Goal: Task Accomplishment & Management: Manage account settings

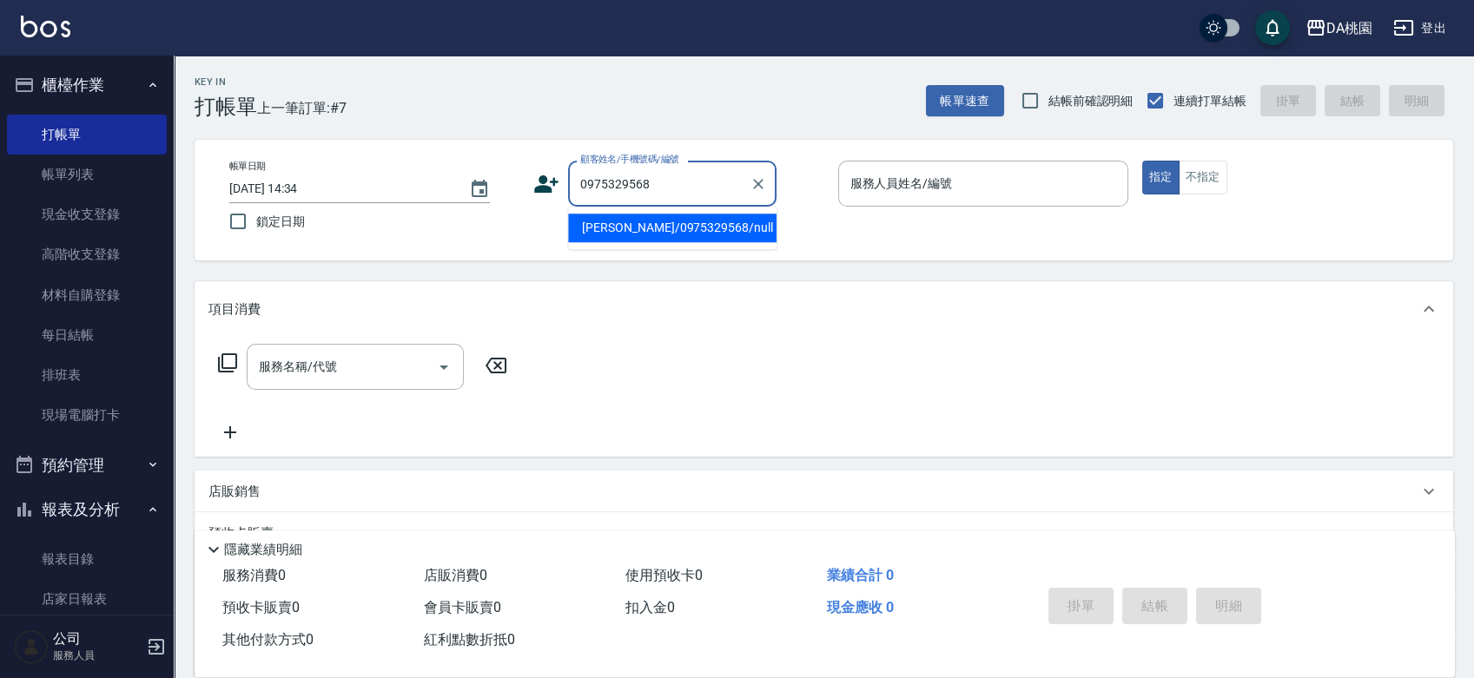
type input "[PERSON_NAME]/0975329568/null"
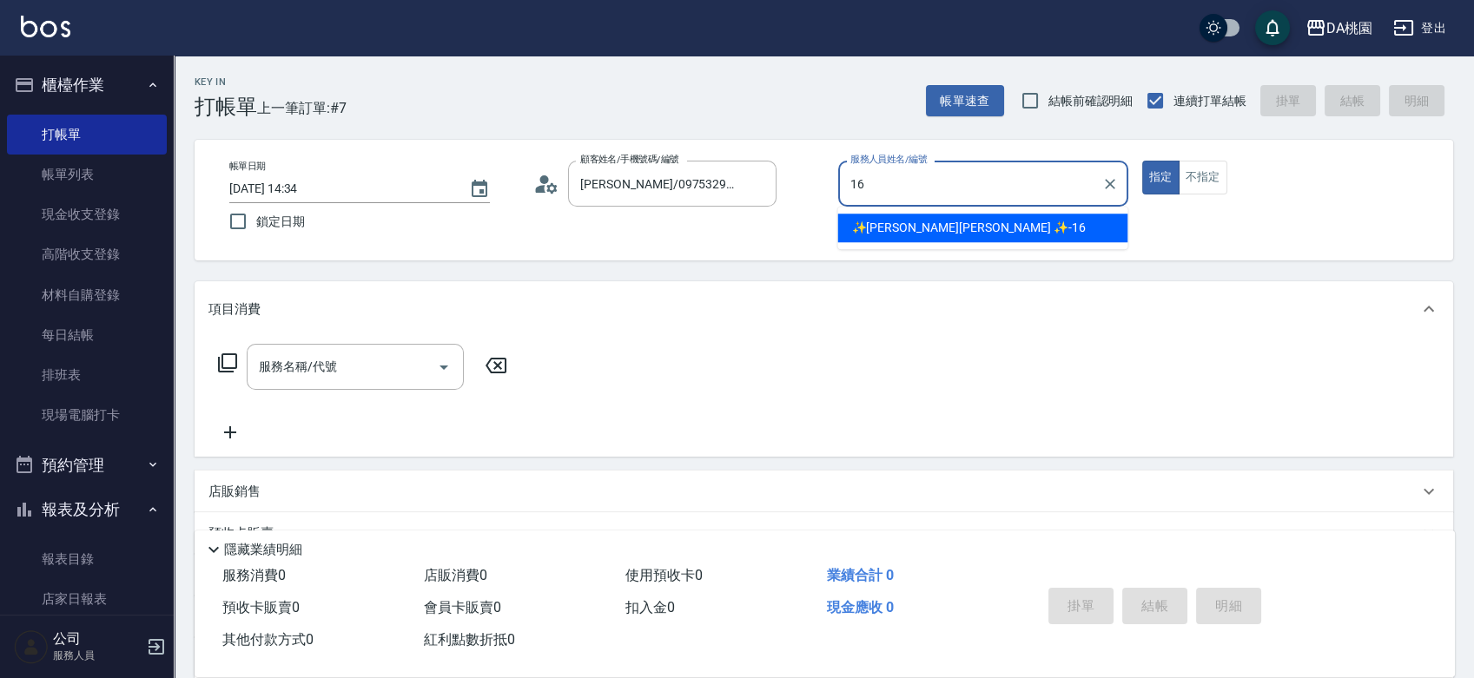
type input "✨[PERSON_NAME][PERSON_NAME] ✨-16"
type button "true"
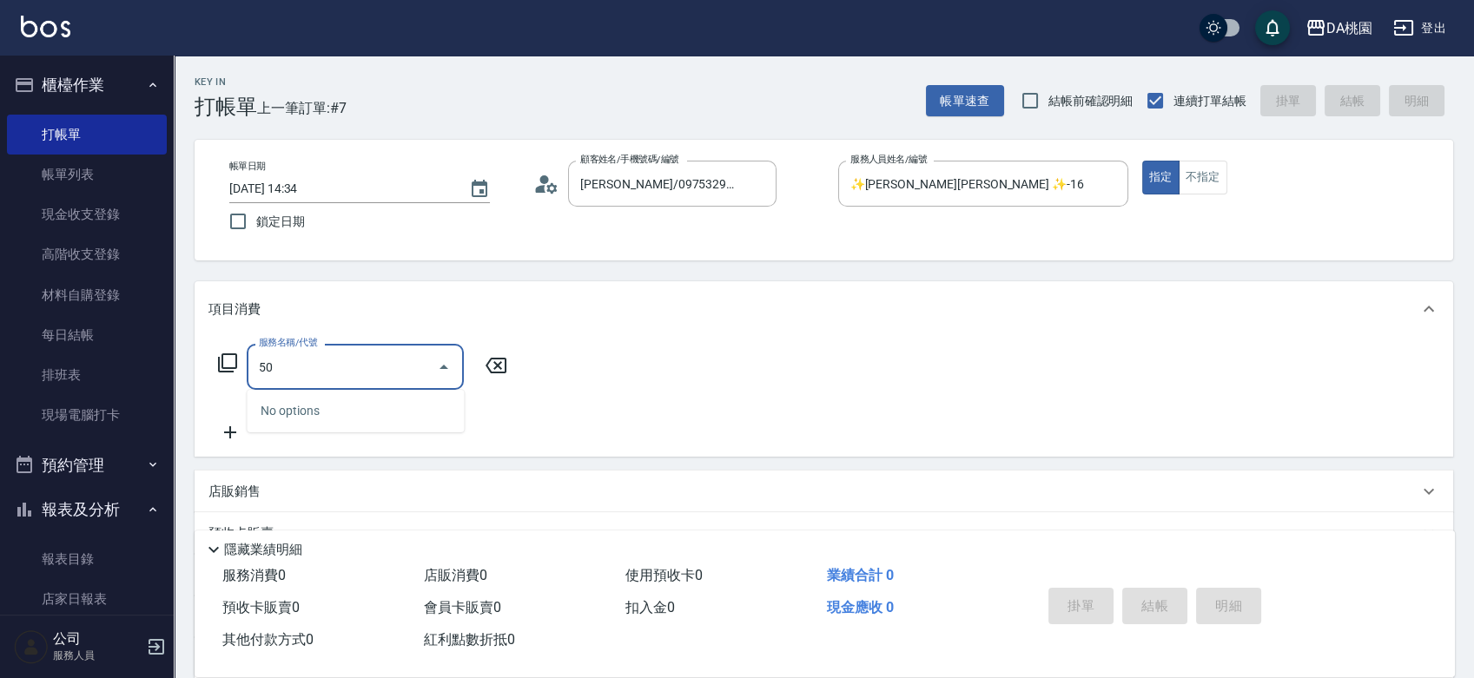
type input "5"
type input "201"
type input "150"
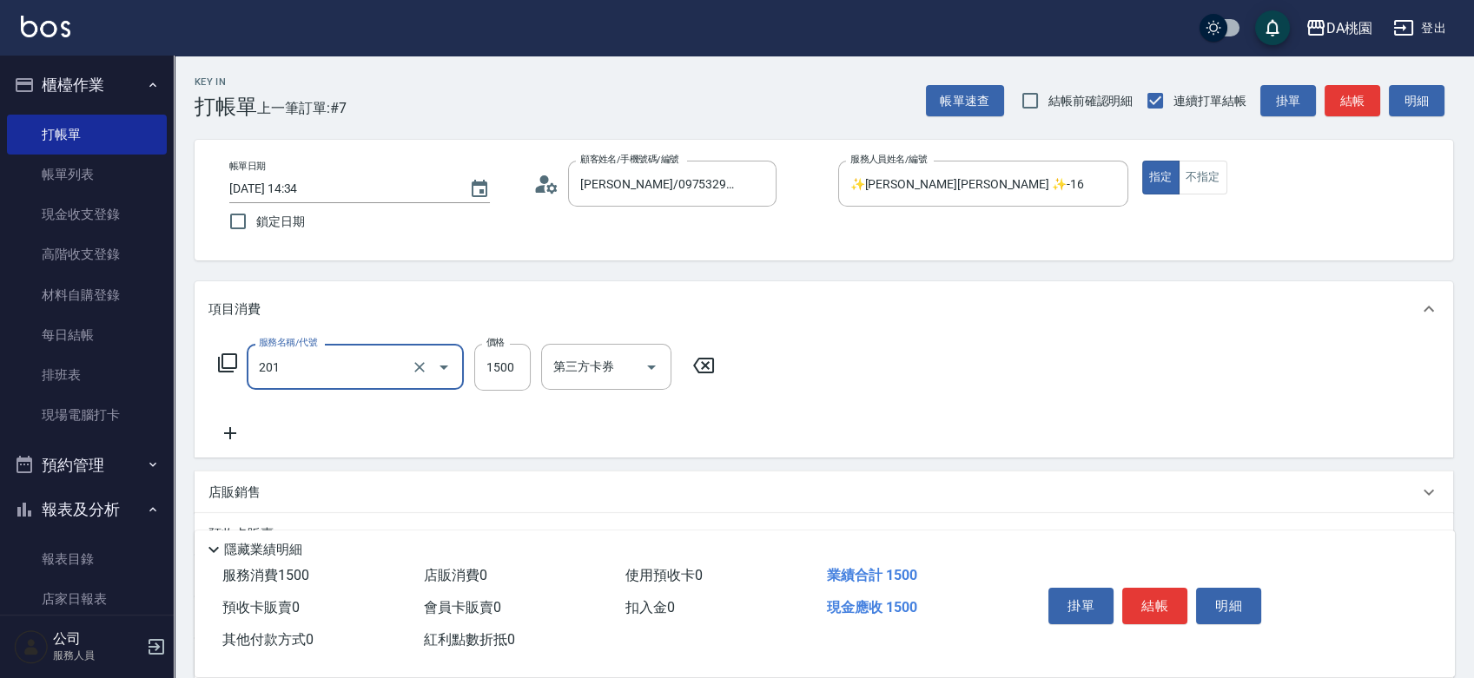
type input "離子燙-互助(201)"
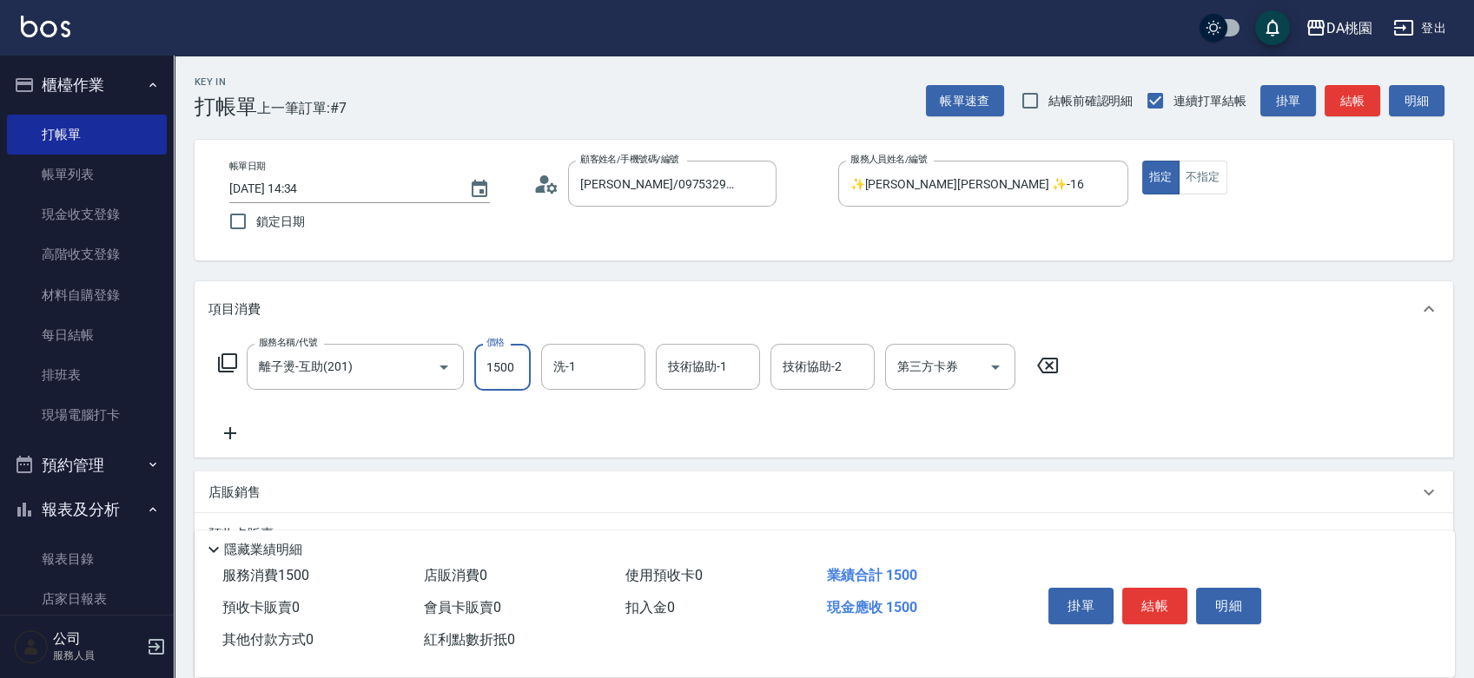
drag, startPoint x: 1054, startPoint y: 357, endPoint x: 846, endPoint y: 358, distance: 207.6
click at [1052, 358] on icon at bounding box center [1047, 365] width 43 height 21
type input "0"
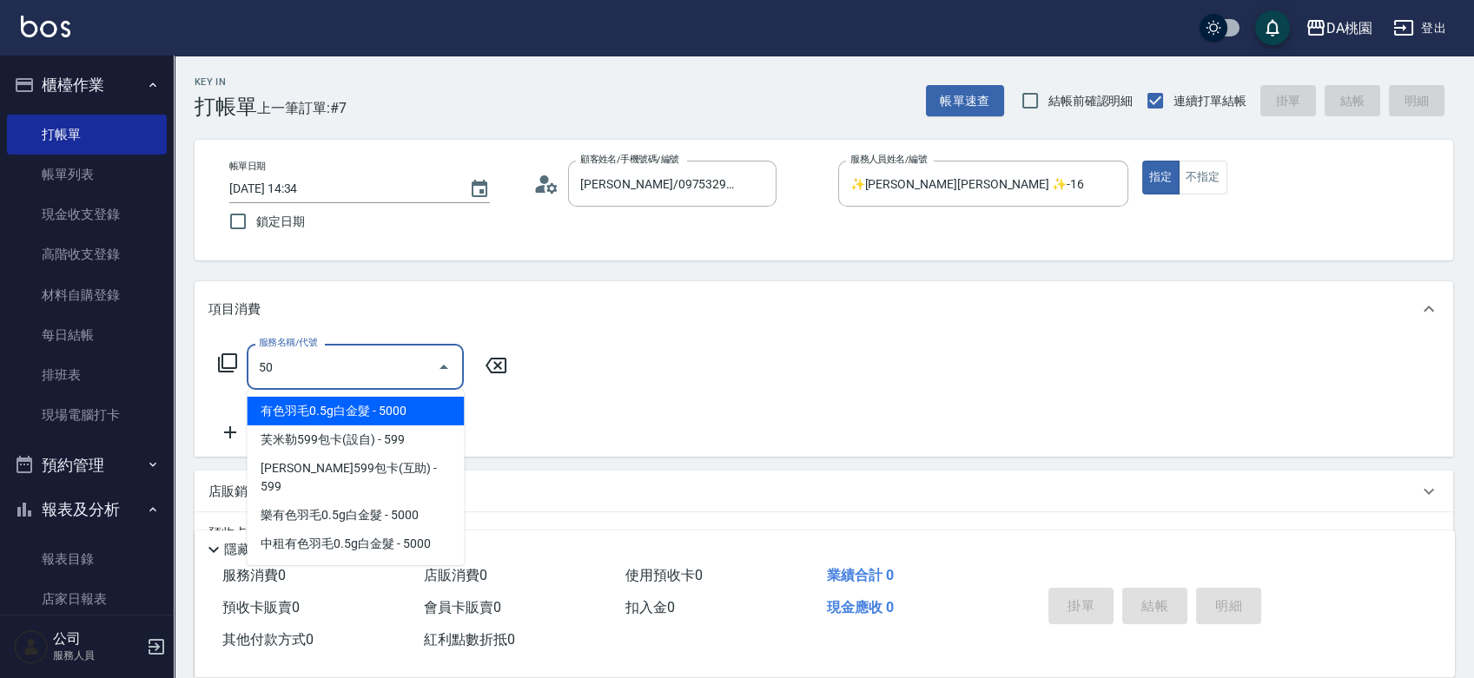
type input "501"
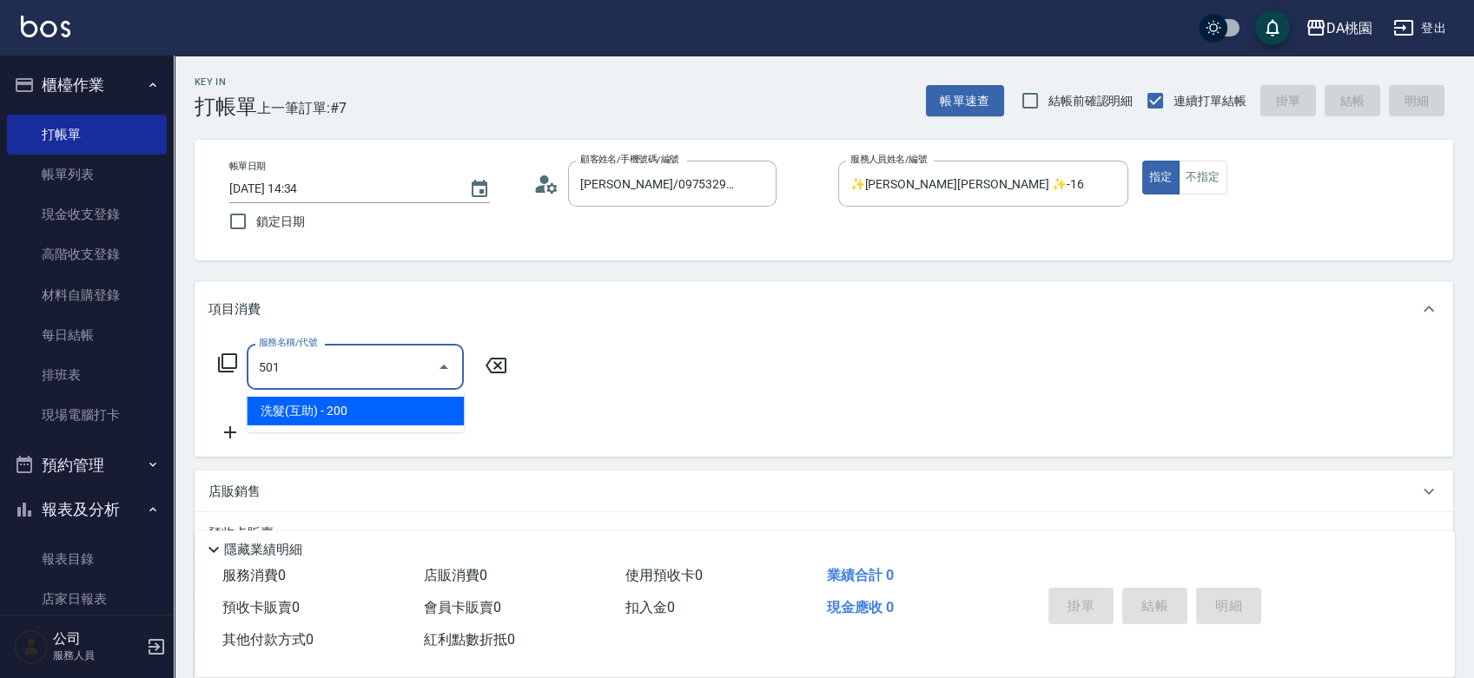
type input "20"
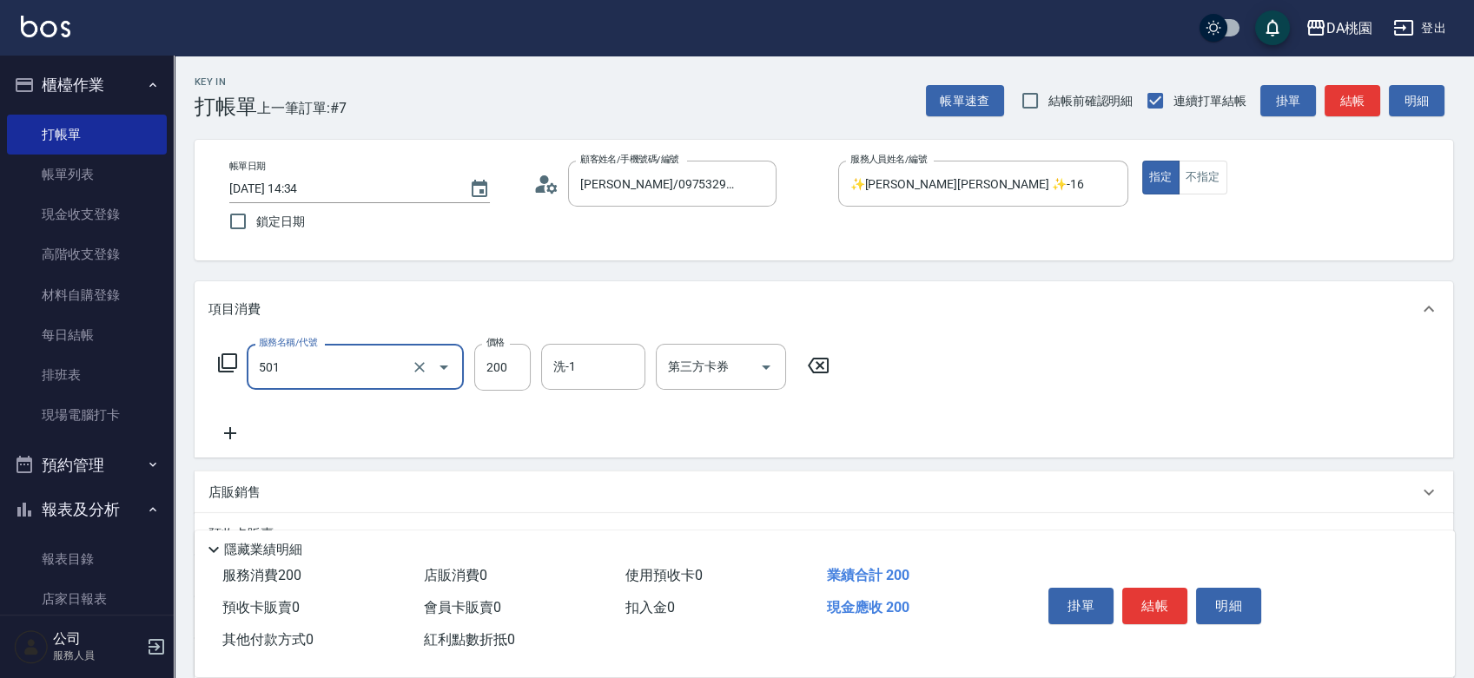
type input "洗髮(互助)(501)"
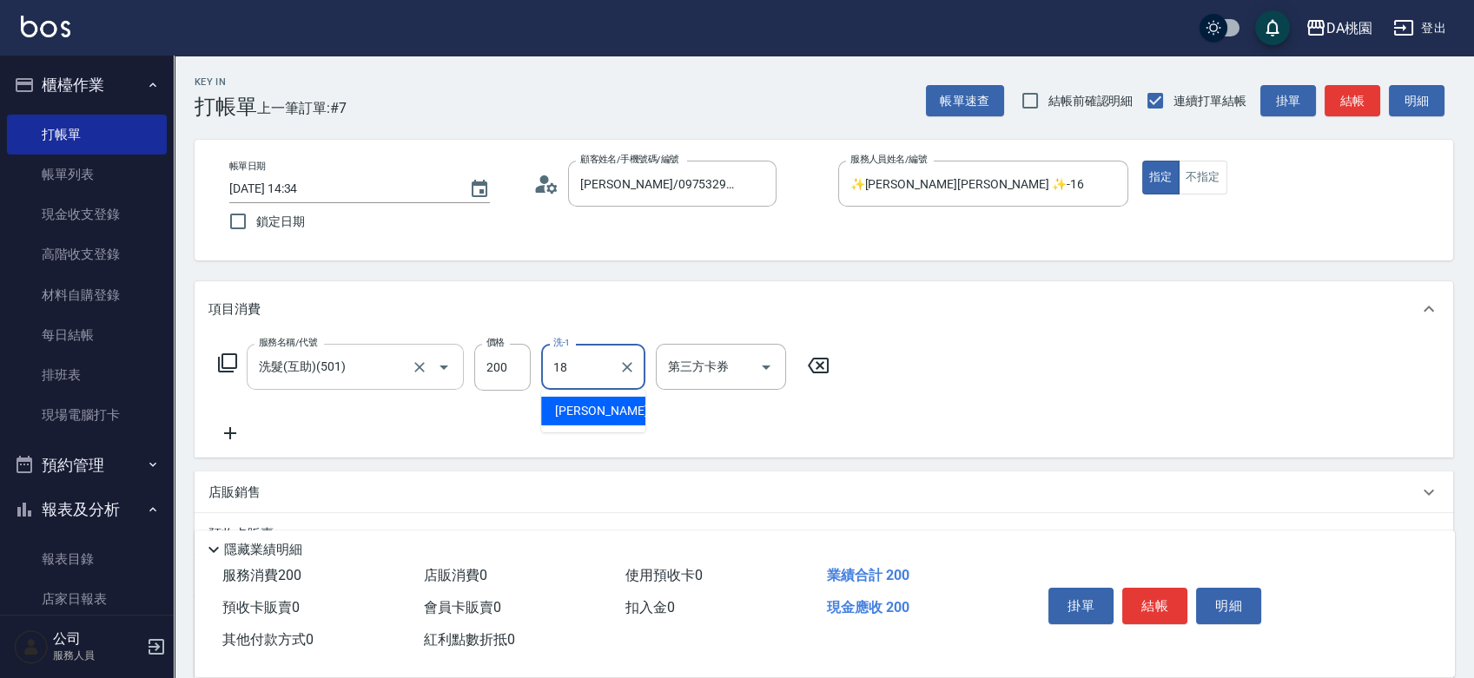
type input "小妤-18"
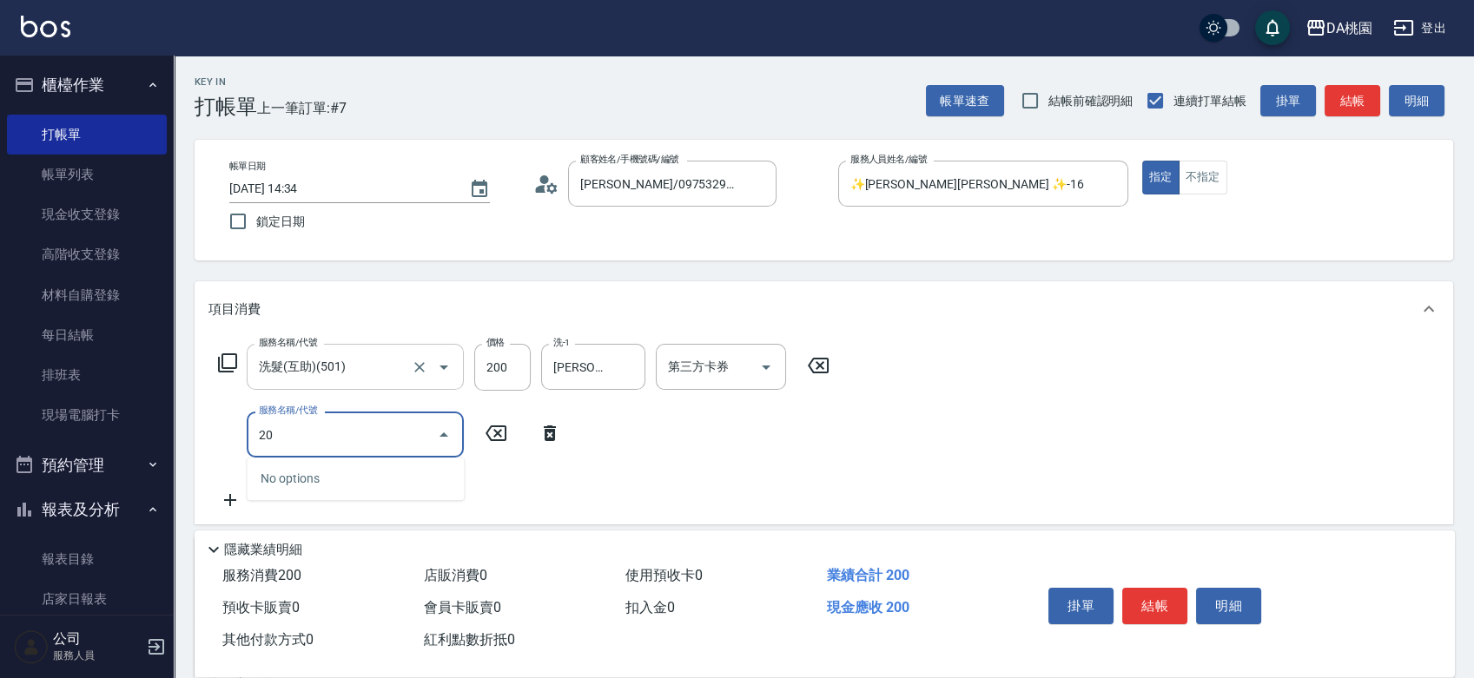
type input "200"
type input "170"
type input "離子燙(200)"
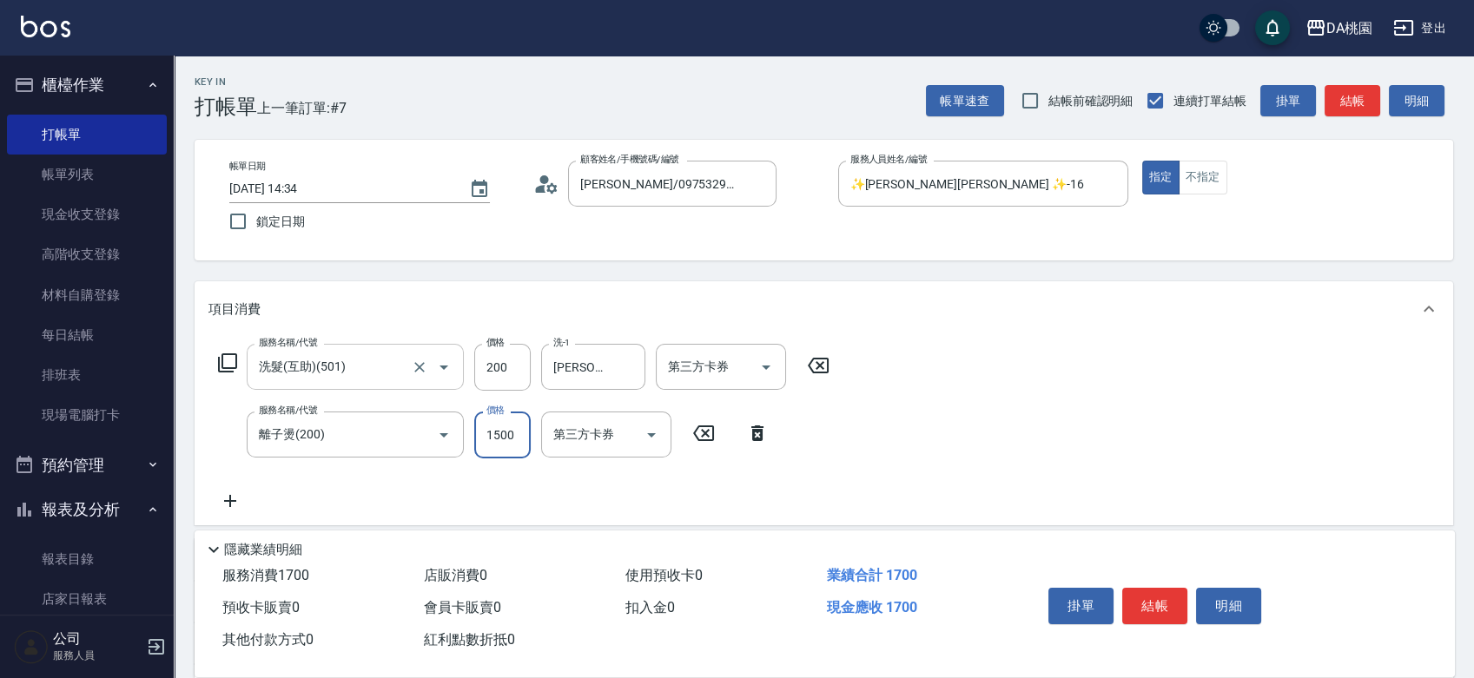
type input "2"
type input "20"
type input "280"
type input "40"
type input "2800"
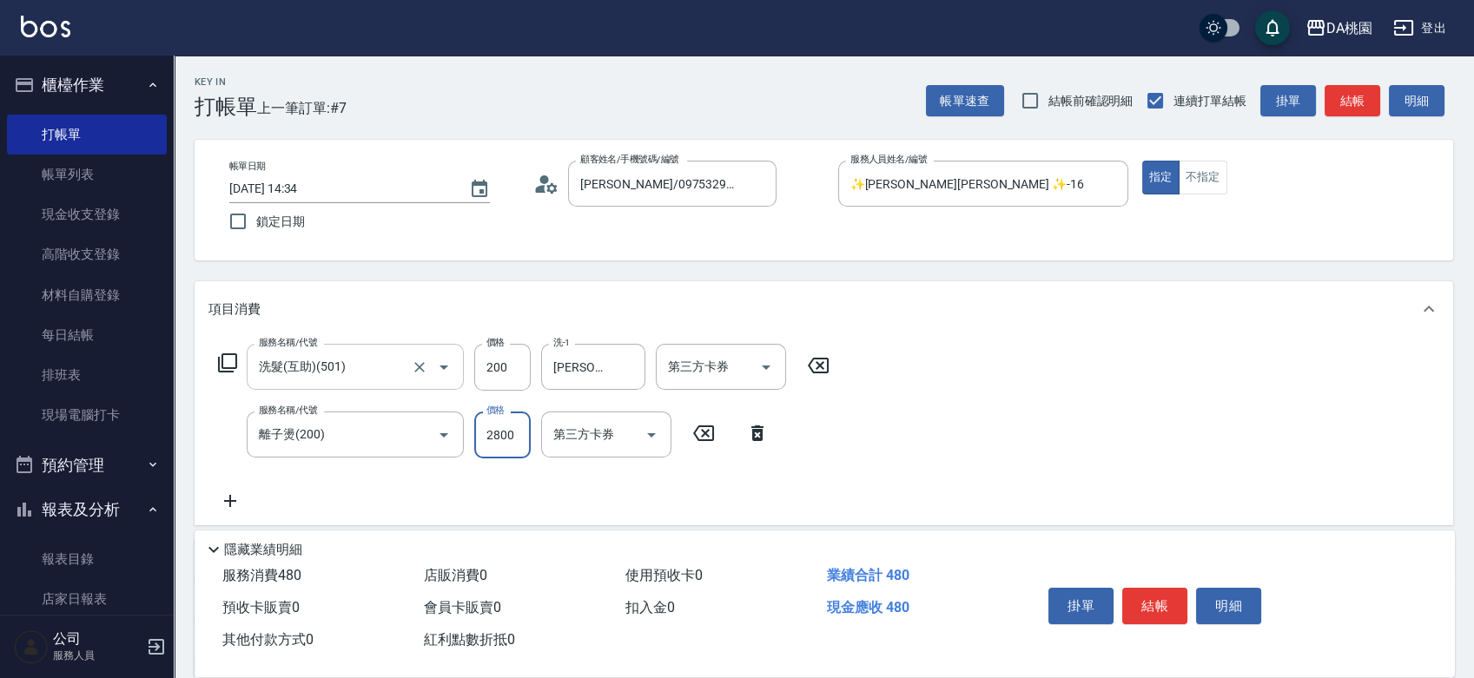
type input "300"
type input "2800"
click at [1156, 593] on button "結帳" at bounding box center [1154, 606] width 65 height 36
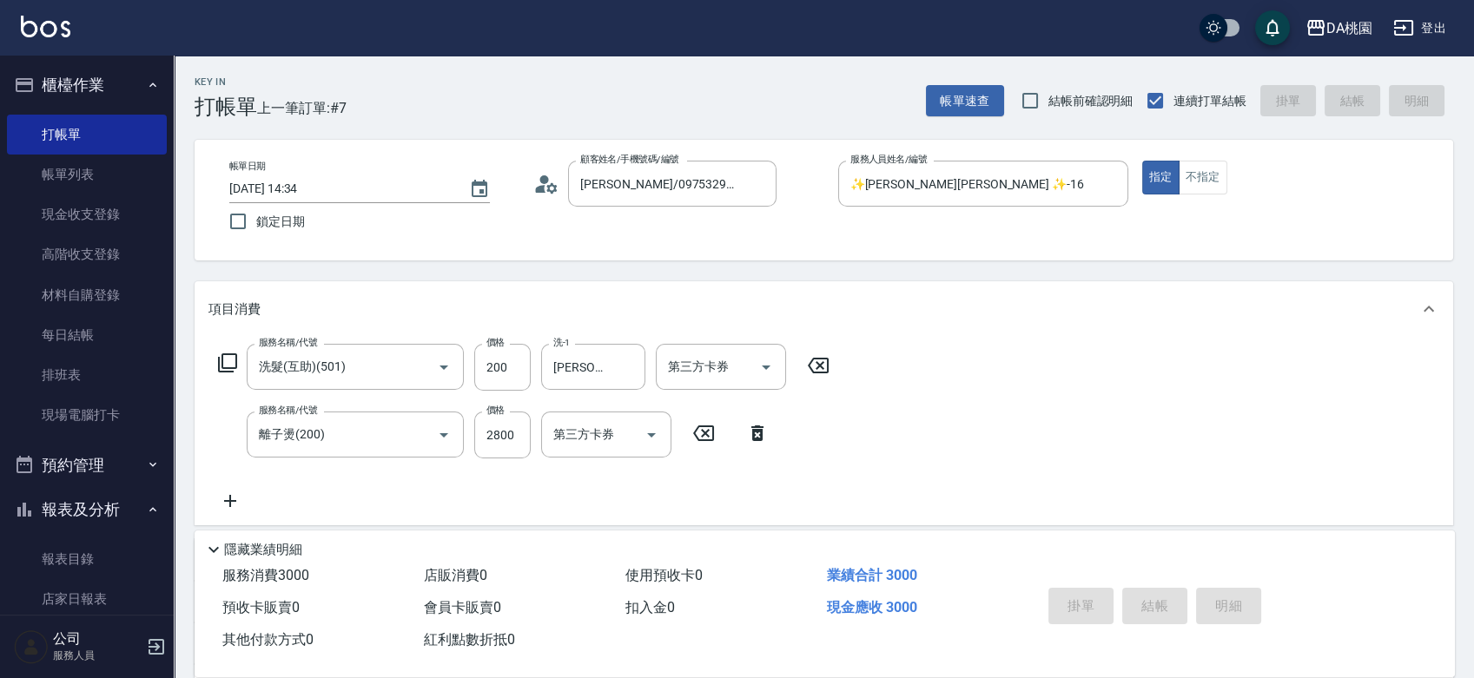
type input "2025/09/15 16:20"
type input "0"
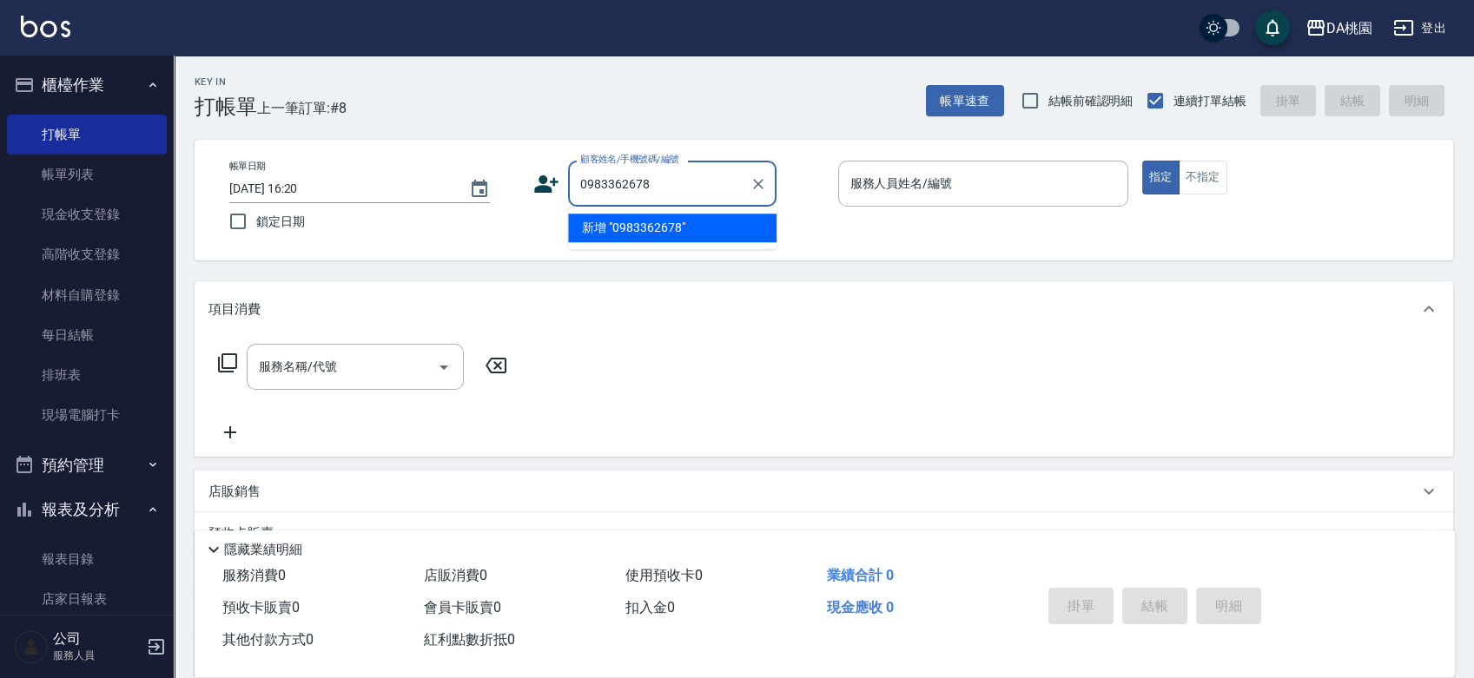
type input "0983362678"
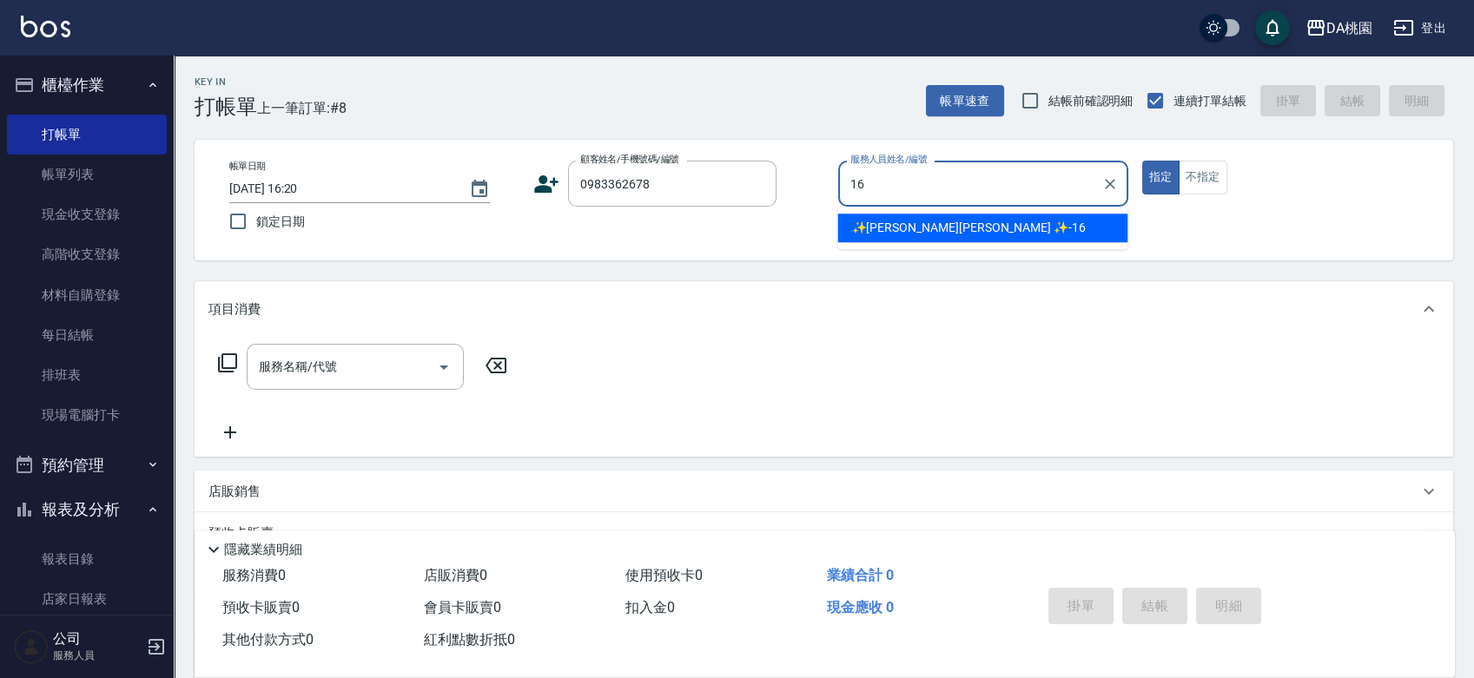
type input "✨[PERSON_NAME][PERSON_NAME] ✨-16"
type input "羅少駿/0983362678/null"
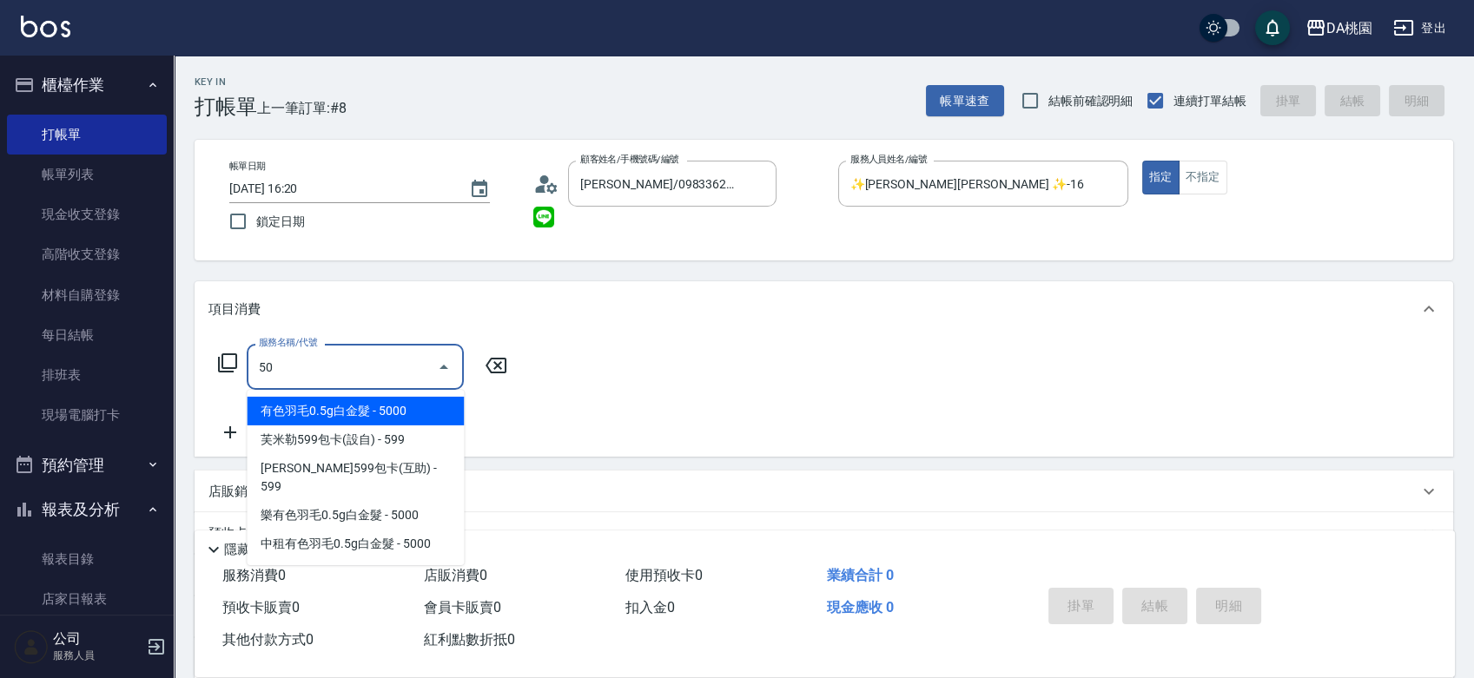
type input "501"
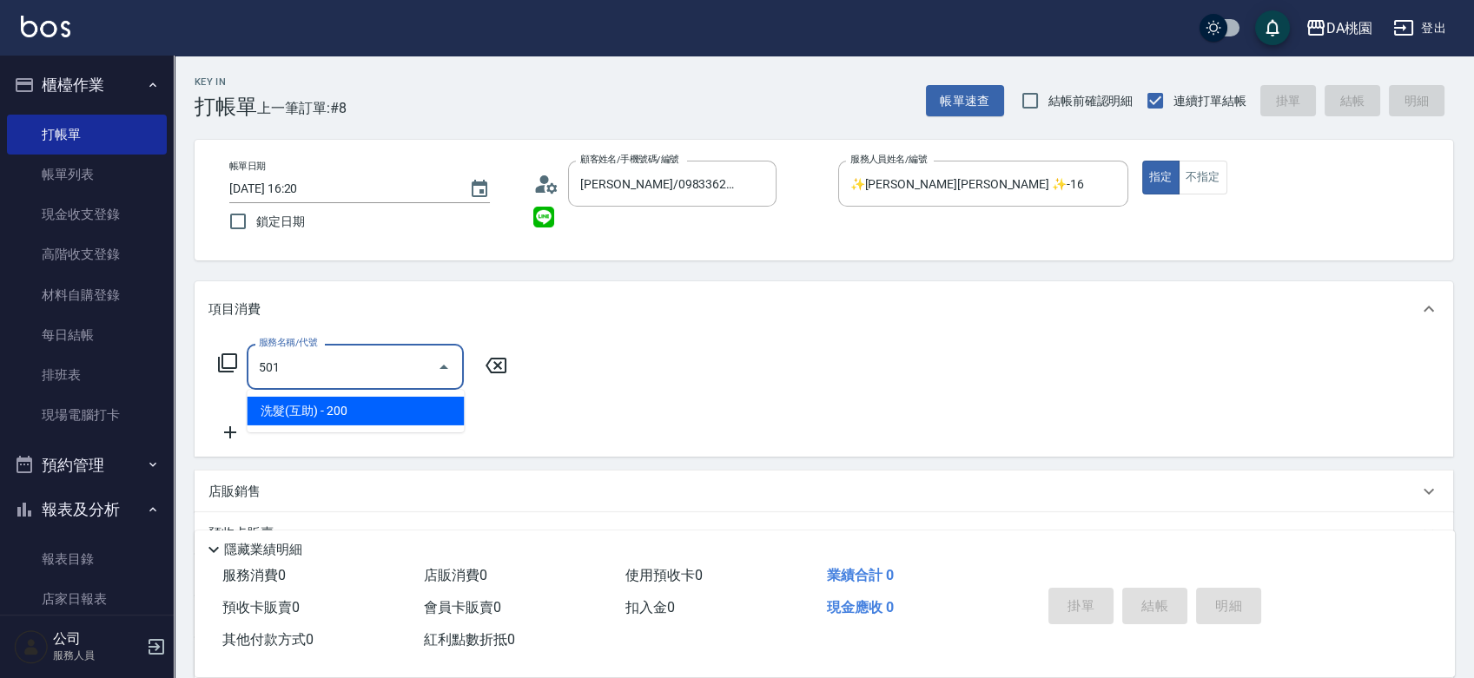
type input "20"
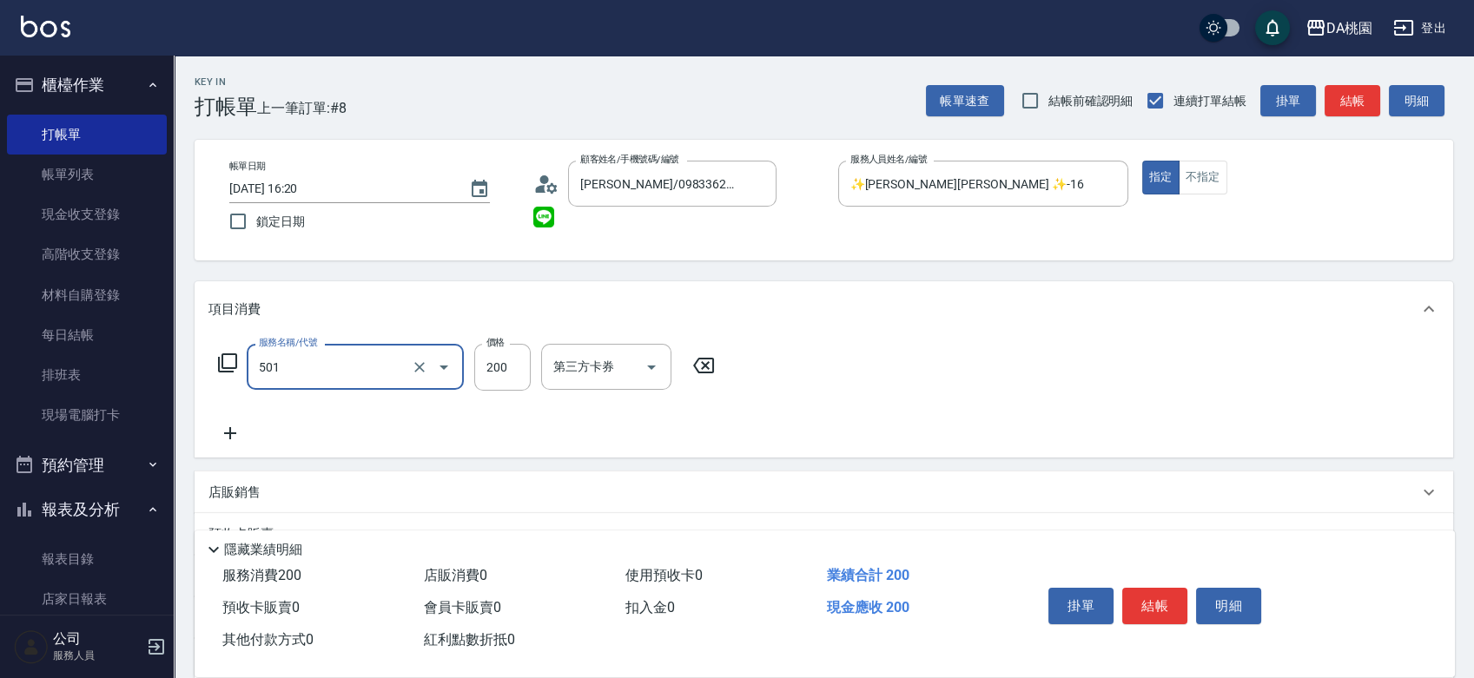
type input "洗髮(互助)(501)"
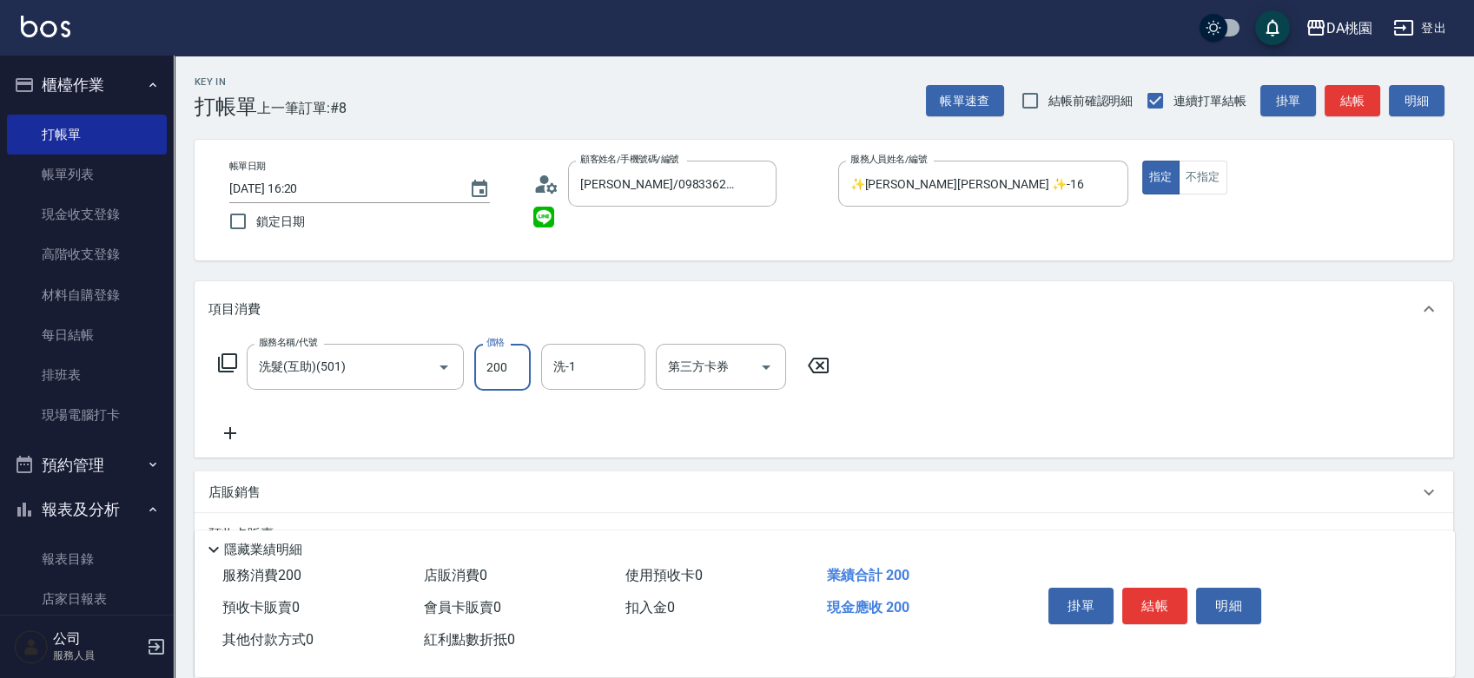
type input "2"
type input "0"
type input "250"
type input "20"
type input "250"
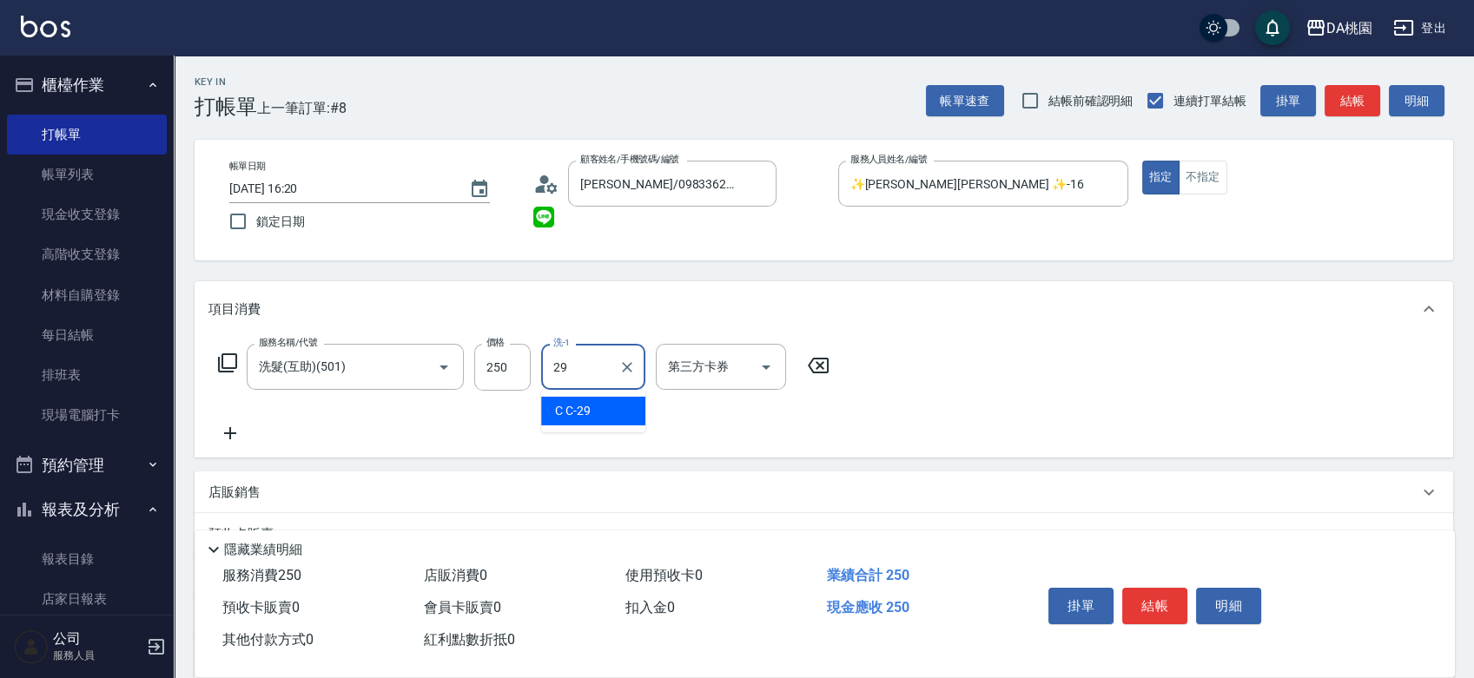
type input "C C-29"
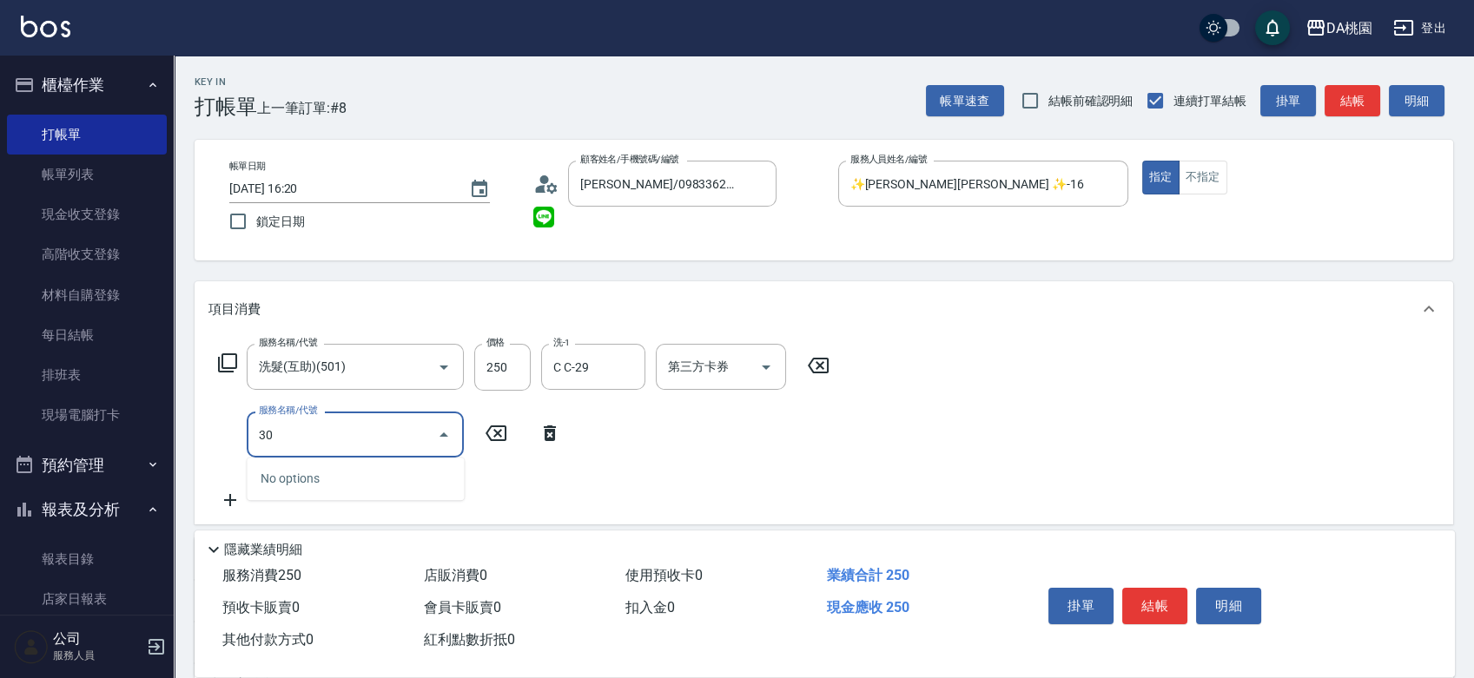
type input "303"
type input "50"
type input "A級剪髮(303)"
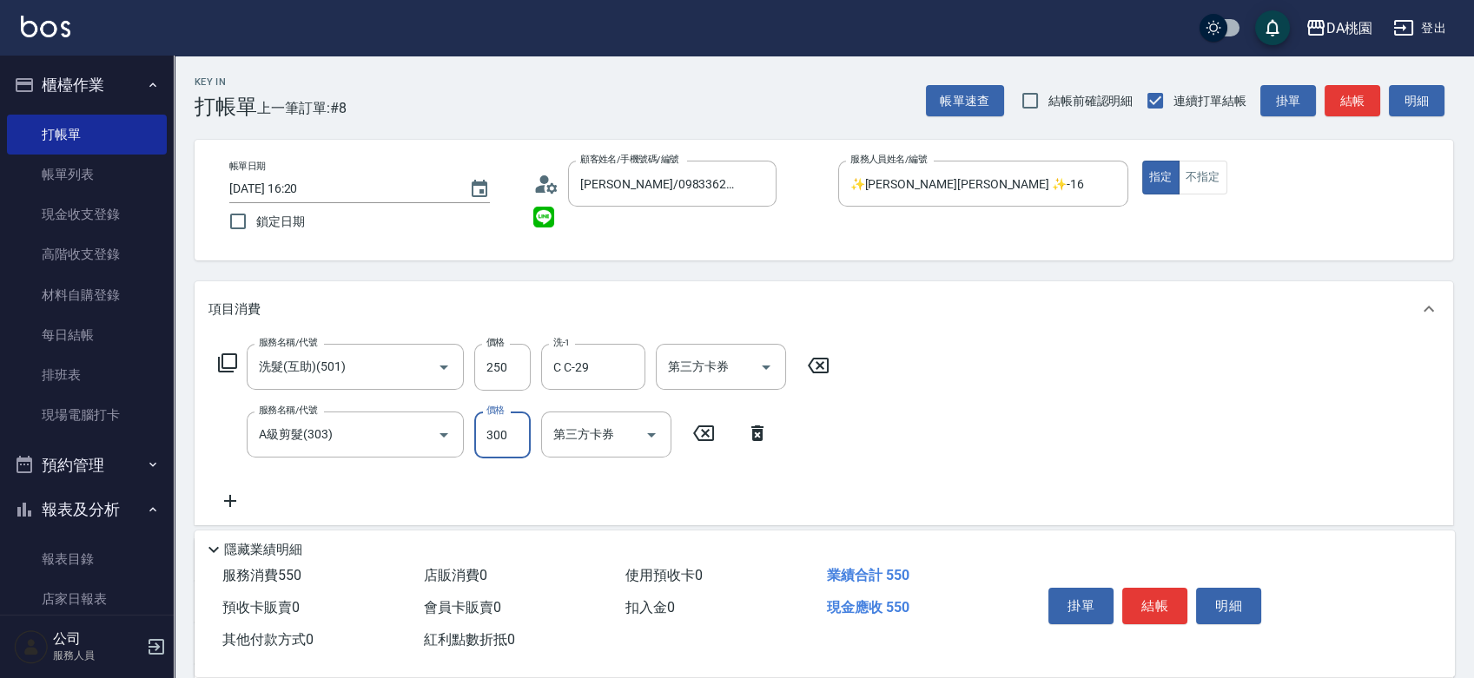
type input "5"
type input "20"
type input "50"
type input "30"
type input "500"
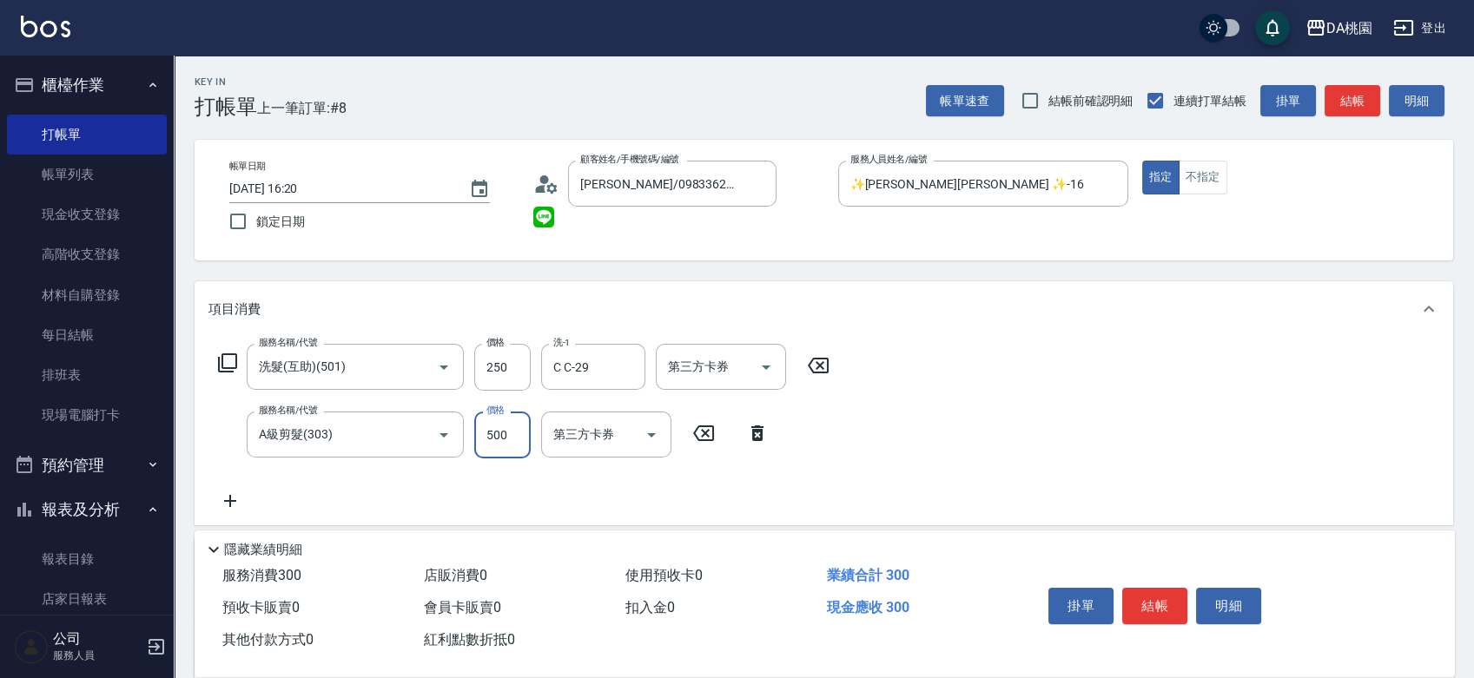
type input "70"
type input "500"
click at [1154, 593] on button "結帳" at bounding box center [1154, 606] width 65 height 36
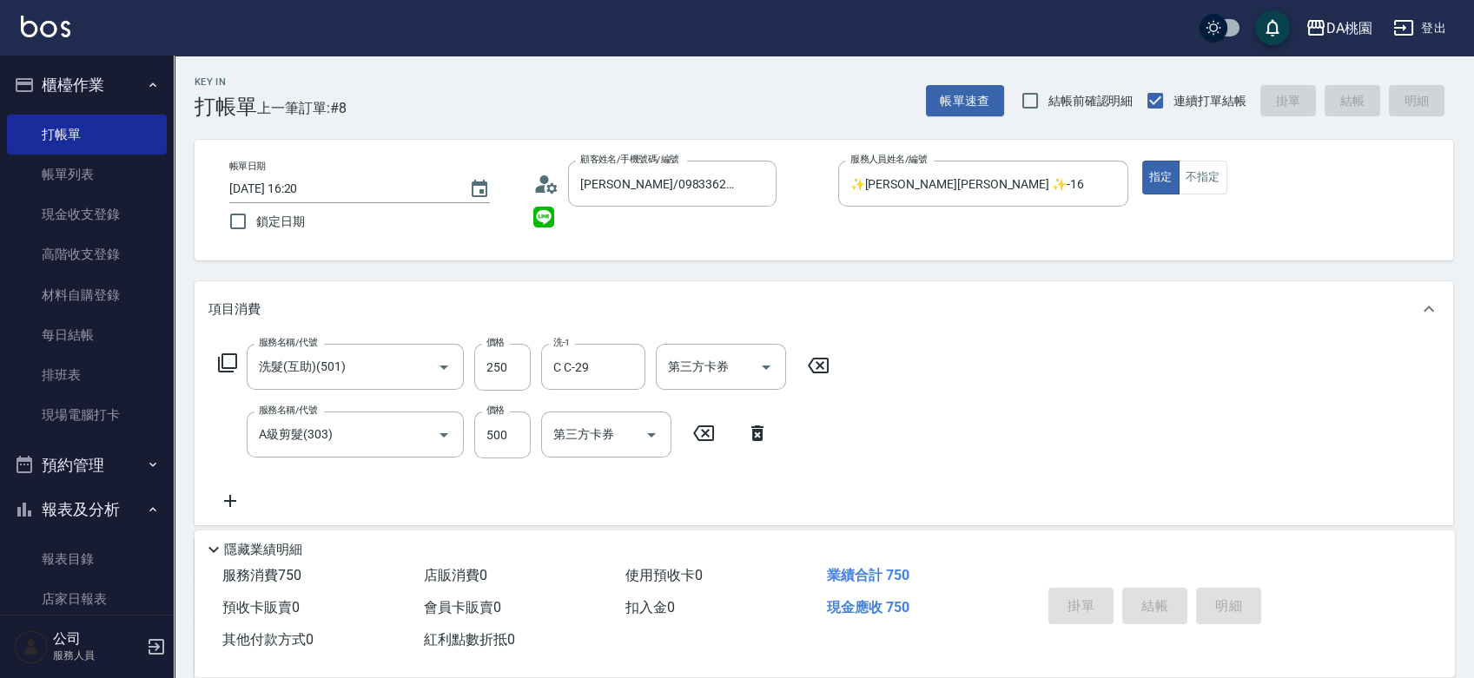
type input "0"
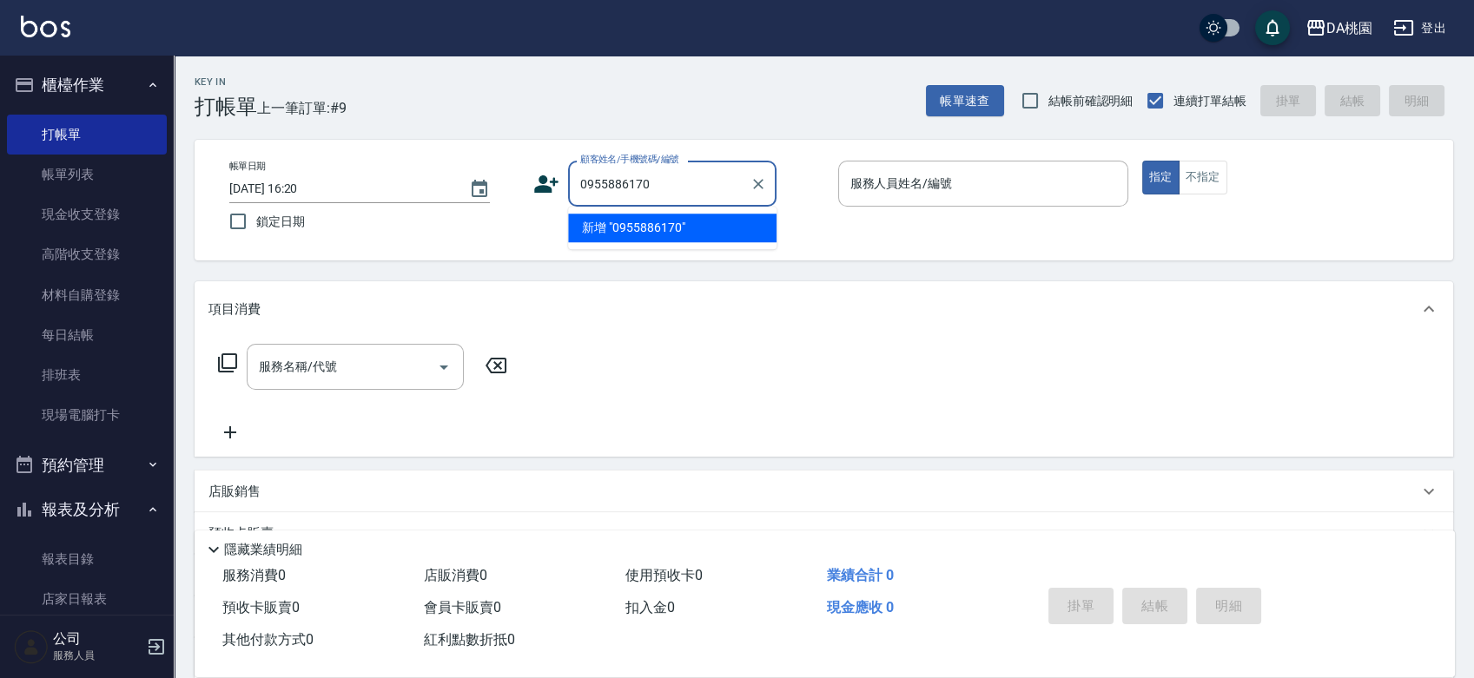
type input "0955886170"
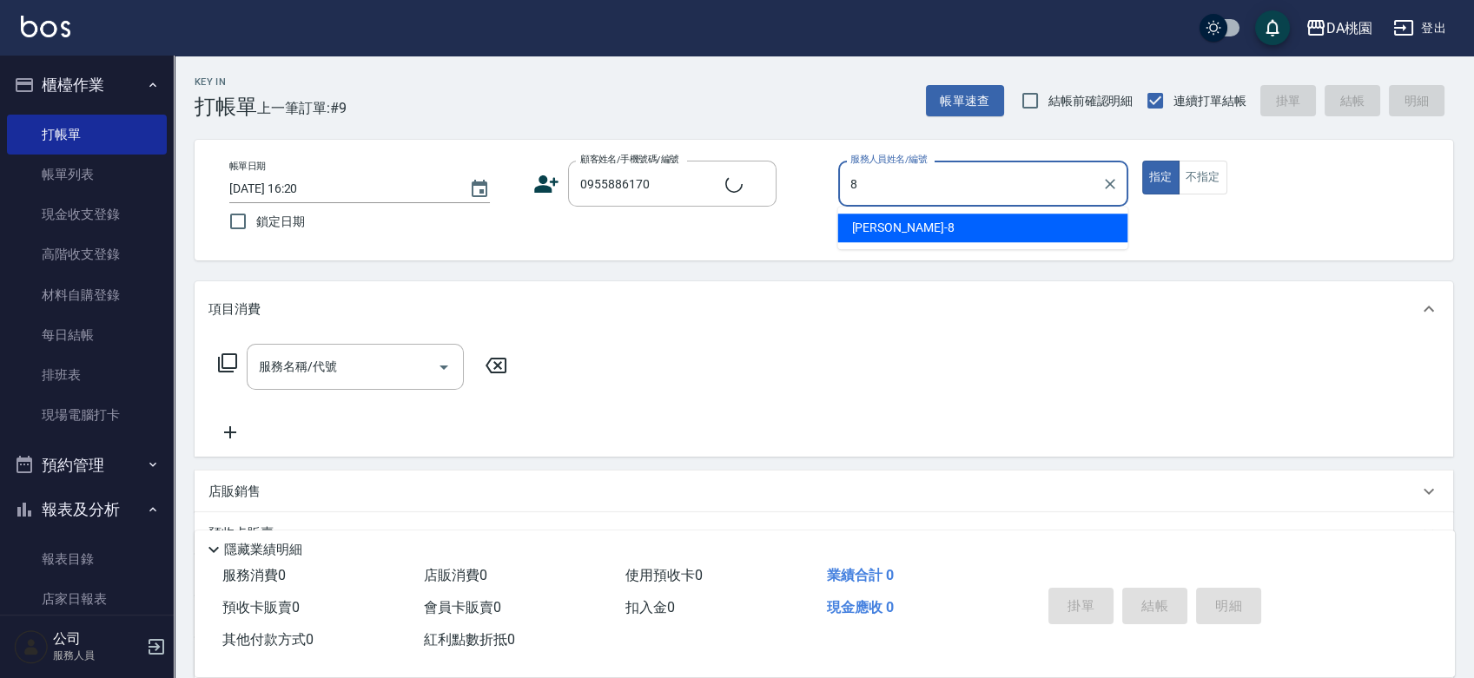
type input "桑妮-8"
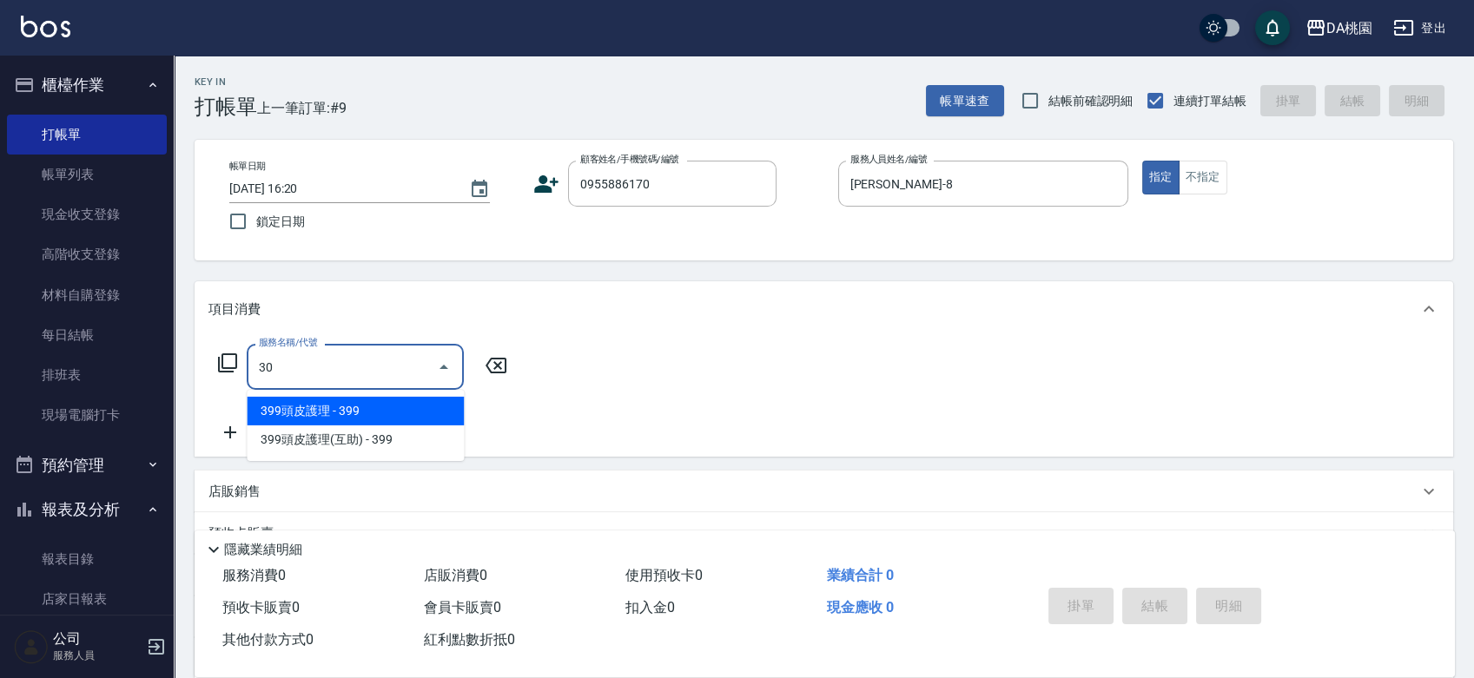
type input "303"
type input "30"
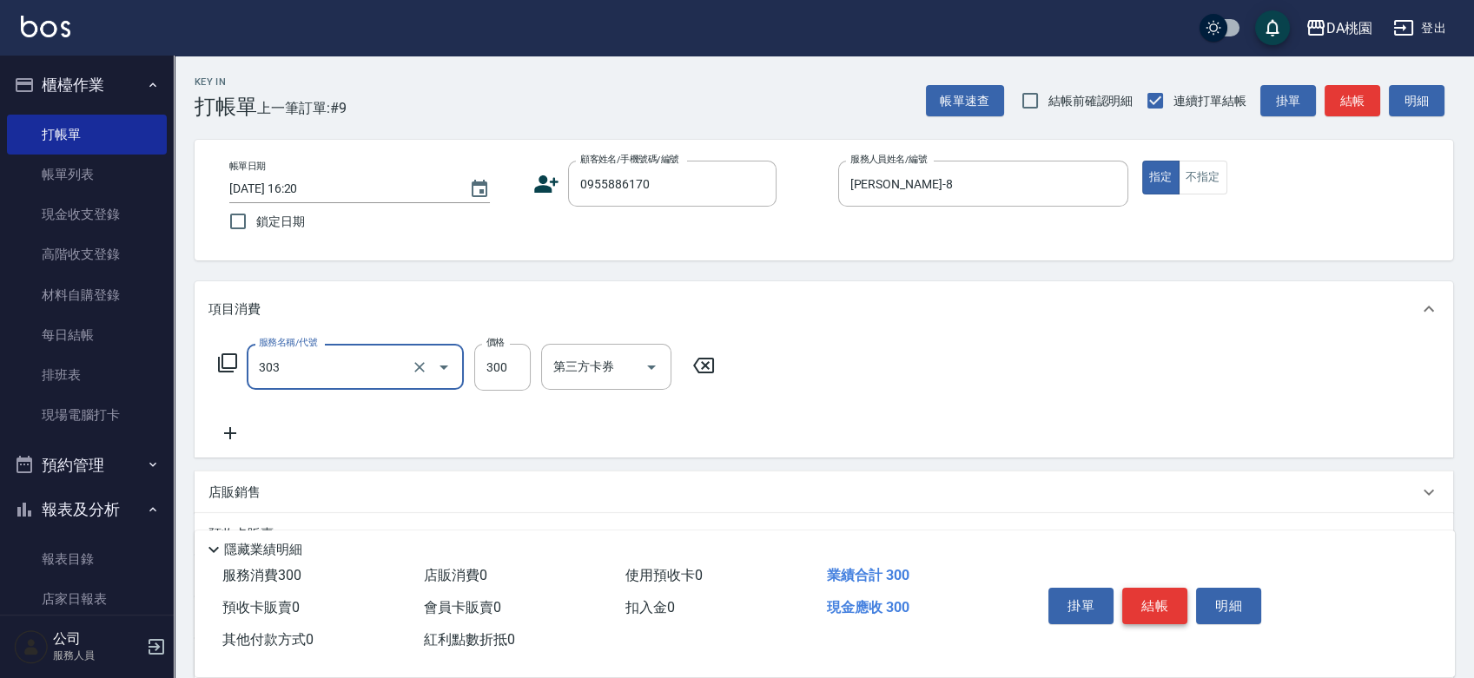
type input "A級剪髮(303)"
type input "4"
type input "0"
type input "40"
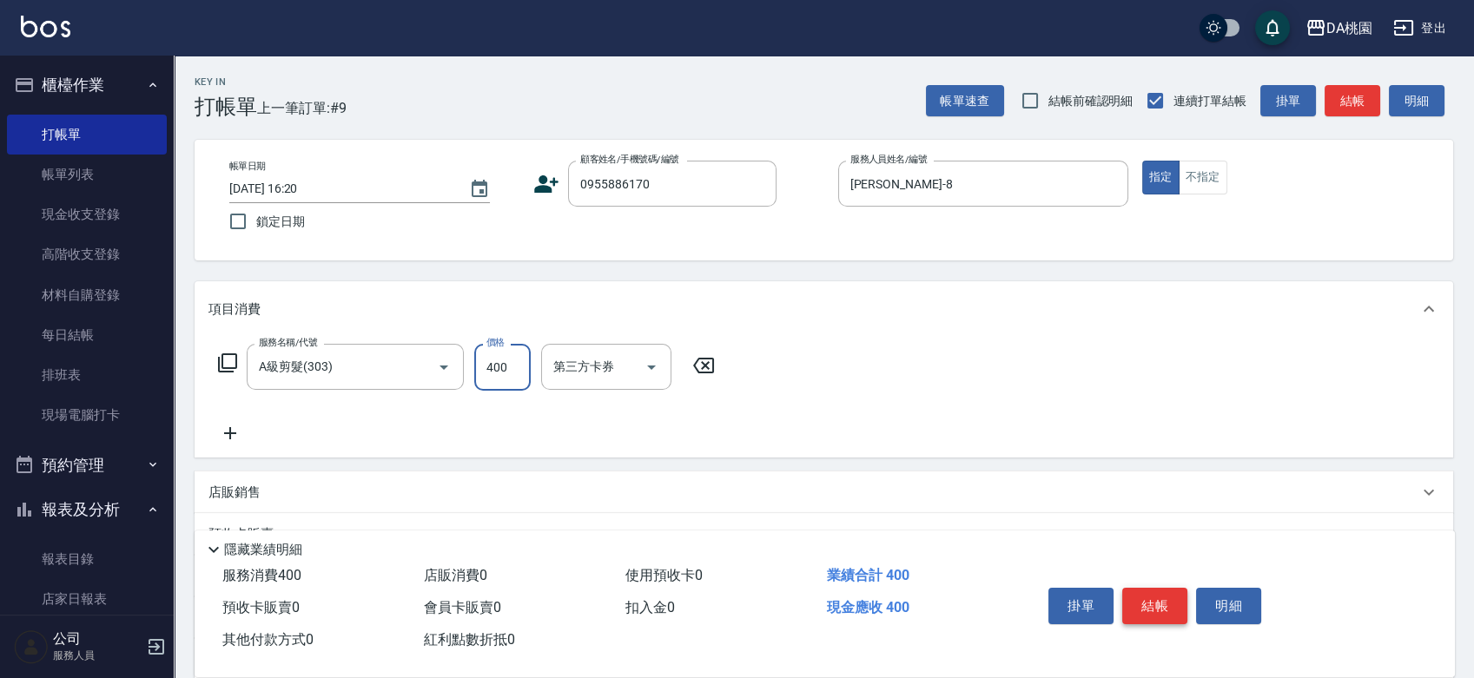
type input "400"
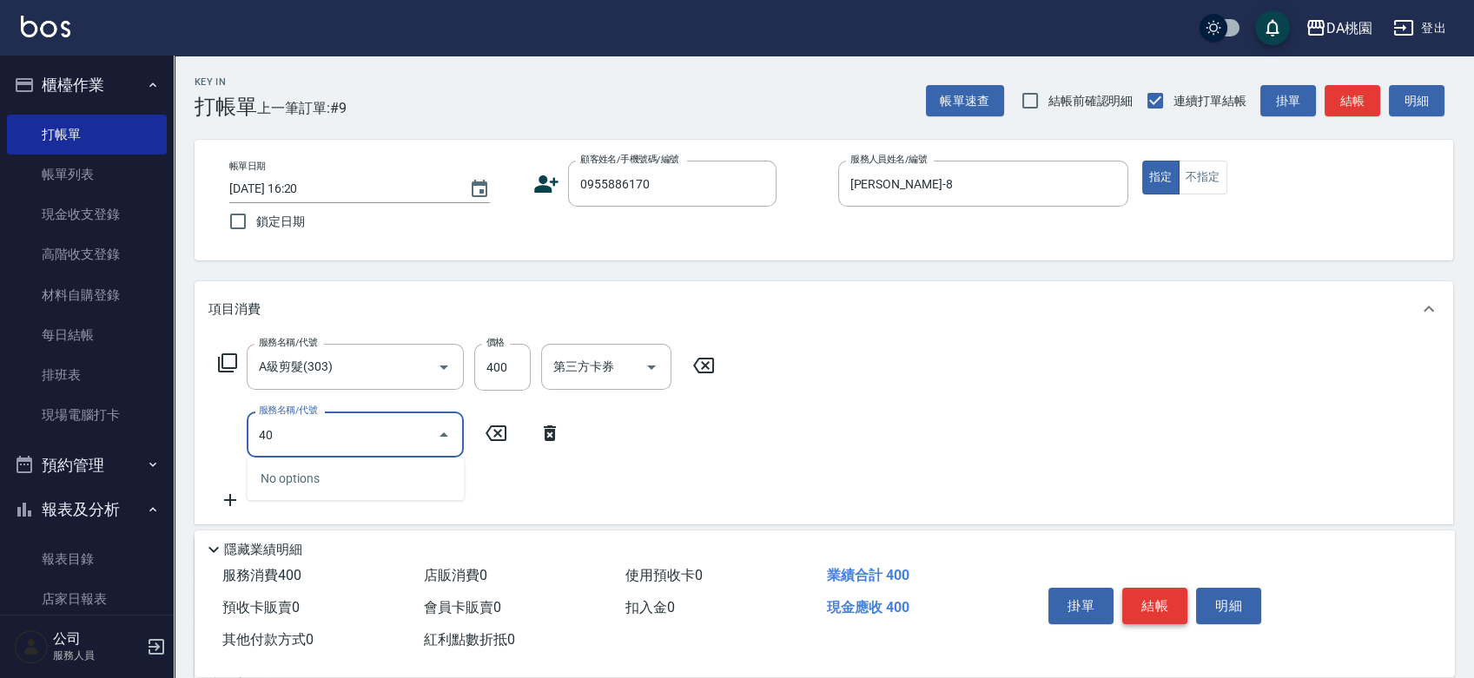
type input "401"
type input "190"
type input "染髮(互助)(401)"
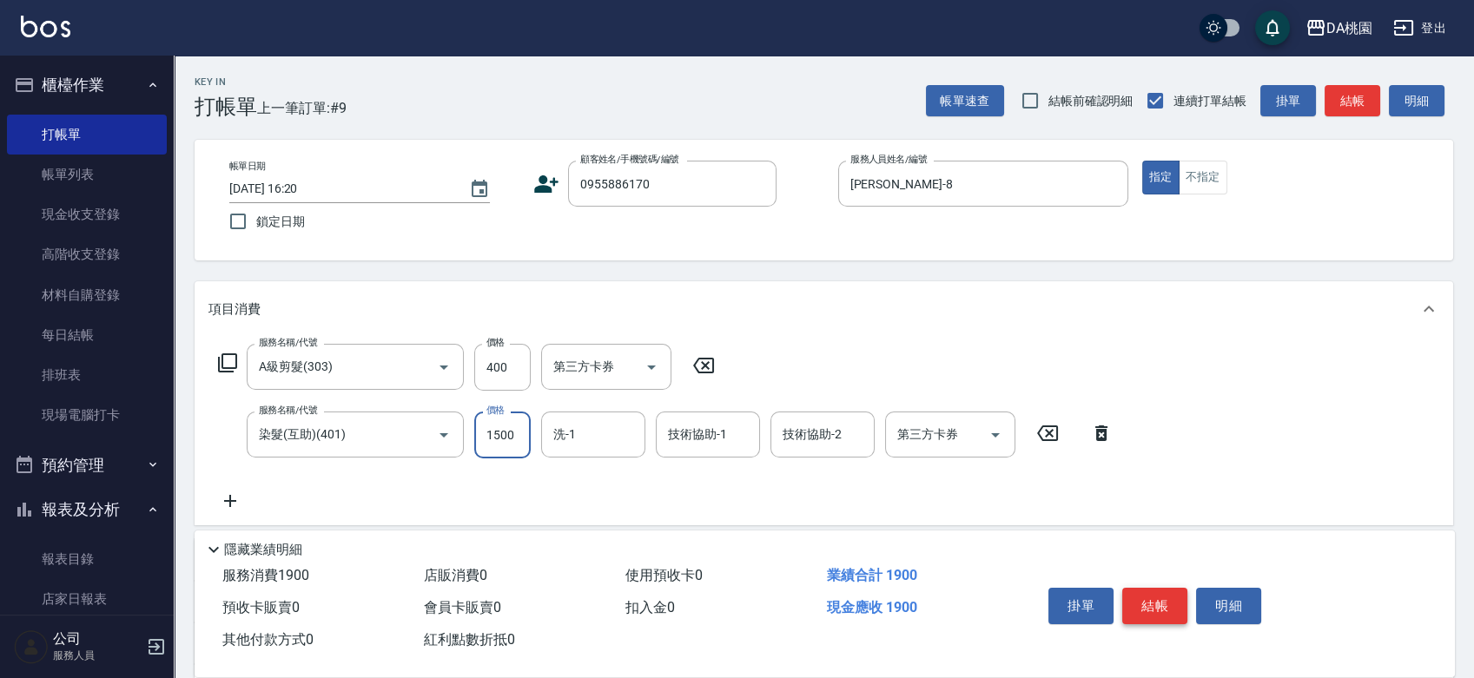
type input "1"
type input "40"
type input "100"
type input "50"
type input "1000"
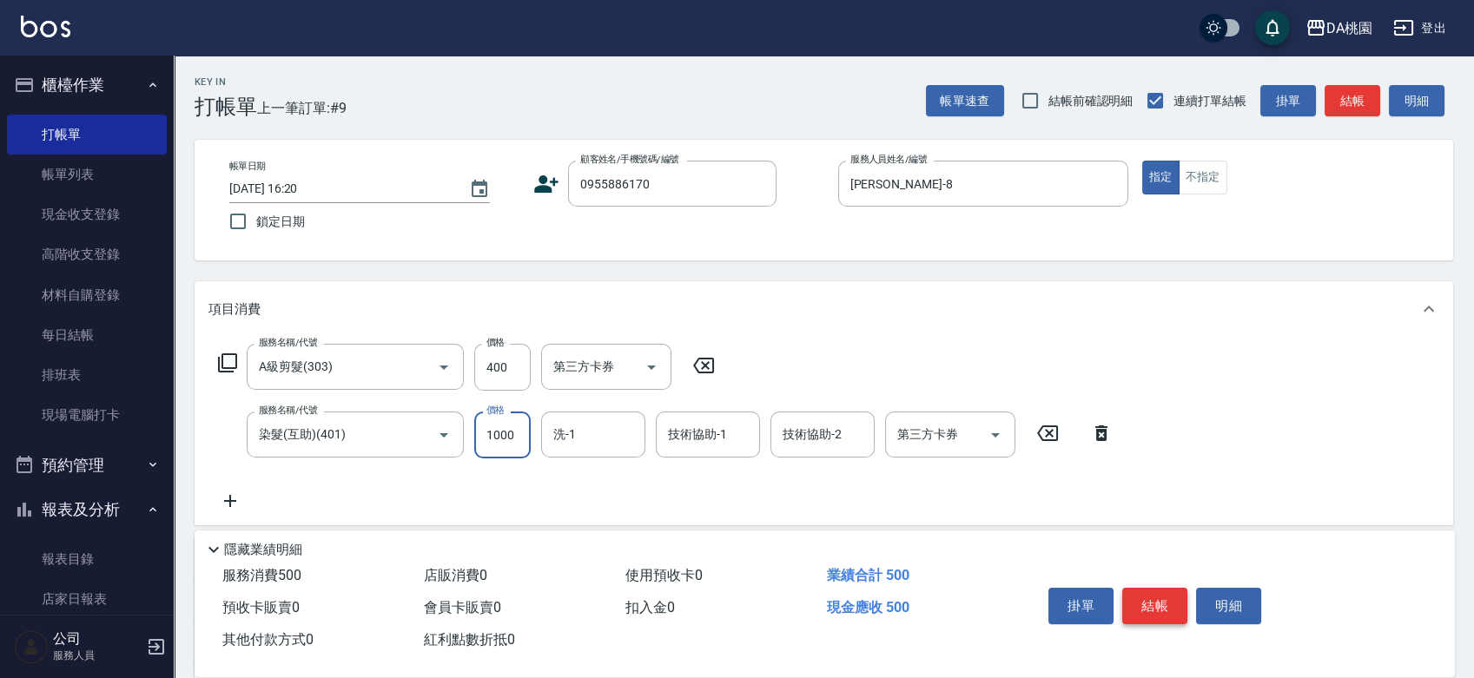
type input "140"
type input "1000"
type input "C C-29"
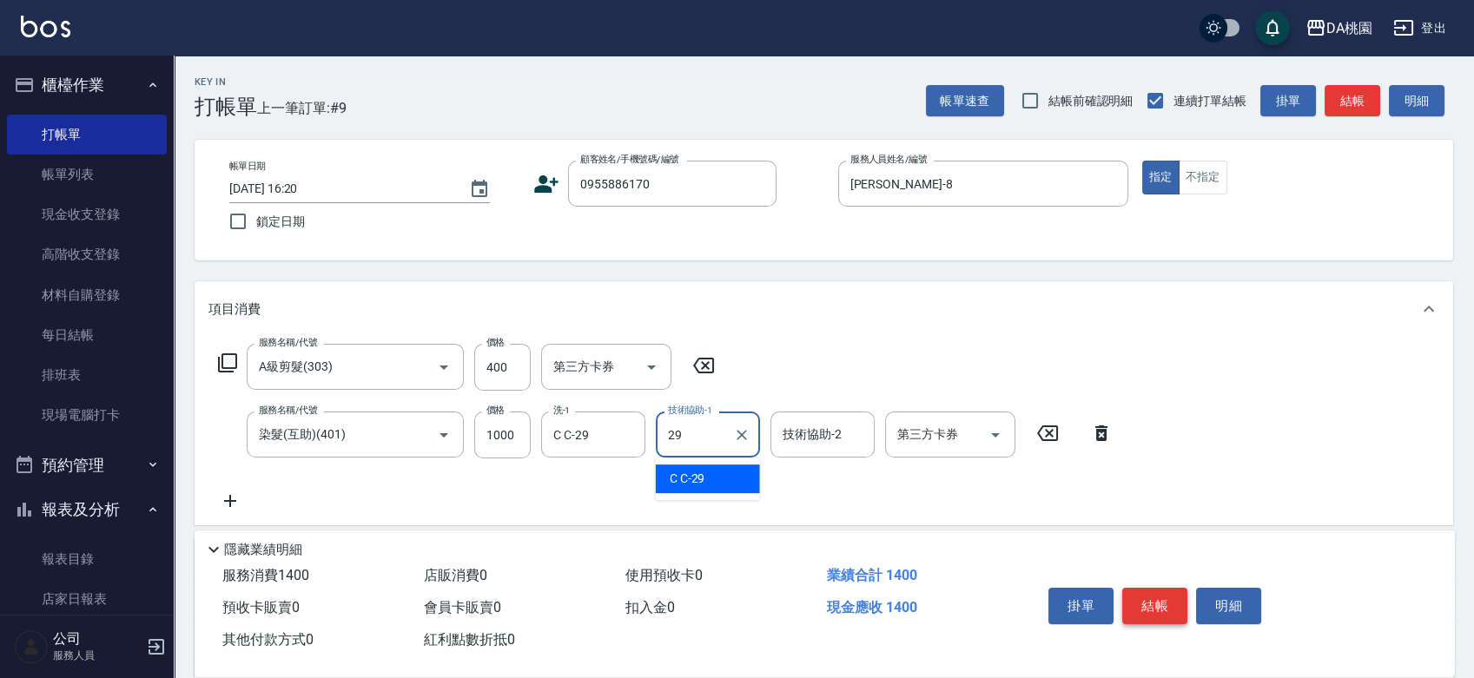
type input "C C-29"
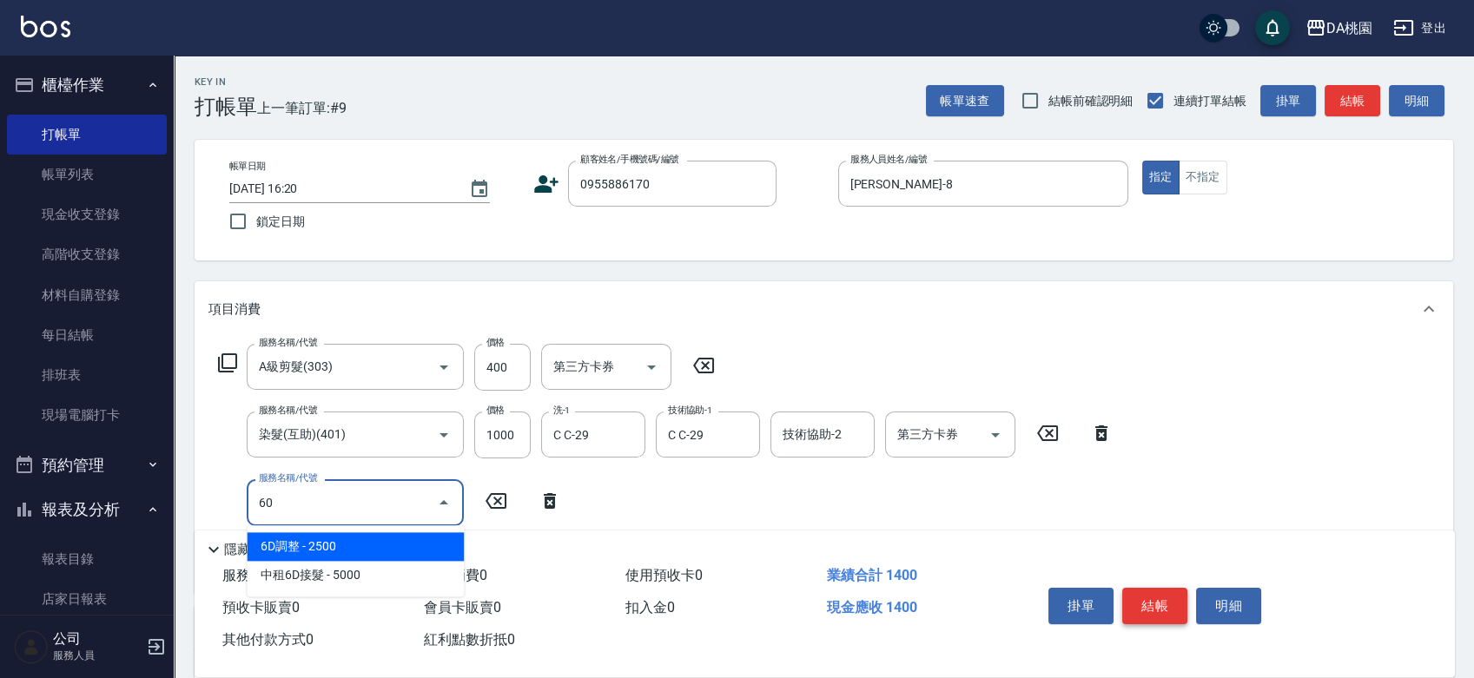
type input "601"
type input "180"
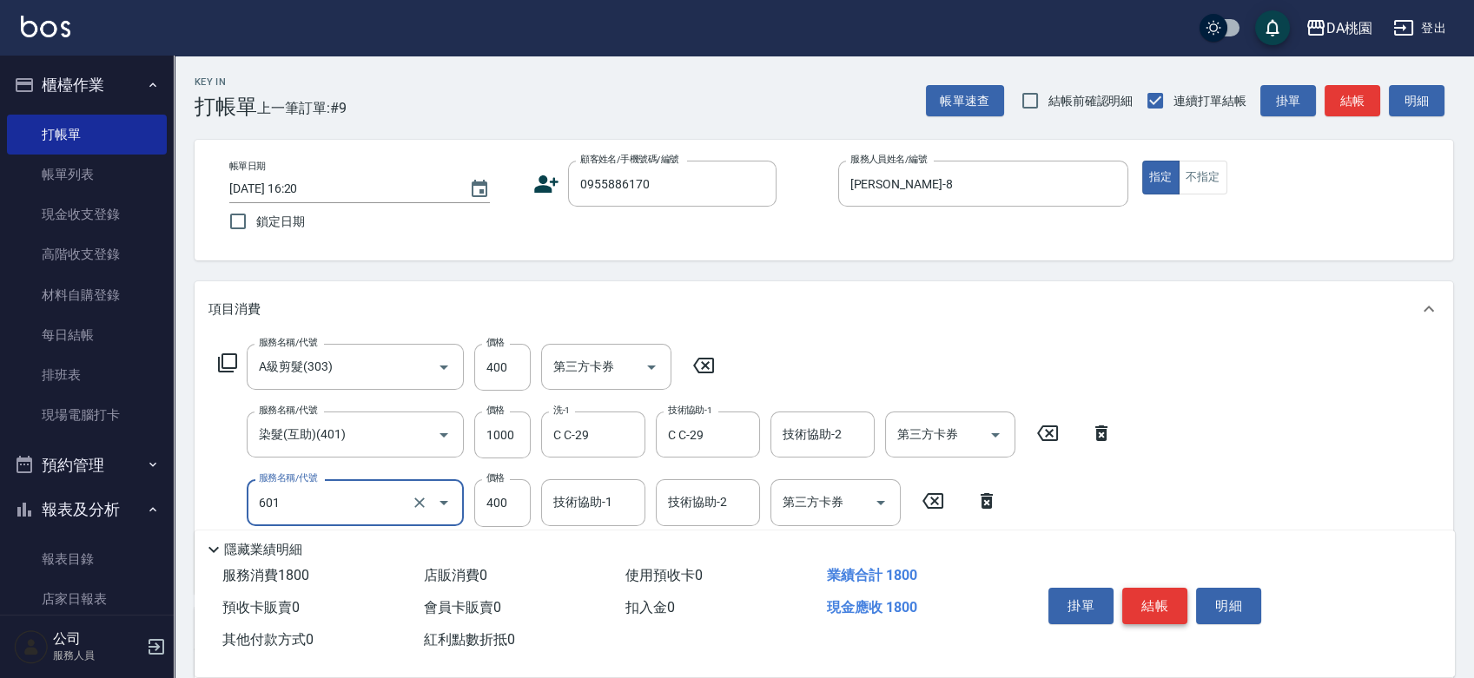
type input "基礎護髮(互助)(601)"
type input "3"
type input "140"
type input "300"
type input "170"
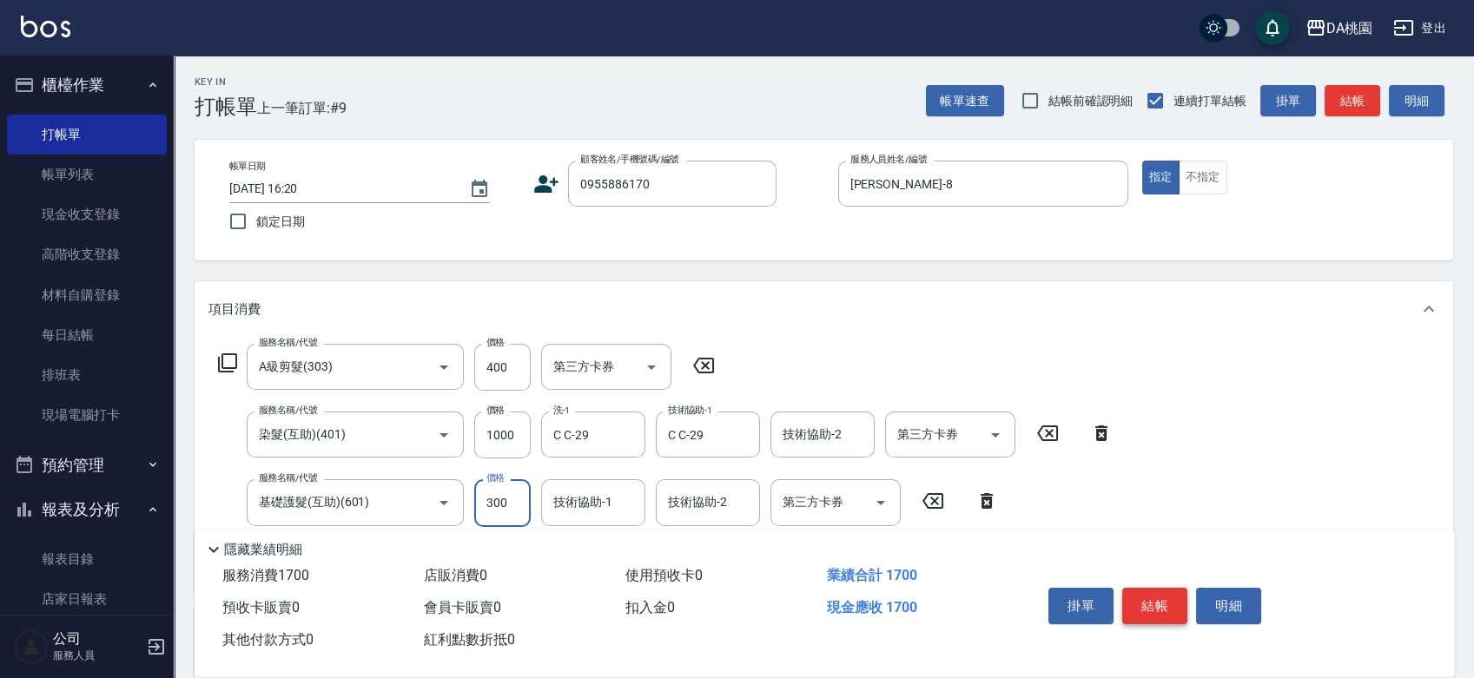
type input "300"
type input "C C-29"
click at [1154, 593] on button "結帳" at bounding box center [1154, 606] width 65 height 36
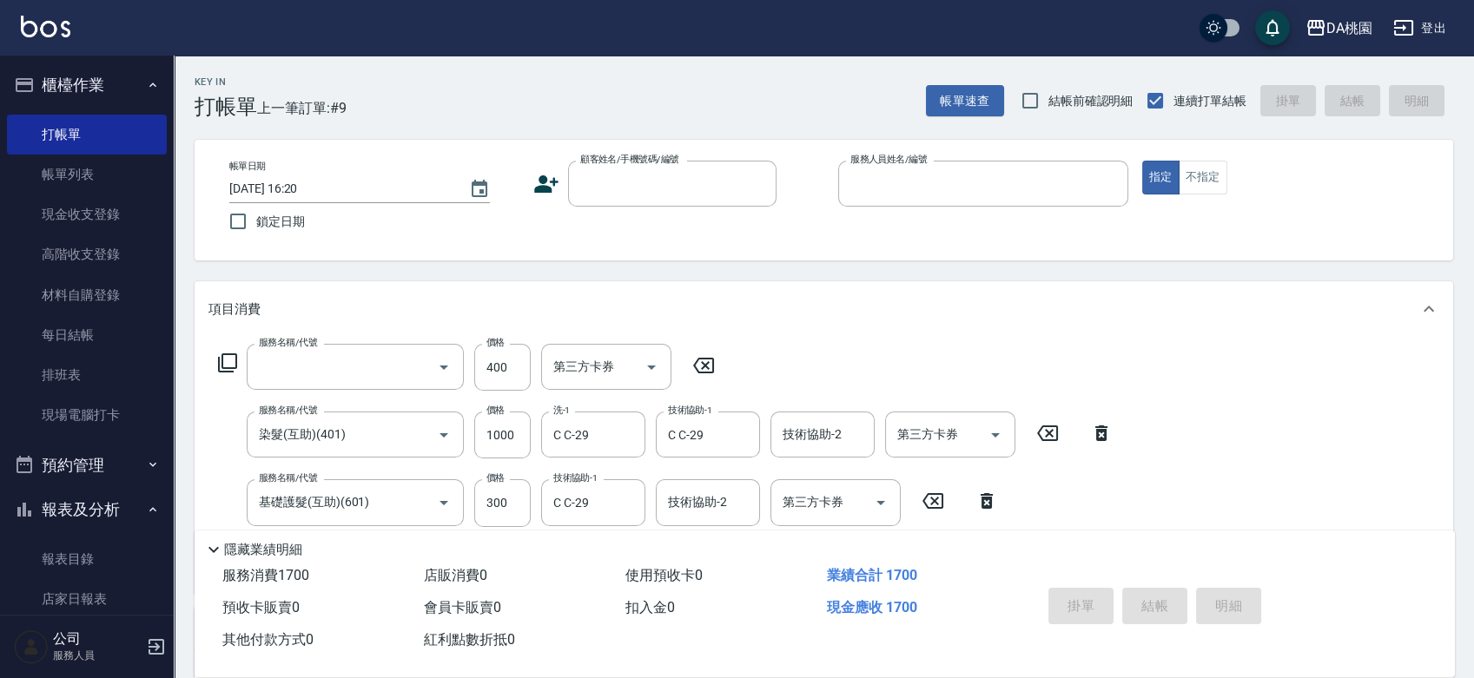
type input "0"
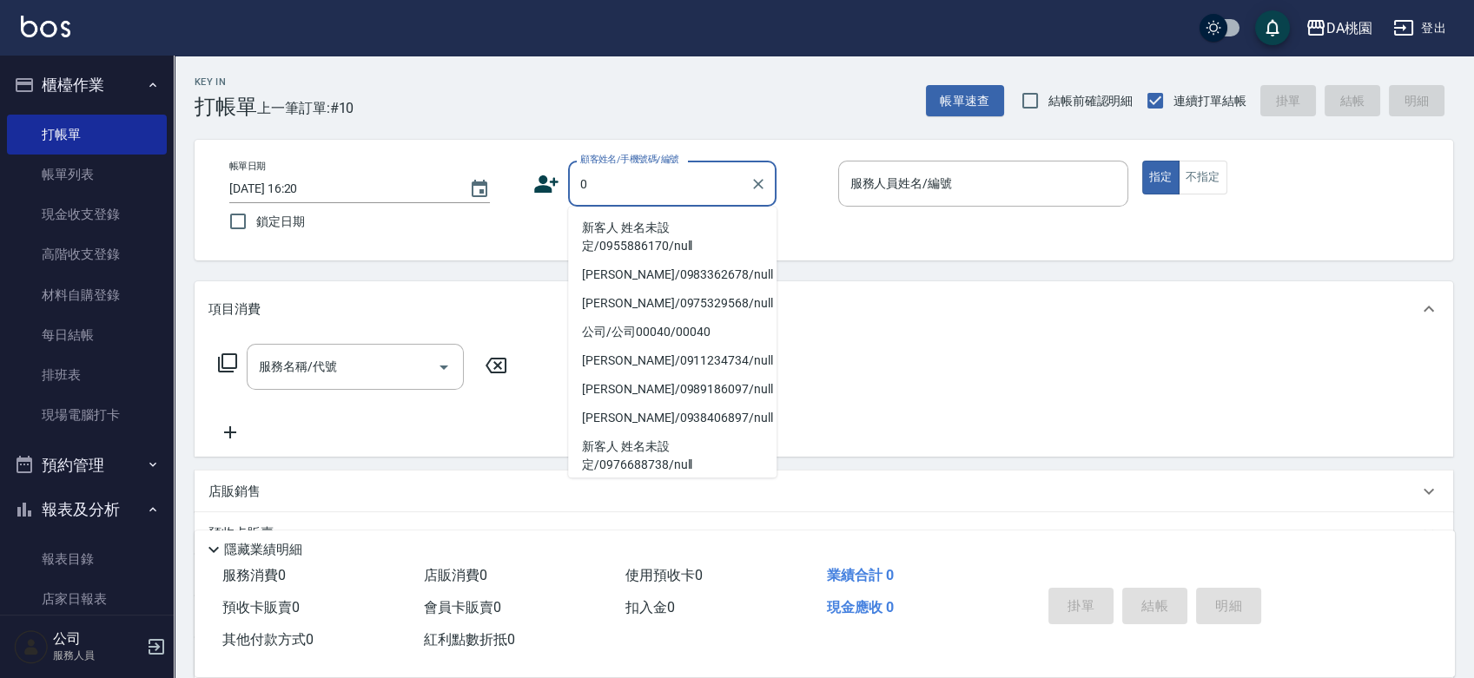
type input "0"
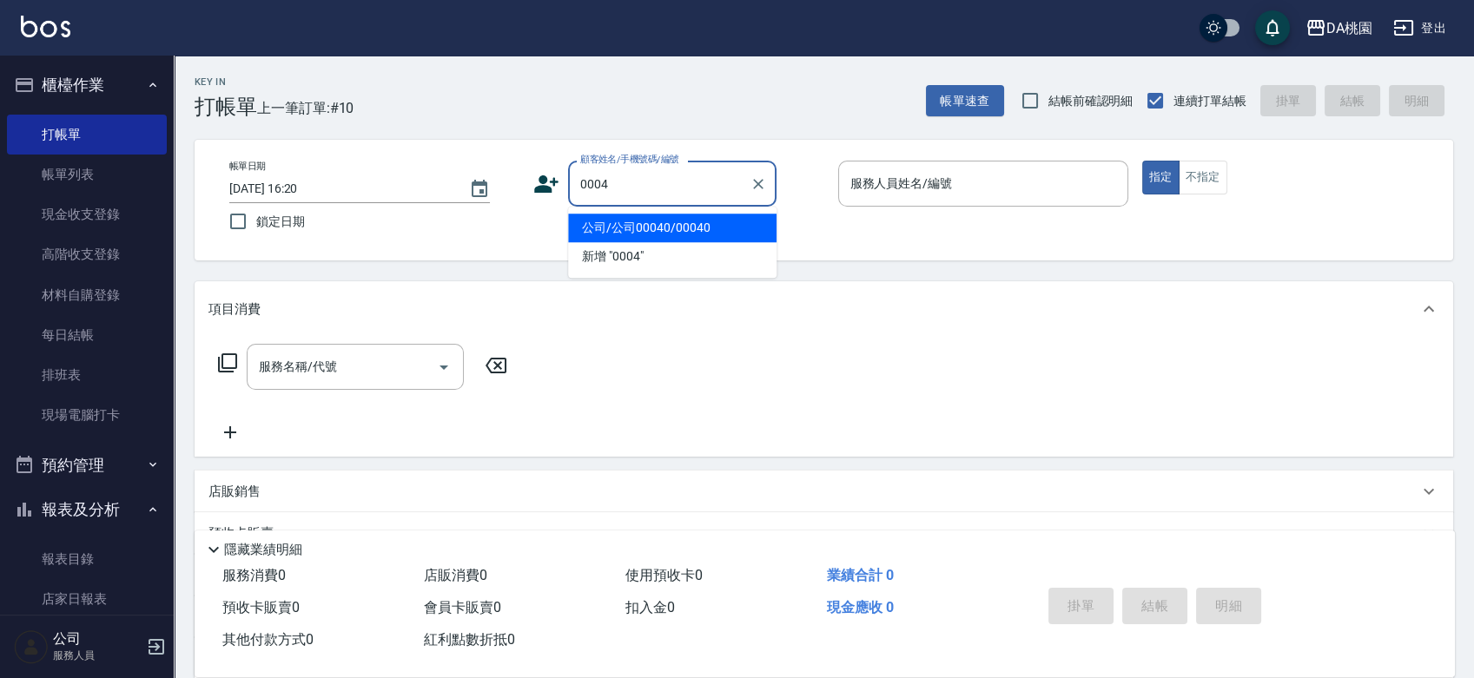
type input "00040"
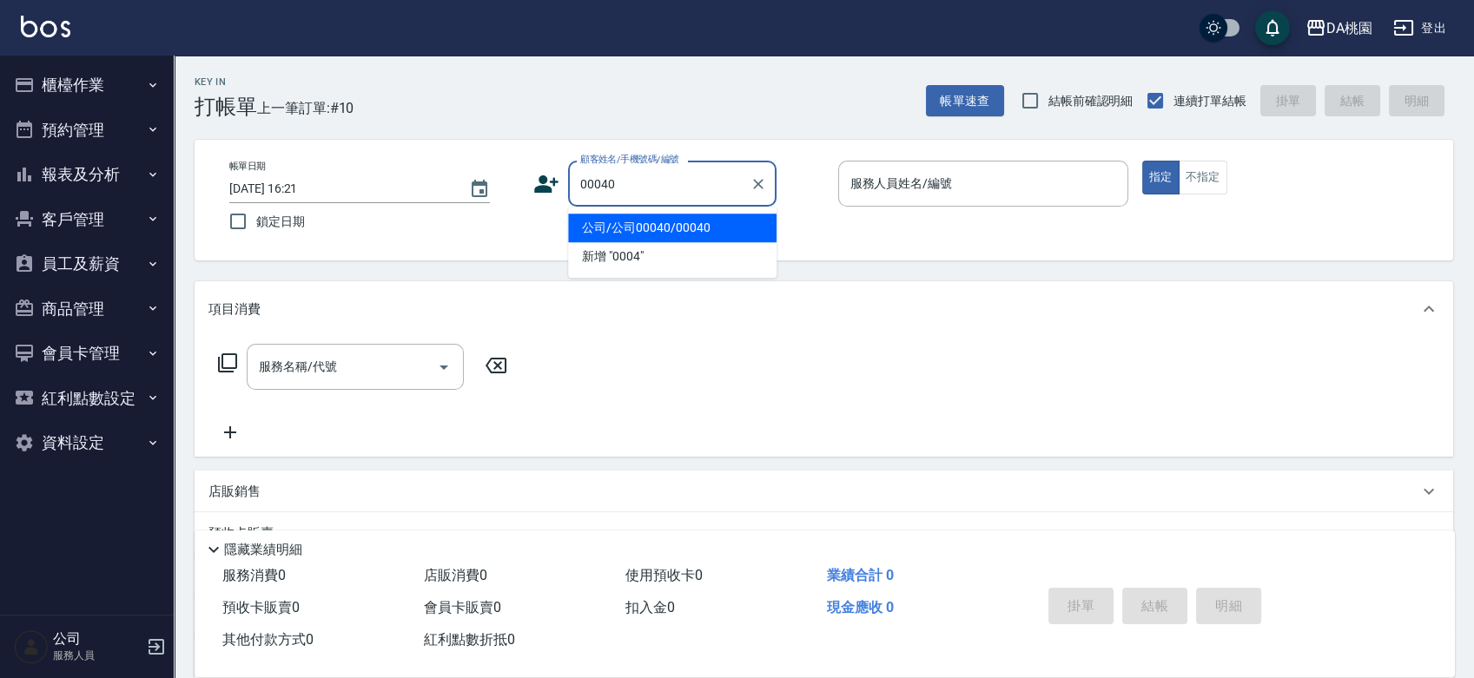
type input "公司/公司00040/00040"
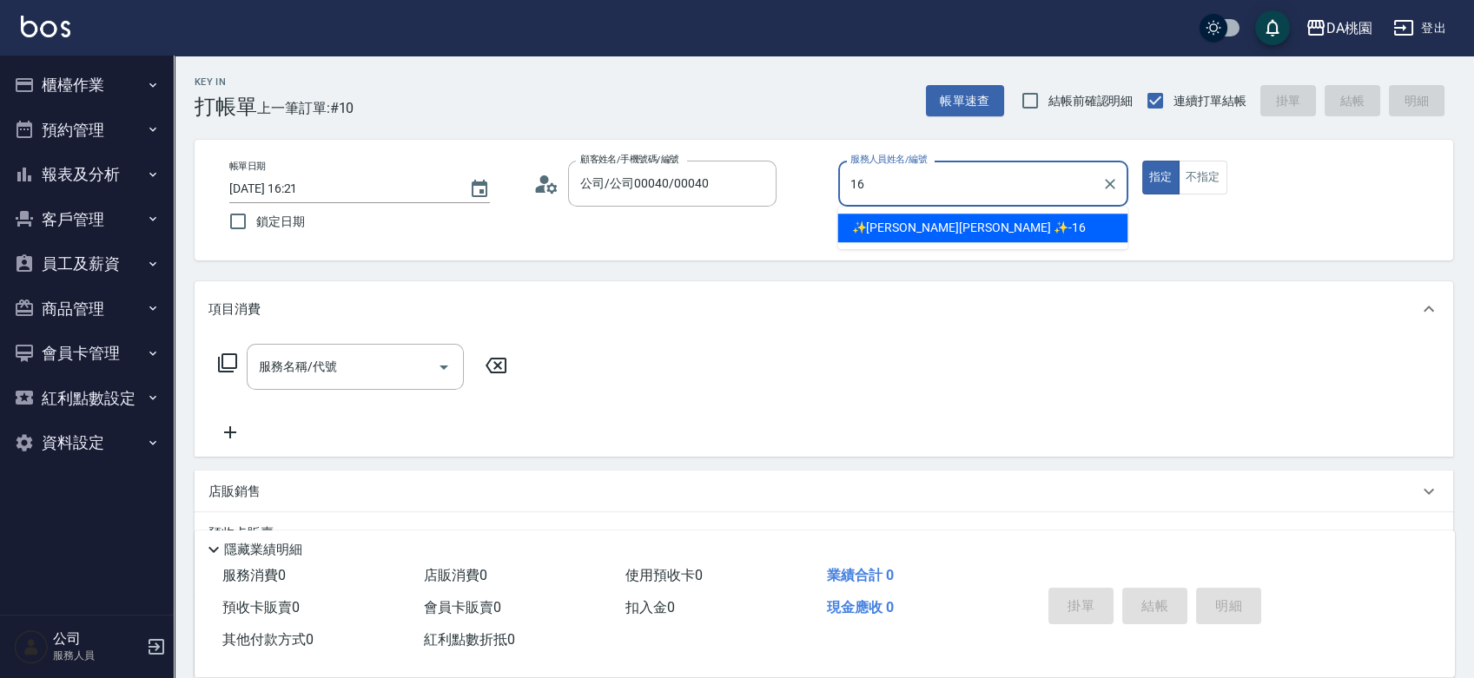
type input "16"
type button "true"
type input "✨[PERSON_NAME][PERSON_NAME] ✨-16"
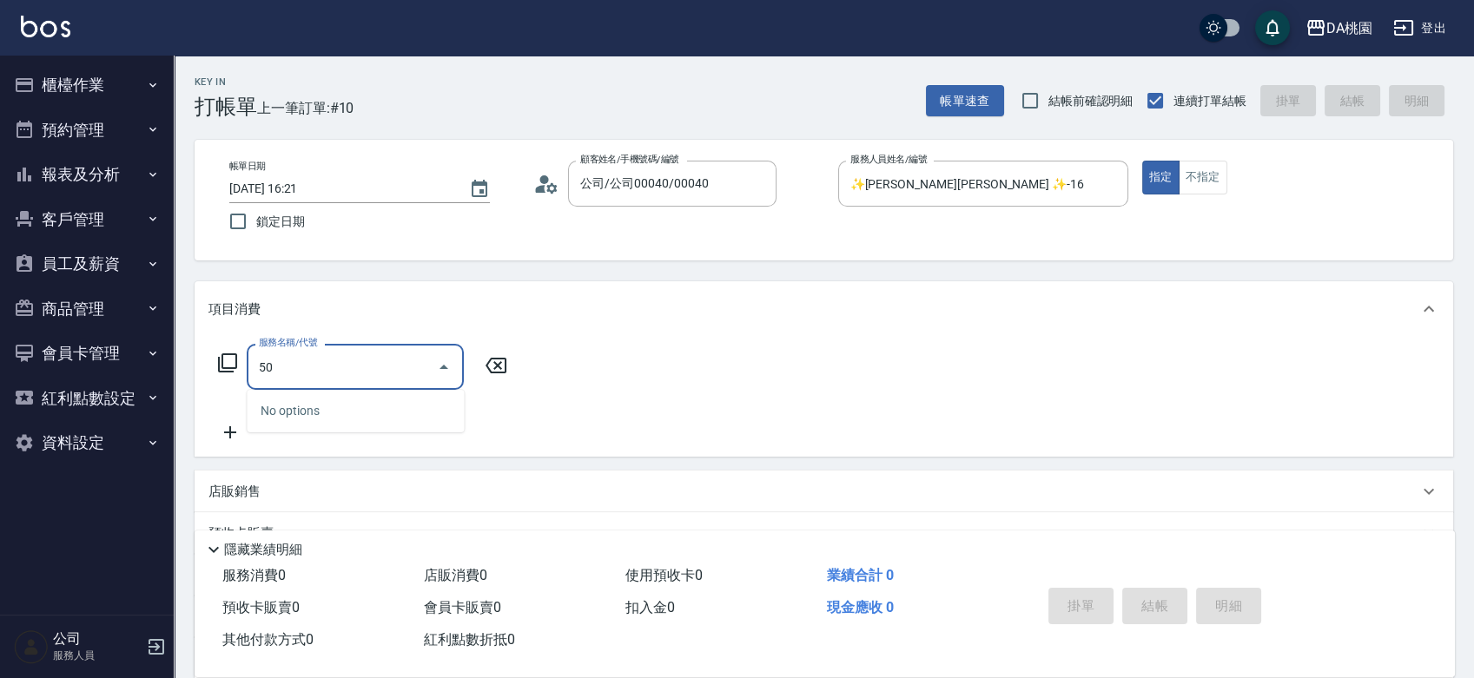
type input "508"
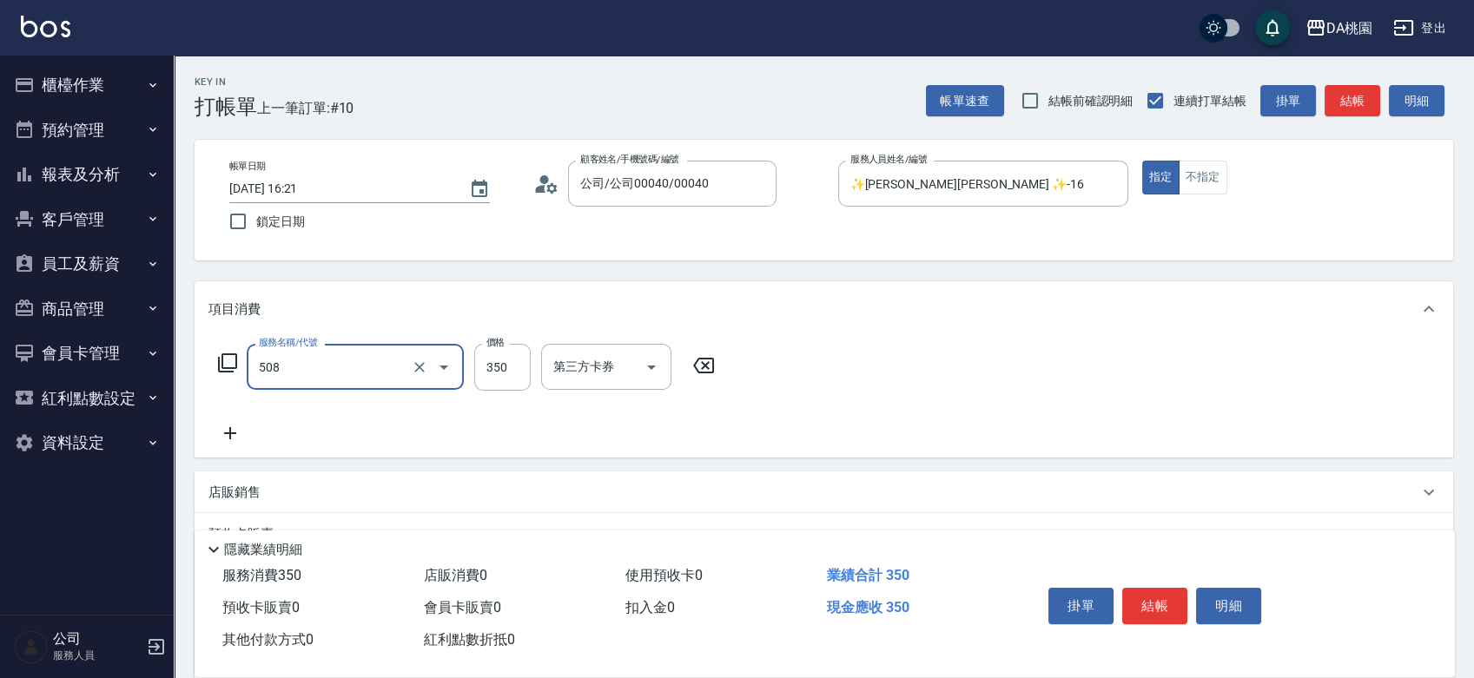
type input "30"
type input "精油舒壓洗髮(508)"
type input "5"
type input "0"
type input "500"
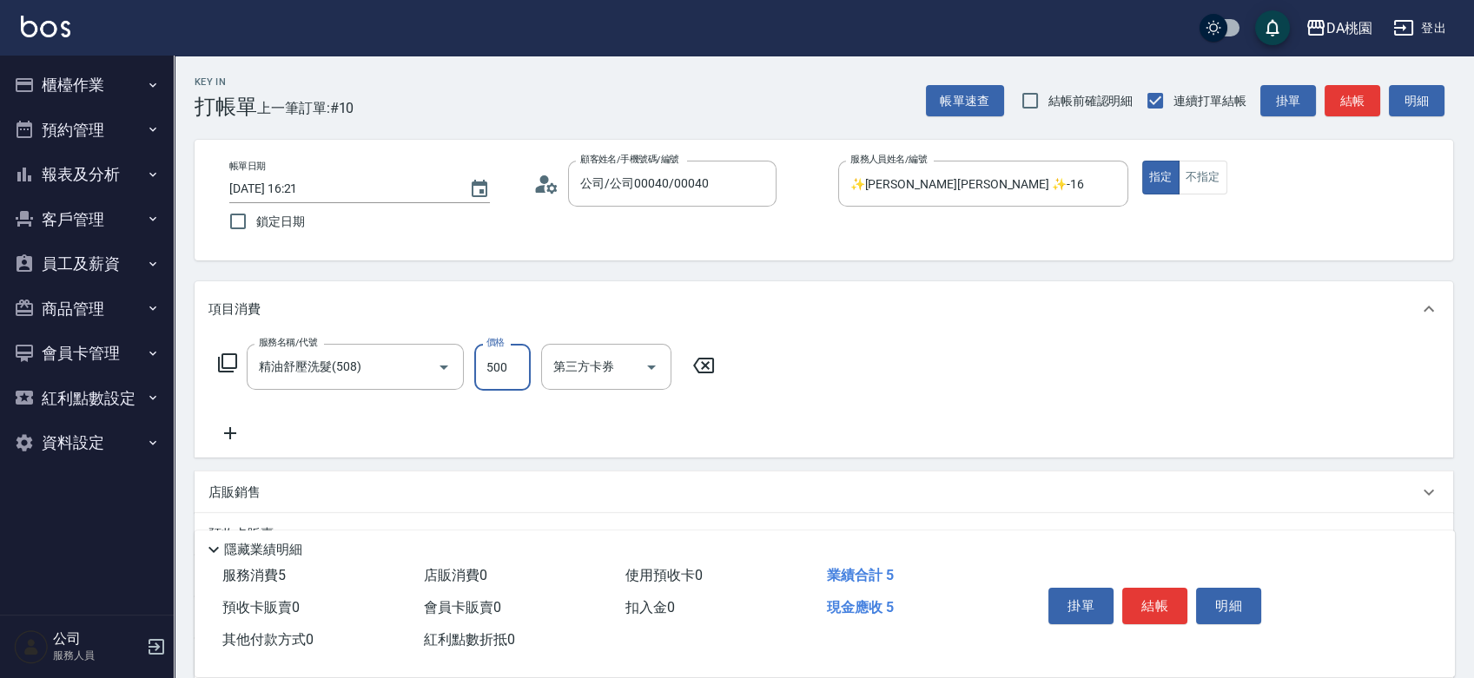
type input "50"
type input "500"
drag, startPoint x: 1168, startPoint y: 610, endPoint x: 1168, endPoint y: 623, distance: 13.0
click at [1168, 623] on div "掛單 結帳 明細" at bounding box center [1155, 608] width 227 height 55
click at [1156, 597] on button "結帳" at bounding box center [1154, 606] width 65 height 36
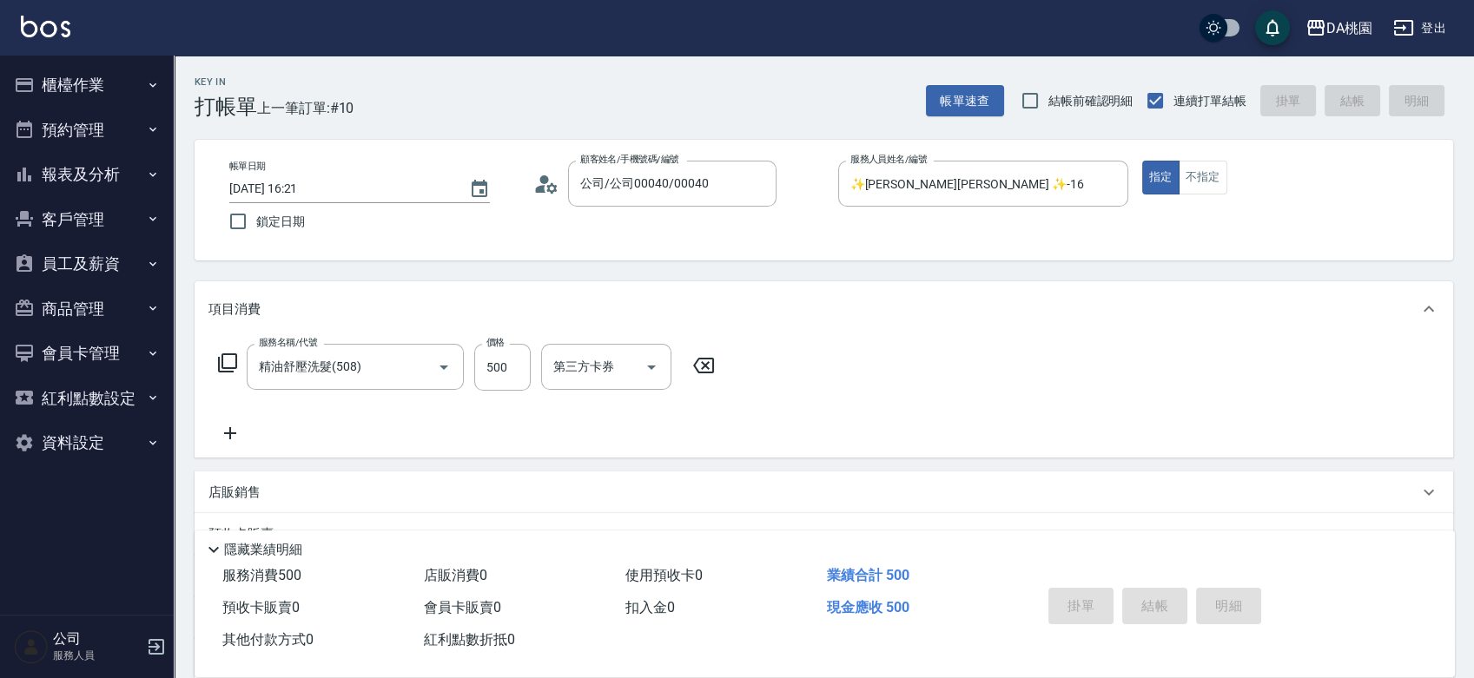
type input "0"
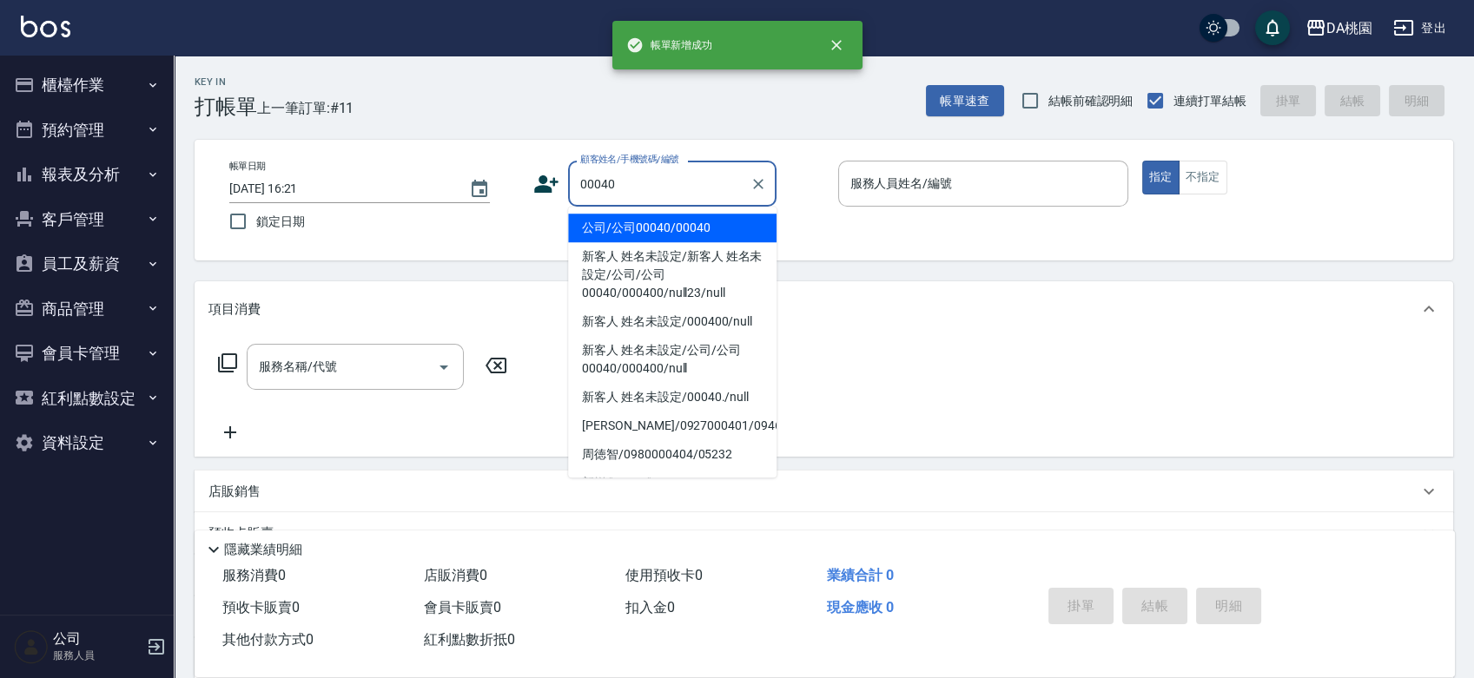
type input "公司/公司00040/00040"
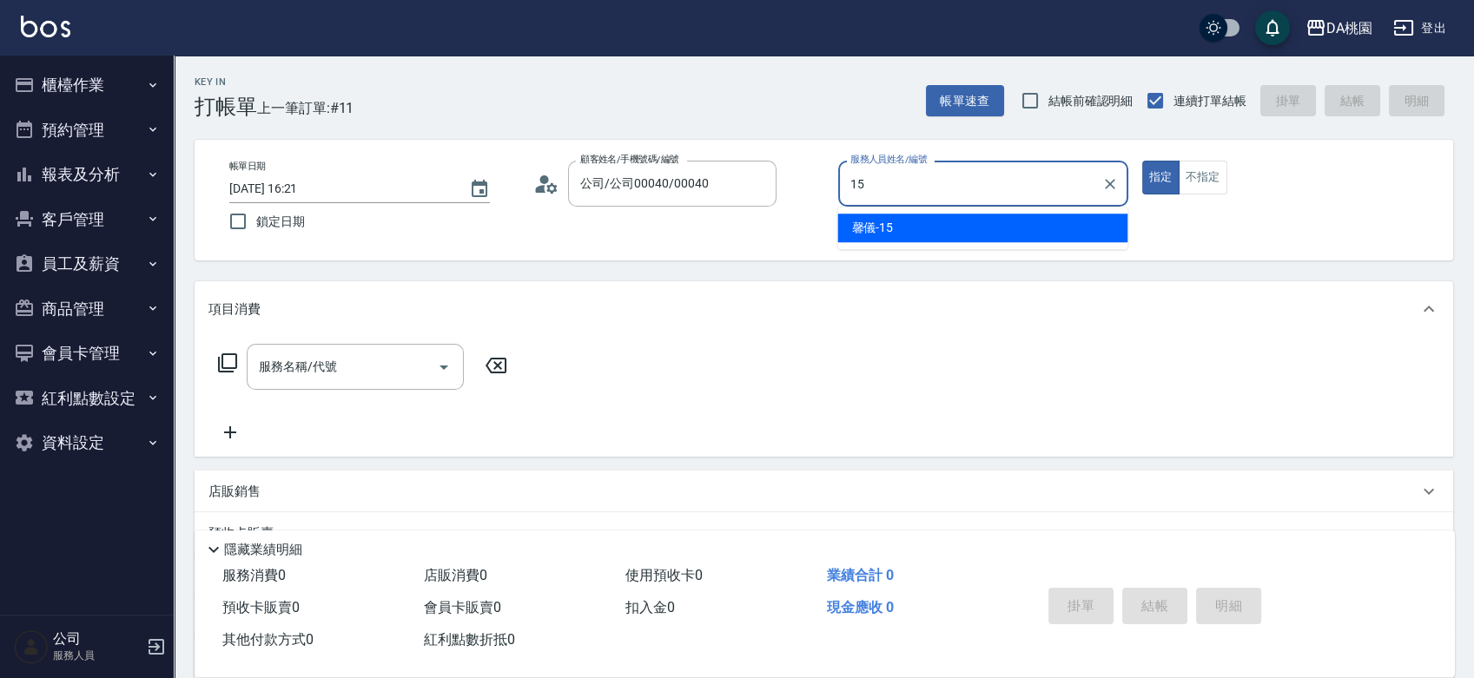
type input "馨儀-15"
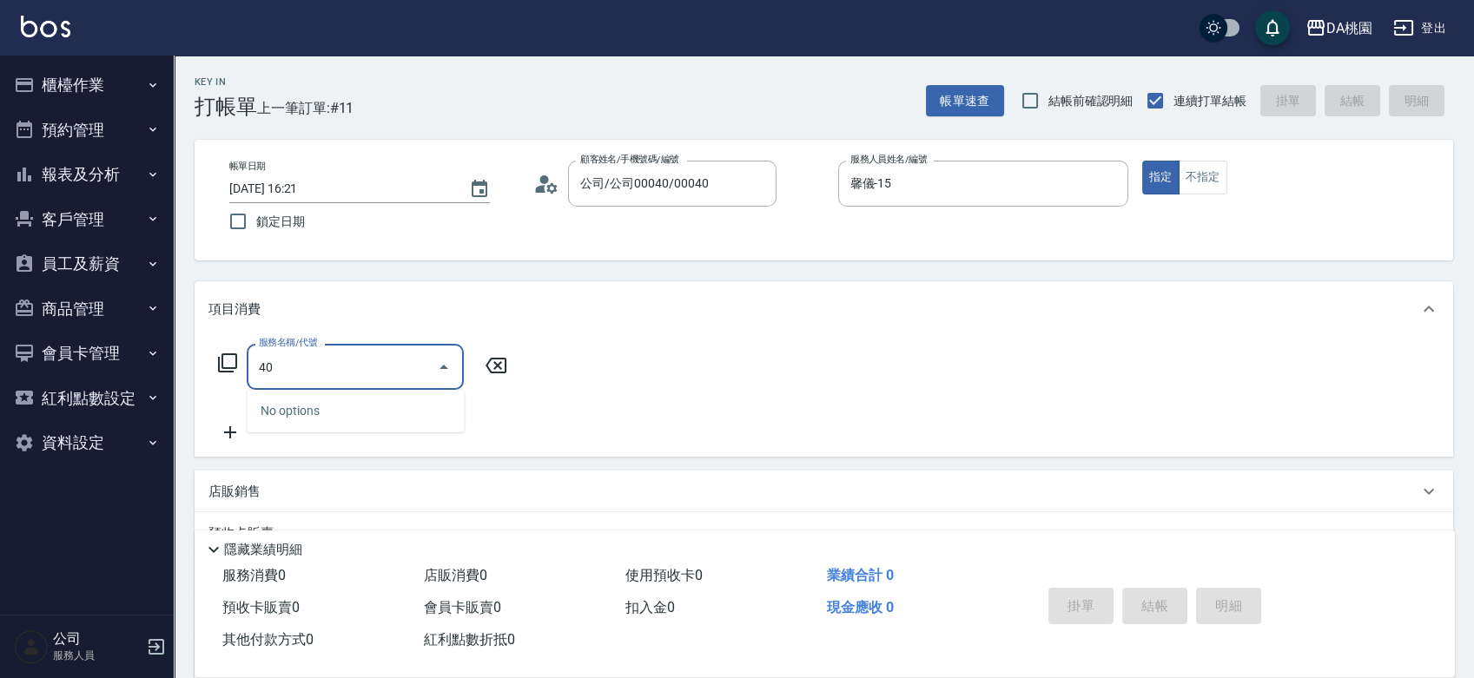
type input "400"
type input "150"
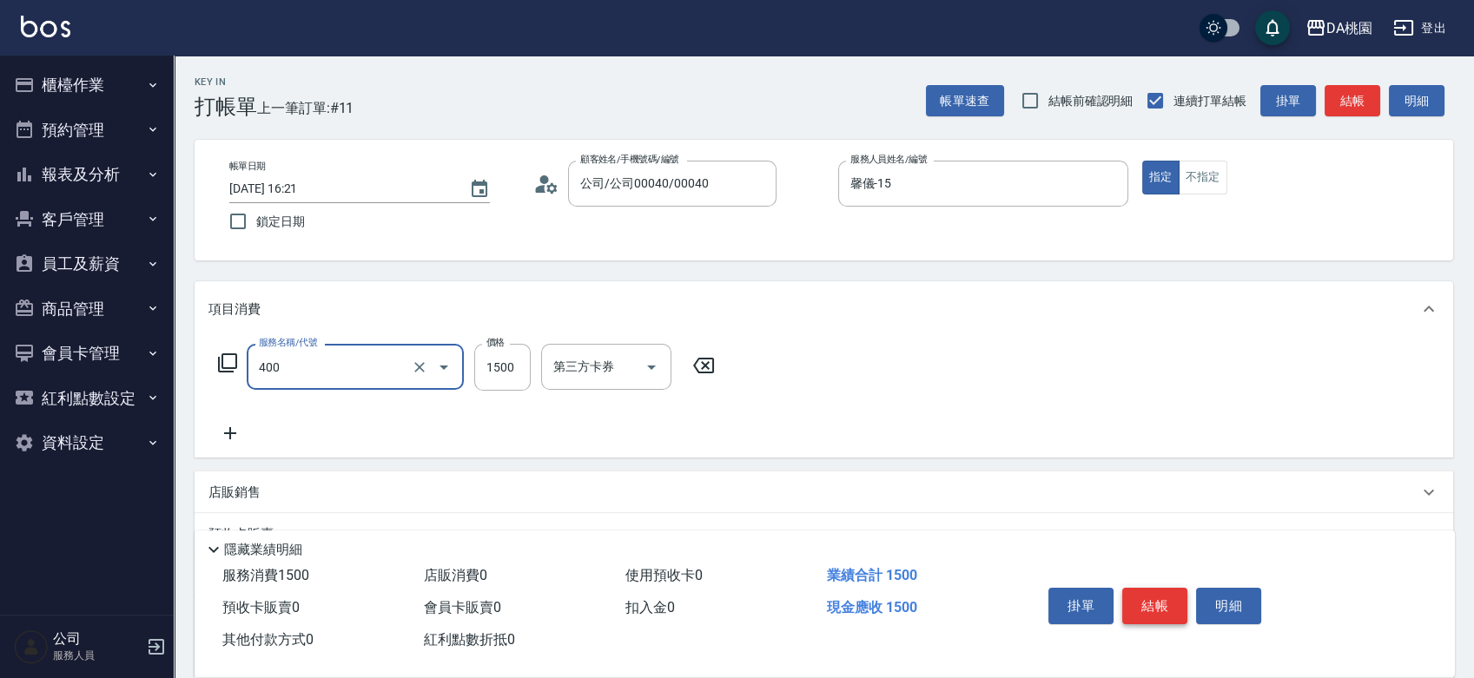
type input "染髮(400)"
type input "1"
type input "0"
type input "100"
type input "10"
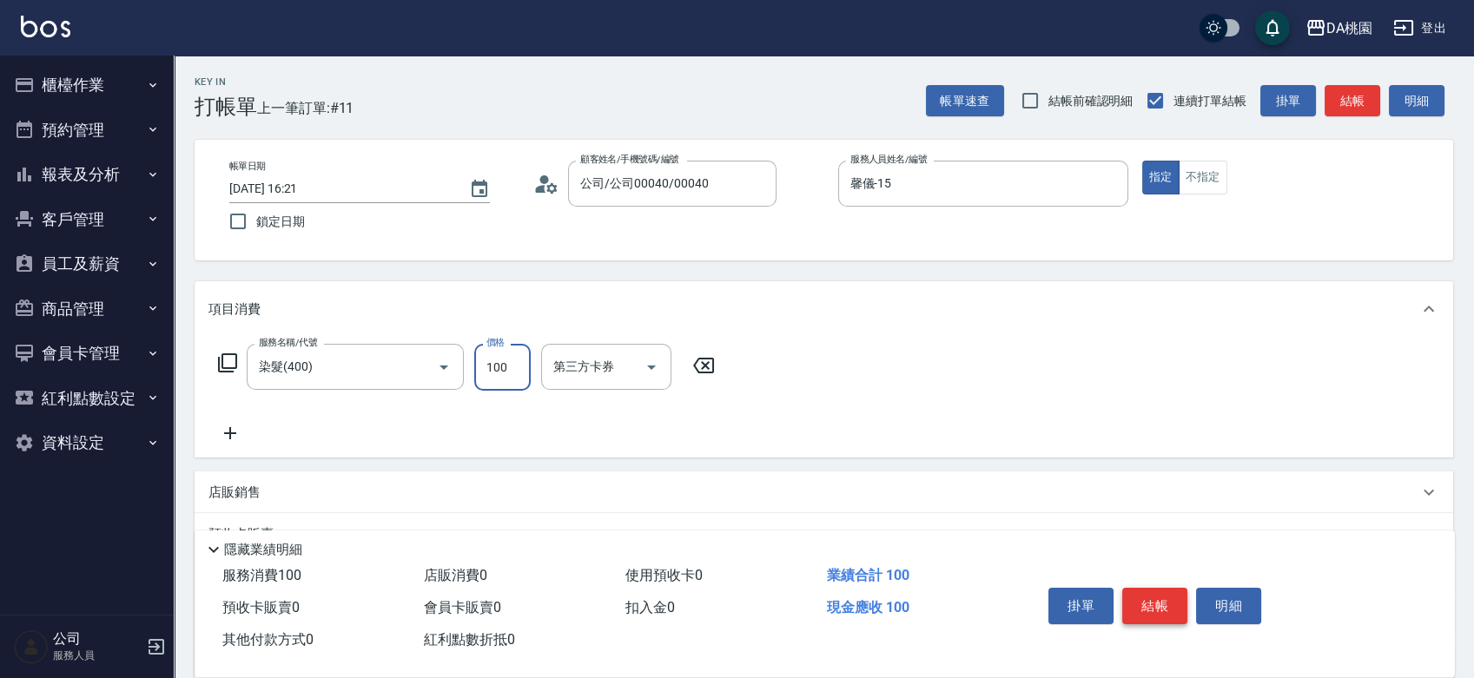
type input "1000"
type input "100"
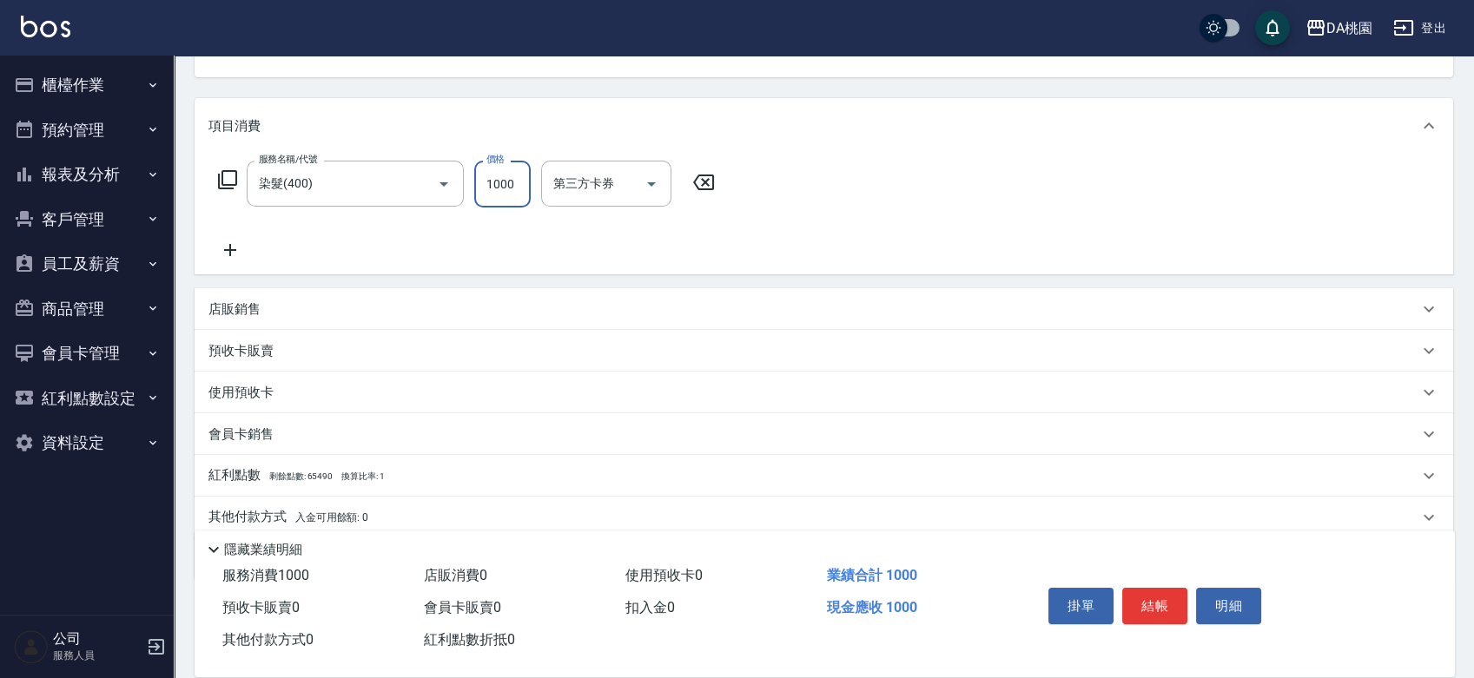
scroll to position [193, 0]
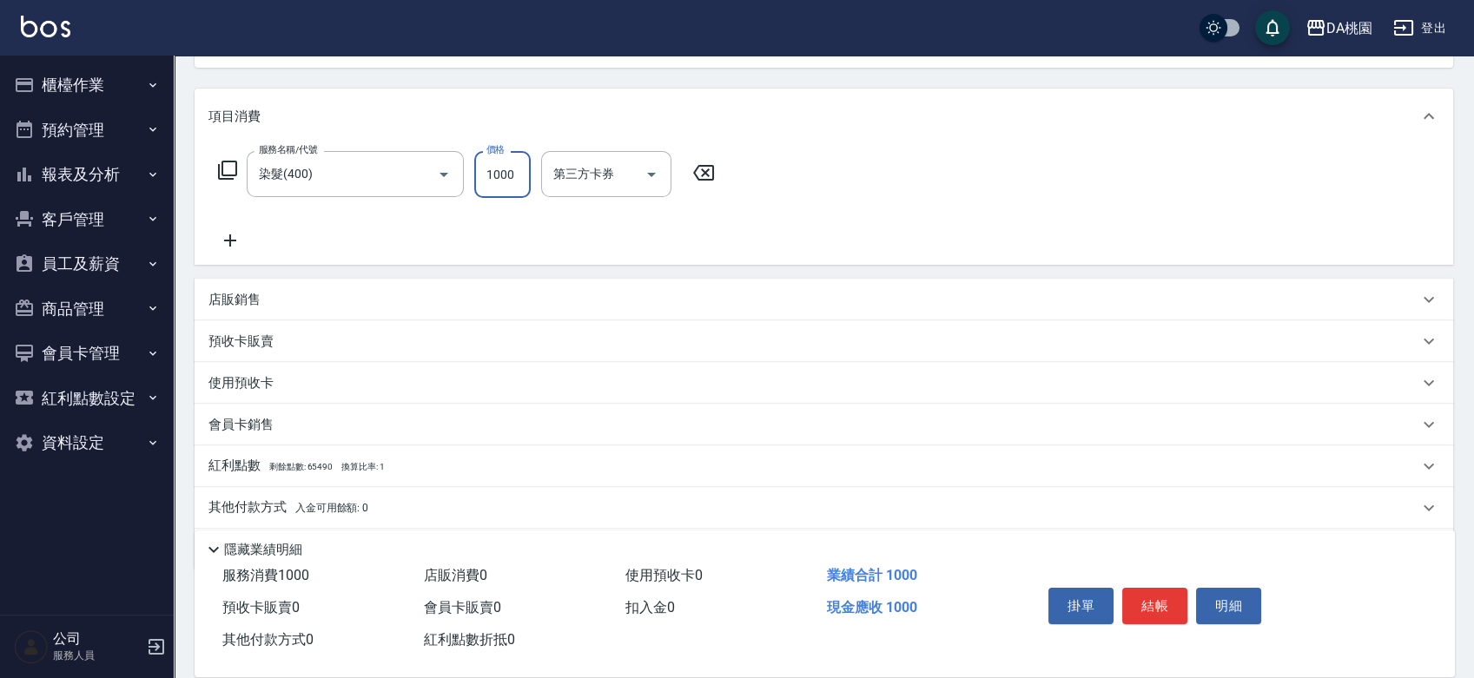
type input "1000"
click at [758, 291] on div "店販銷售" at bounding box center [813, 300] width 1210 height 18
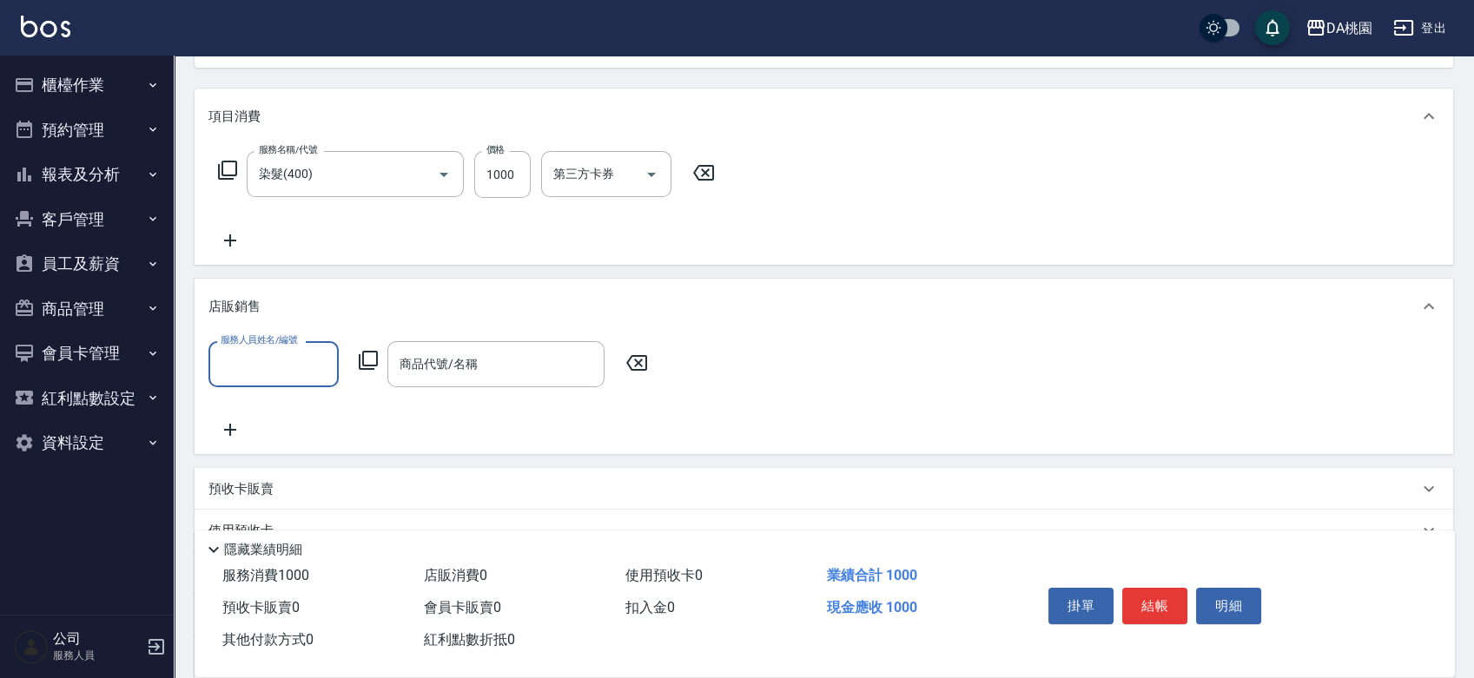
scroll to position [0, 0]
type input "馨儀-15"
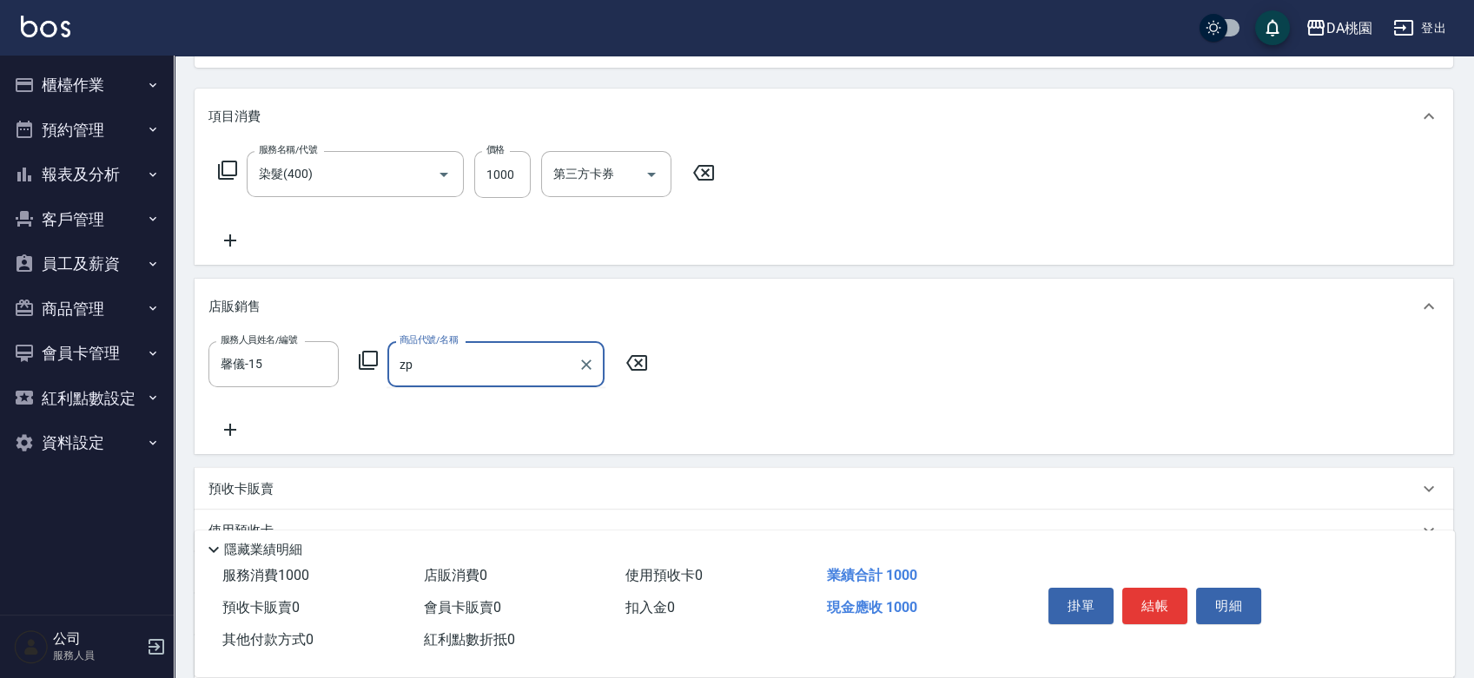
type input "z"
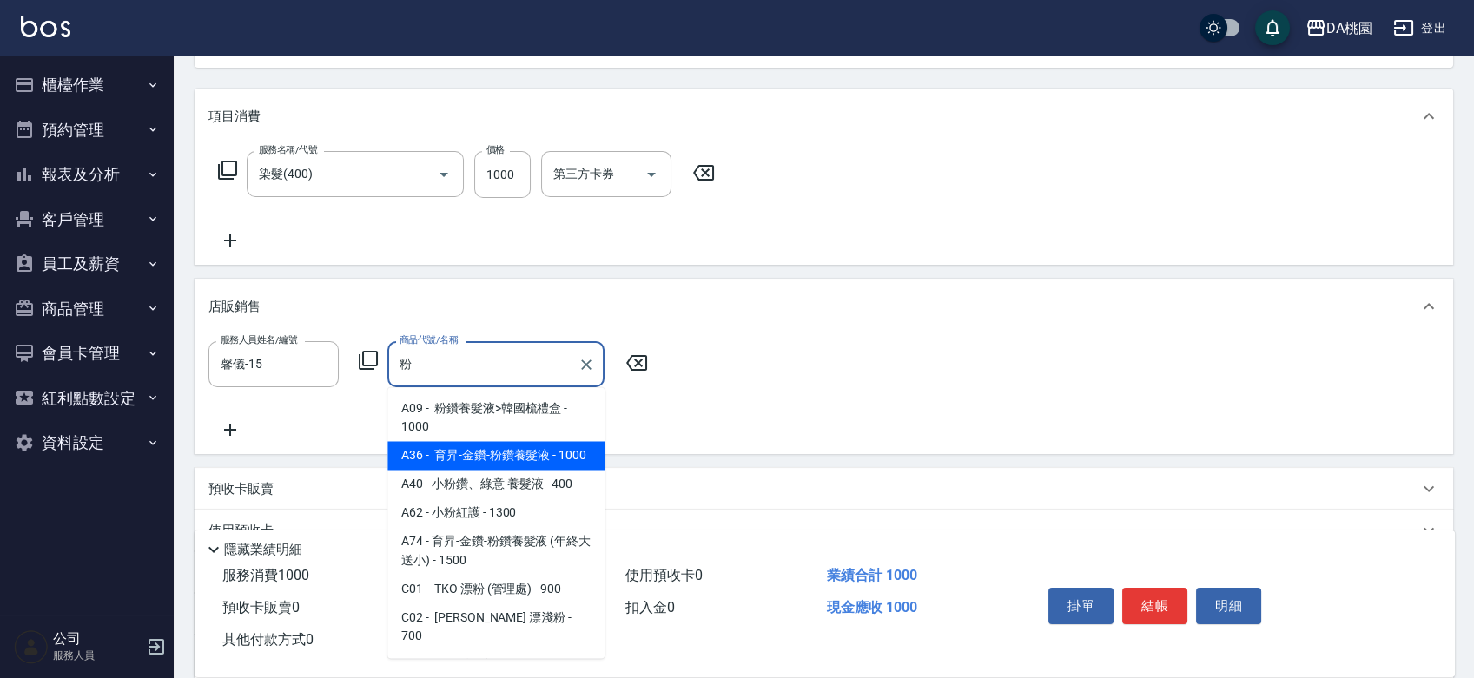
type input "育昇-金鑽-粉鑽養髮液"
type input "200"
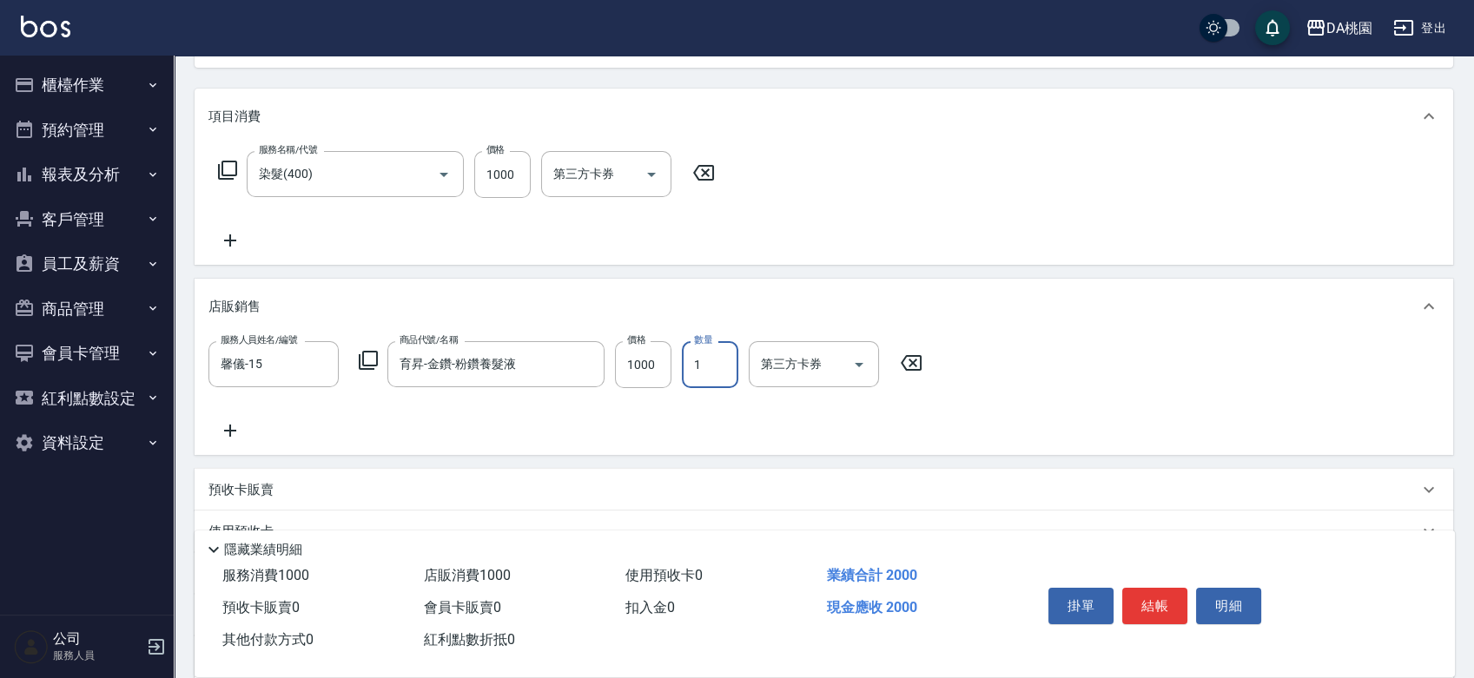
type input "3"
type input "400"
type input "3"
click at [1161, 610] on button "結帳" at bounding box center [1154, 606] width 65 height 36
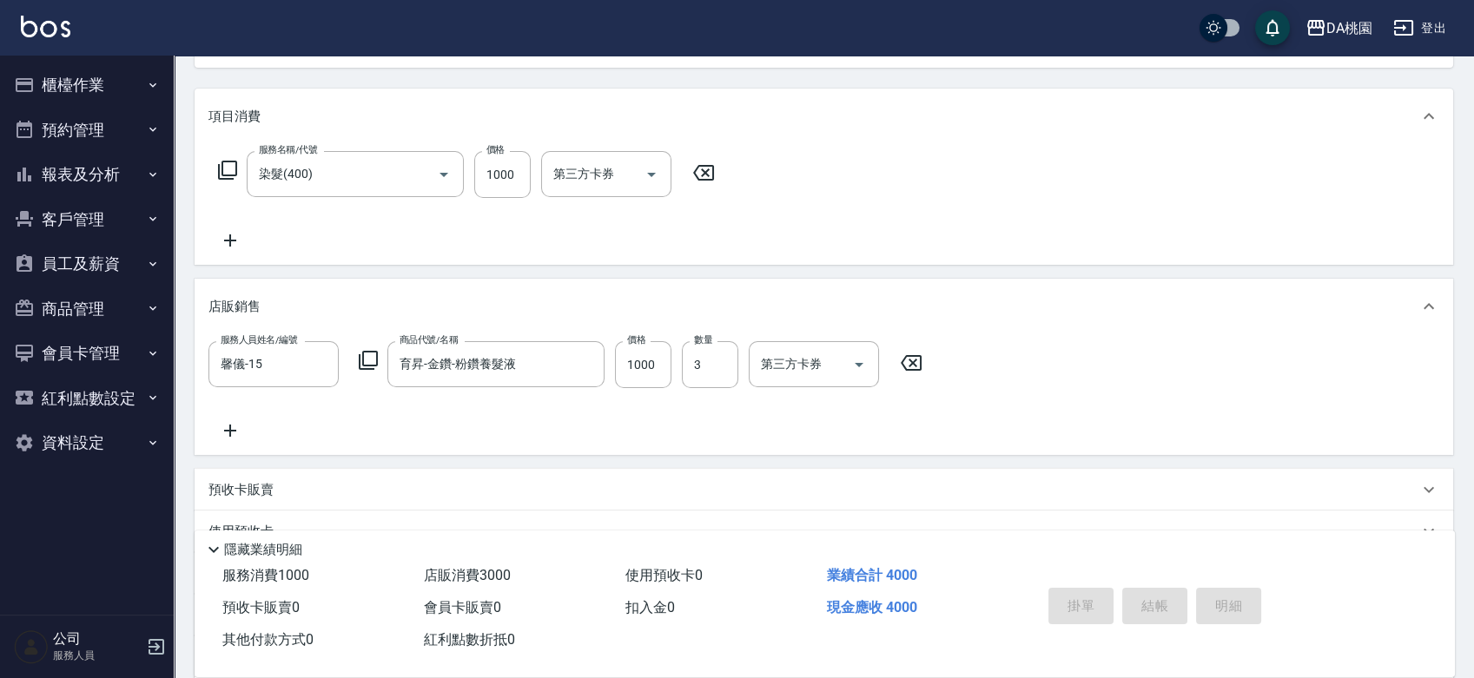
type input "0"
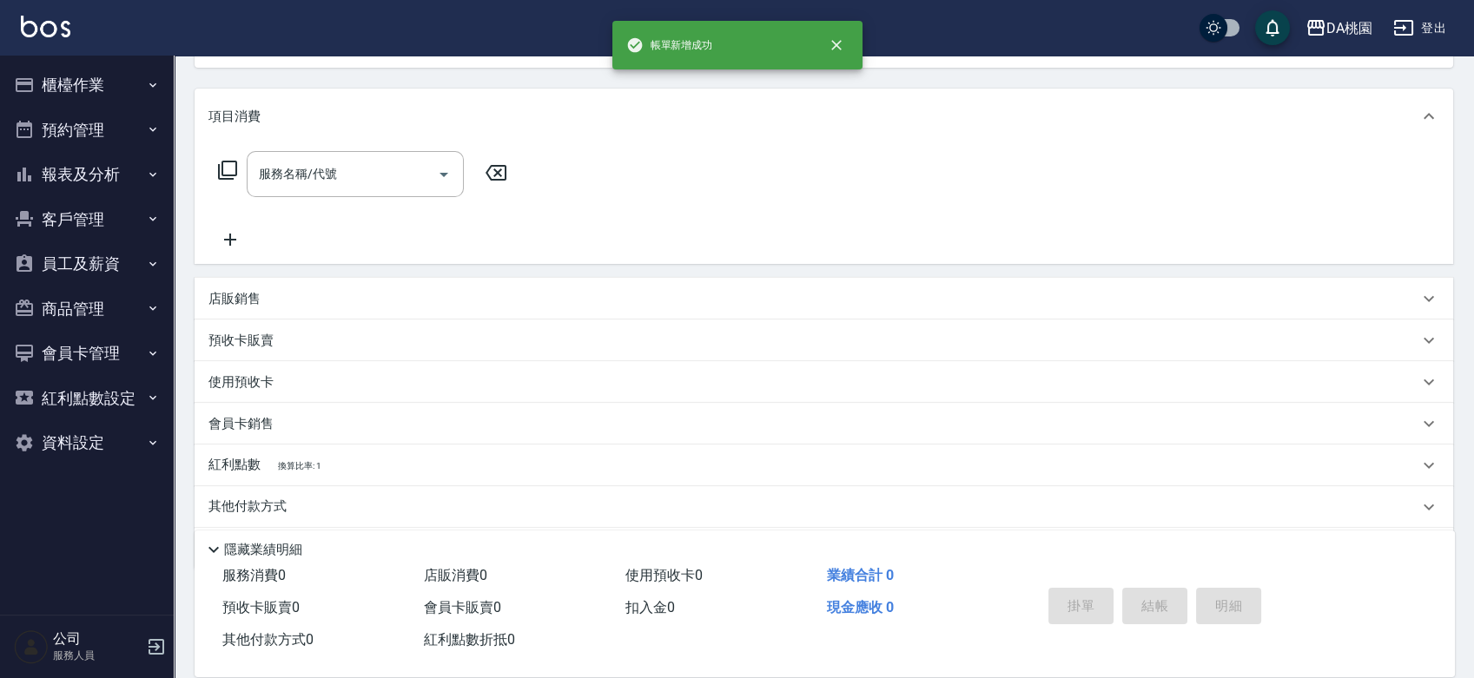
scroll to position [168, 0]
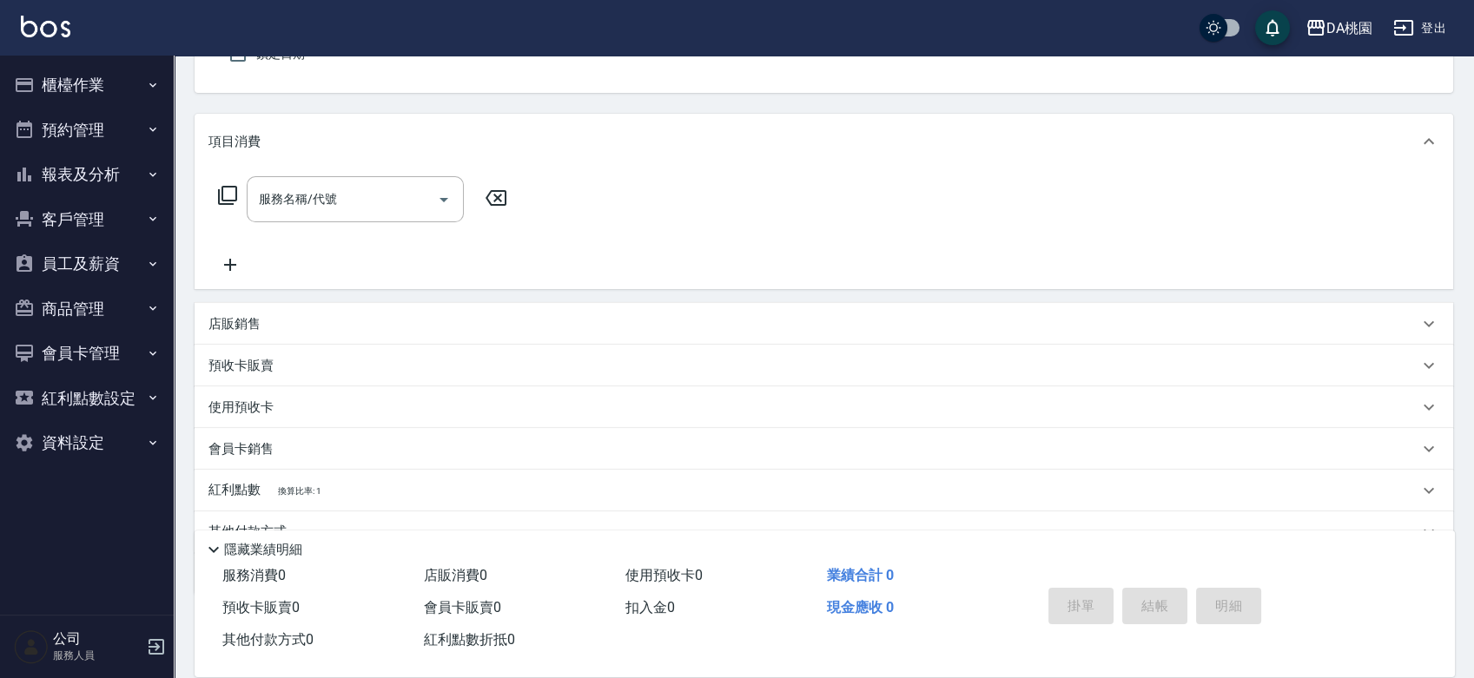
click at [85, 77] on button "櫃檯作業" at bounding box center [87, 85] width 160 height 45
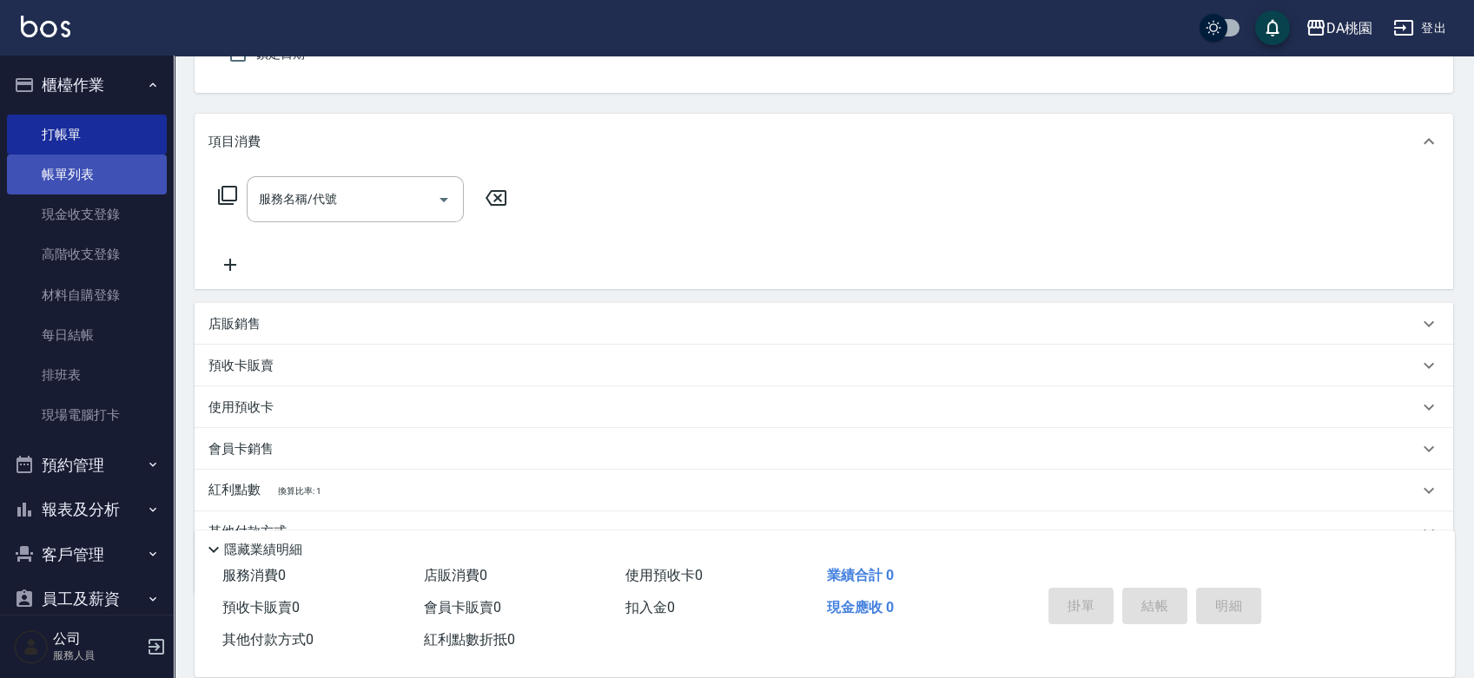
click at [91, 179] on link "帳單列表" at bounding box center [87, 175] width 160 height 40
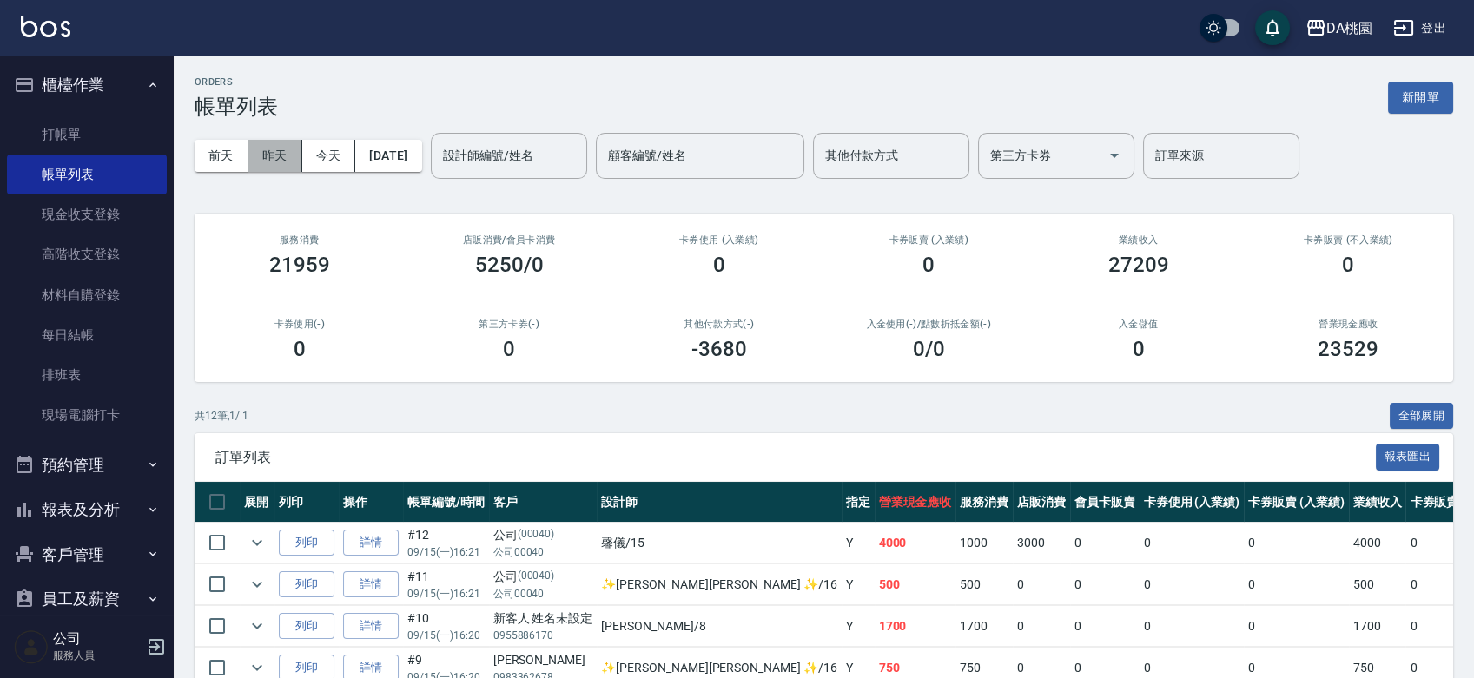
click at [264, 150] on button "昨天" at bounding box center [275, 156] width 54 height 32
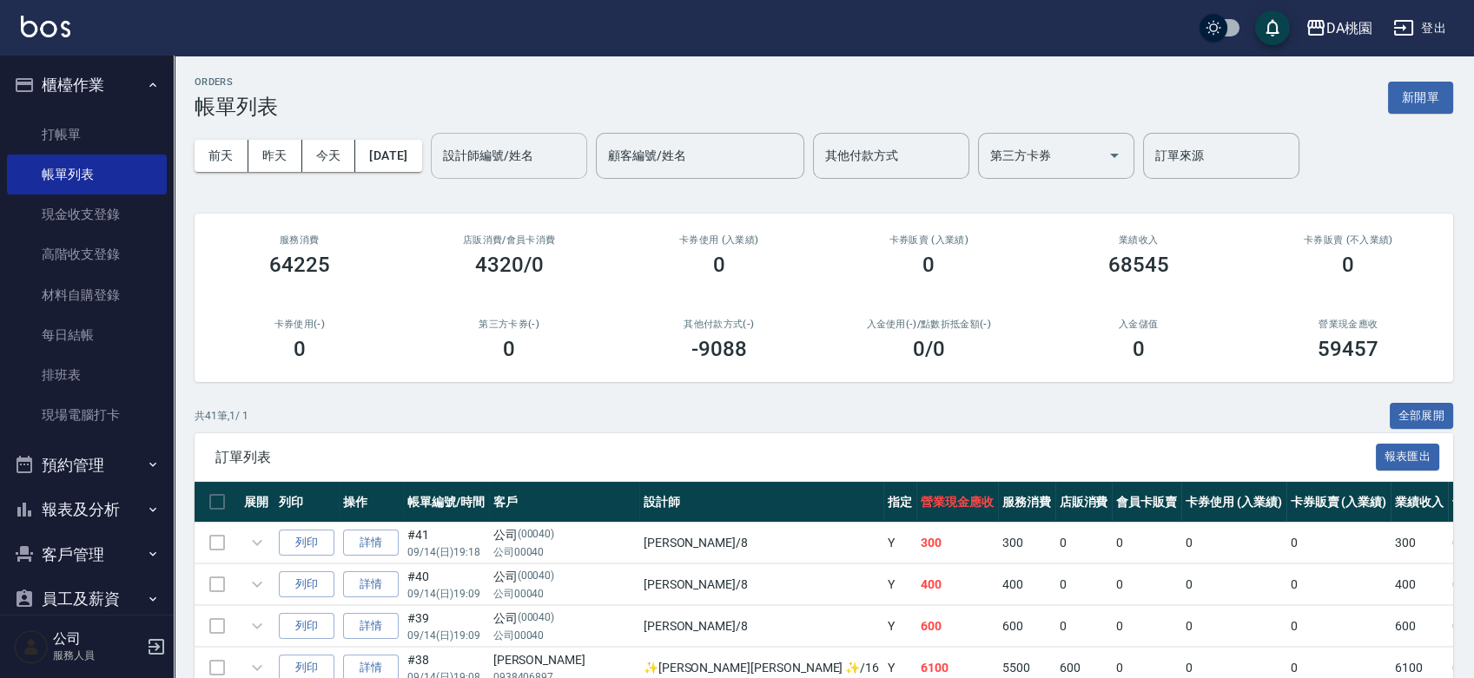
click at [549, 163] on div "設計師編號/姓名 設計師編號/姓名" at bounding box center [509, 156] width 156 height 46
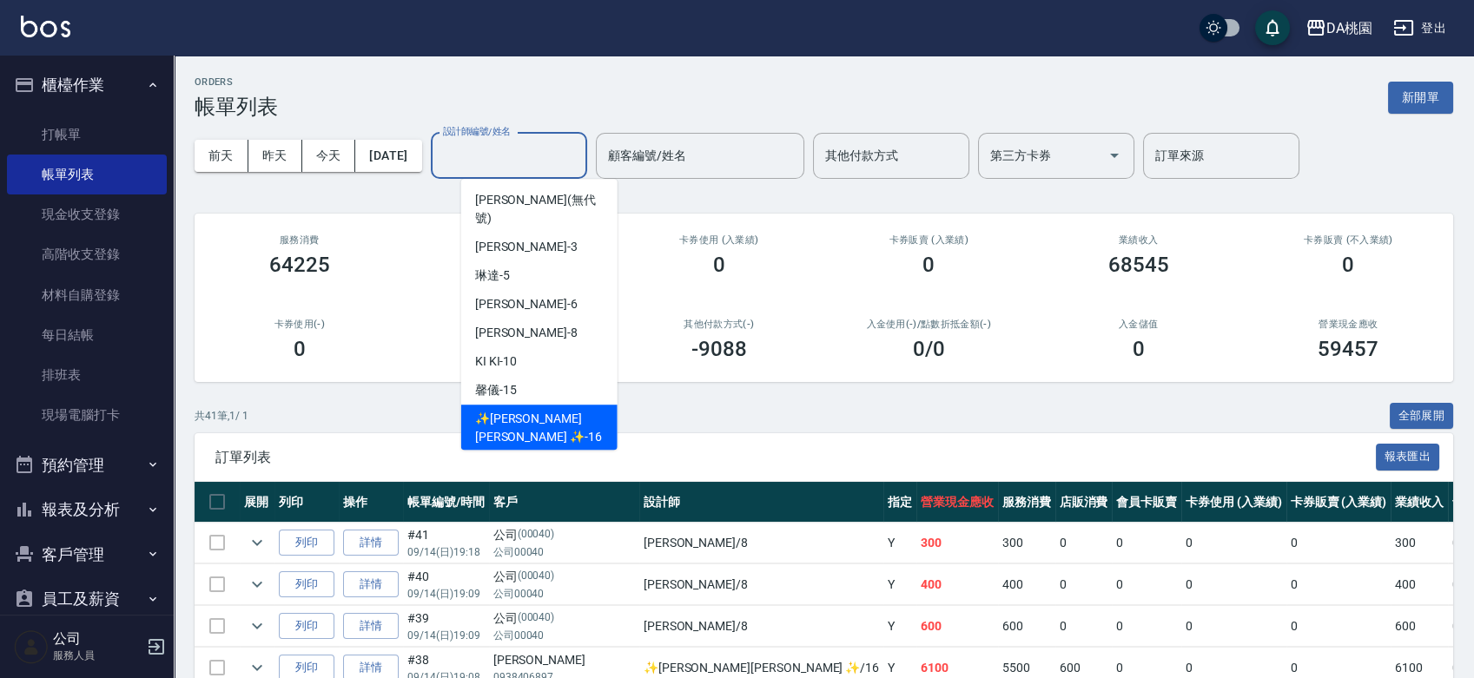
click at [513, 410] on span "✨[PERSON_NAME][PERSON_NAME] ✨ -16" at bounding box center [539, 428] width 129 height 36
type input "✨[PERSON_NAME][PERSON_NAME] ✨-16"
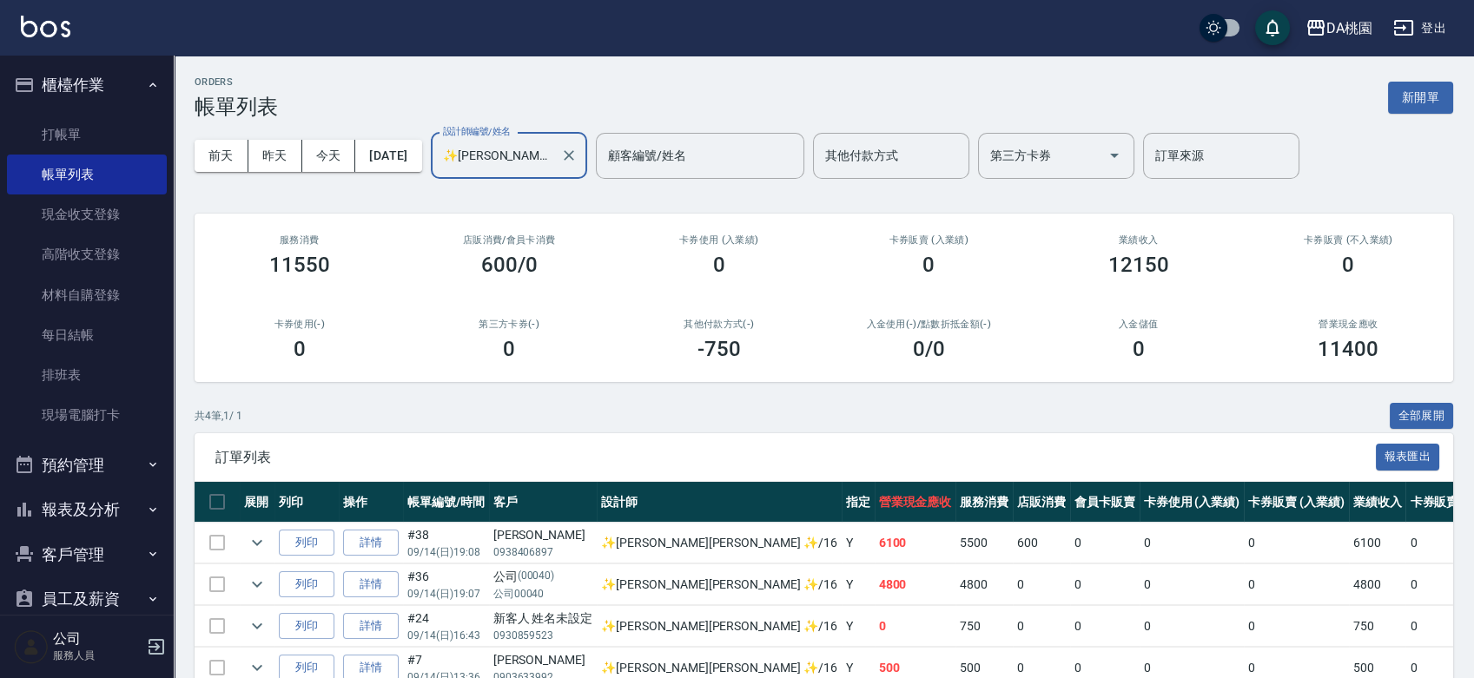
scroll to position [92, 0]
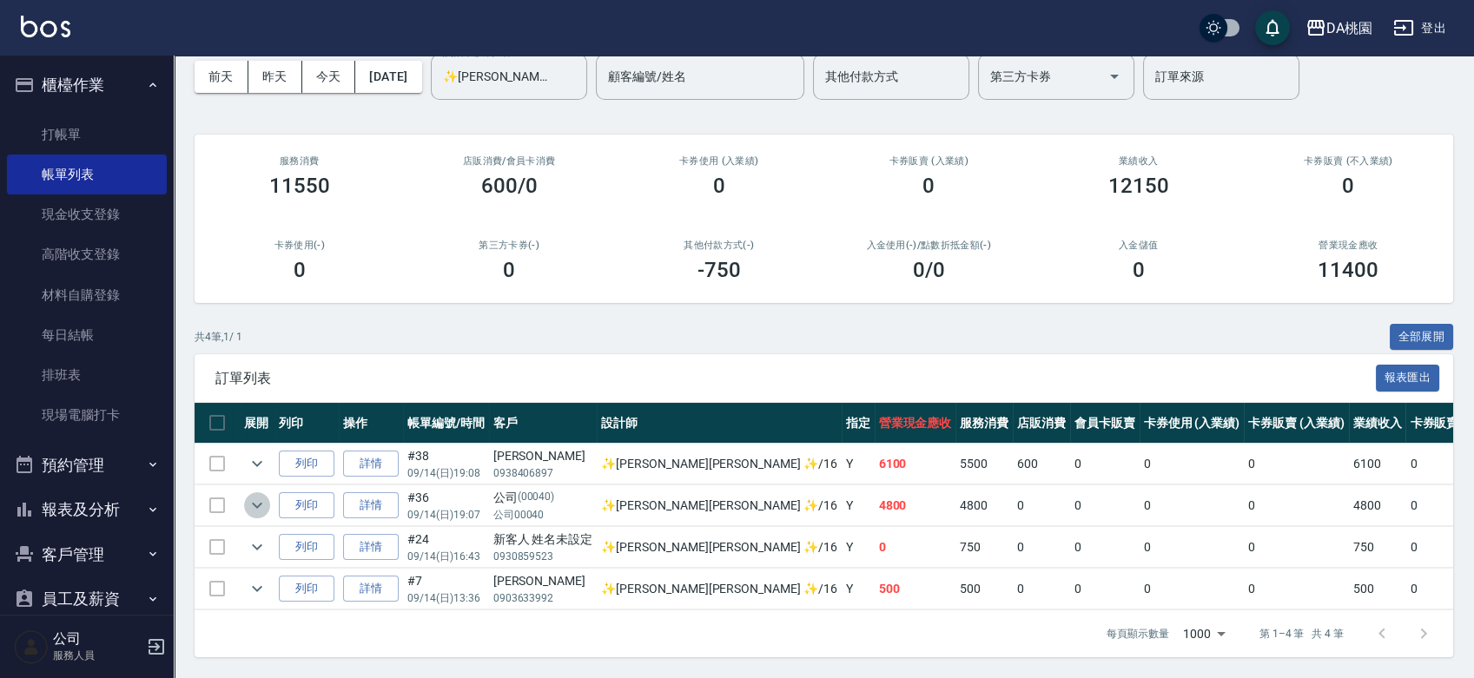
click at [263, 495] on icon "expand row" at bounding box center [257, 505] width 21 height 21
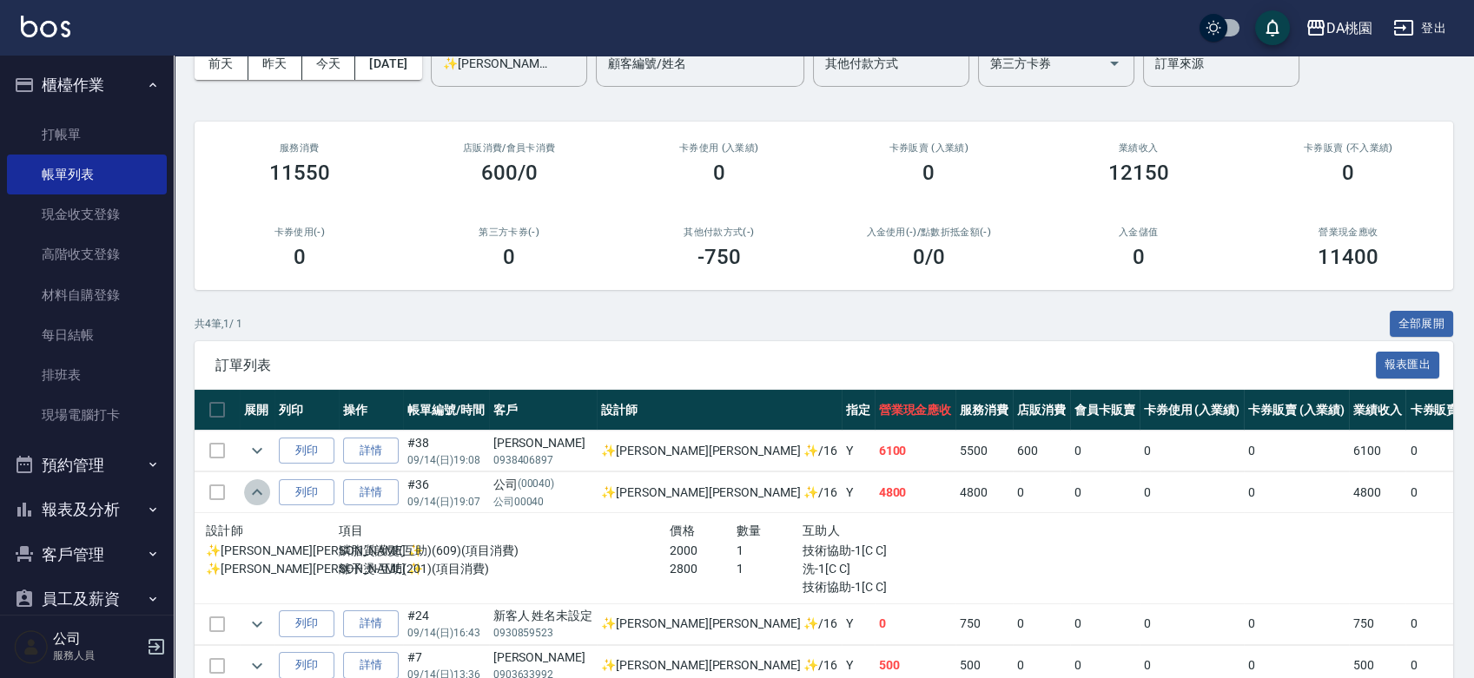
click at [263, 491] on icon "expand row" at bounding box center [257, 492] width 21 height 21
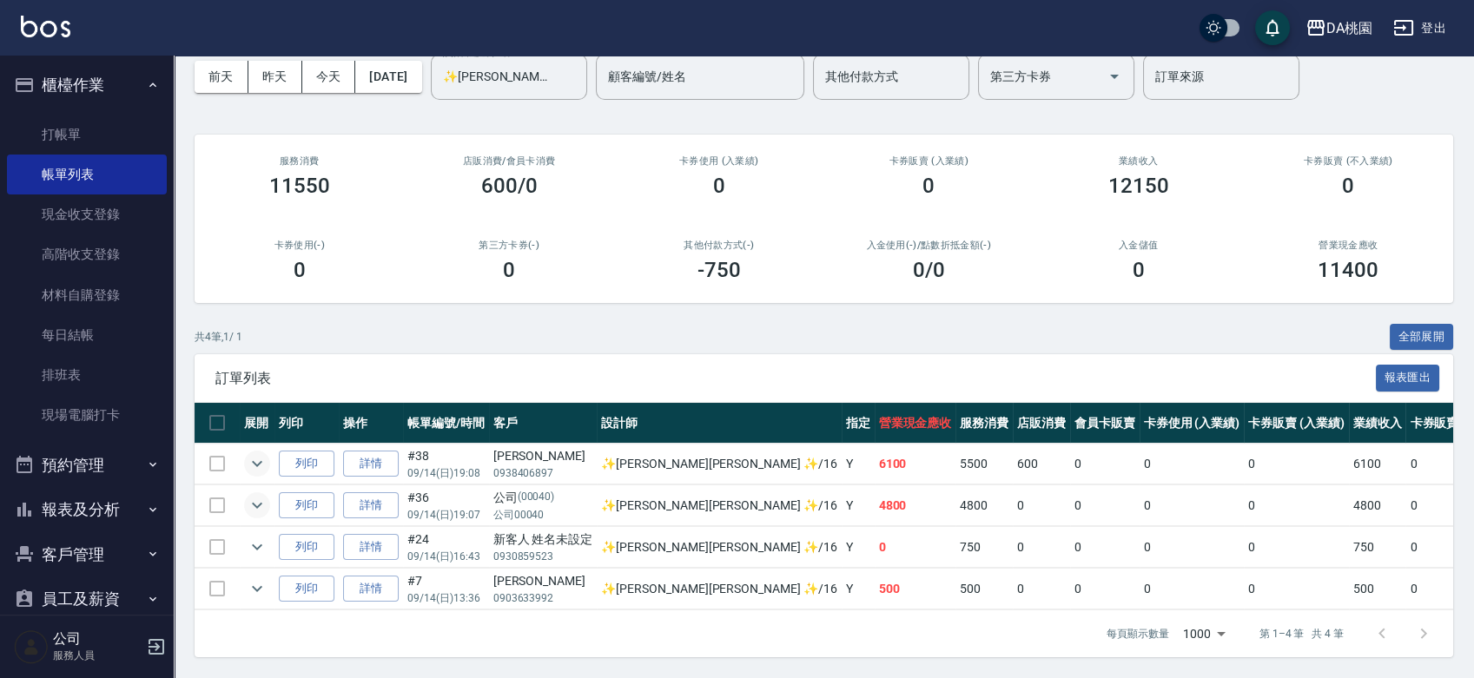
click at [265, 453] on icon "expand row" at bounding box center [257, 463] width 21 height 21
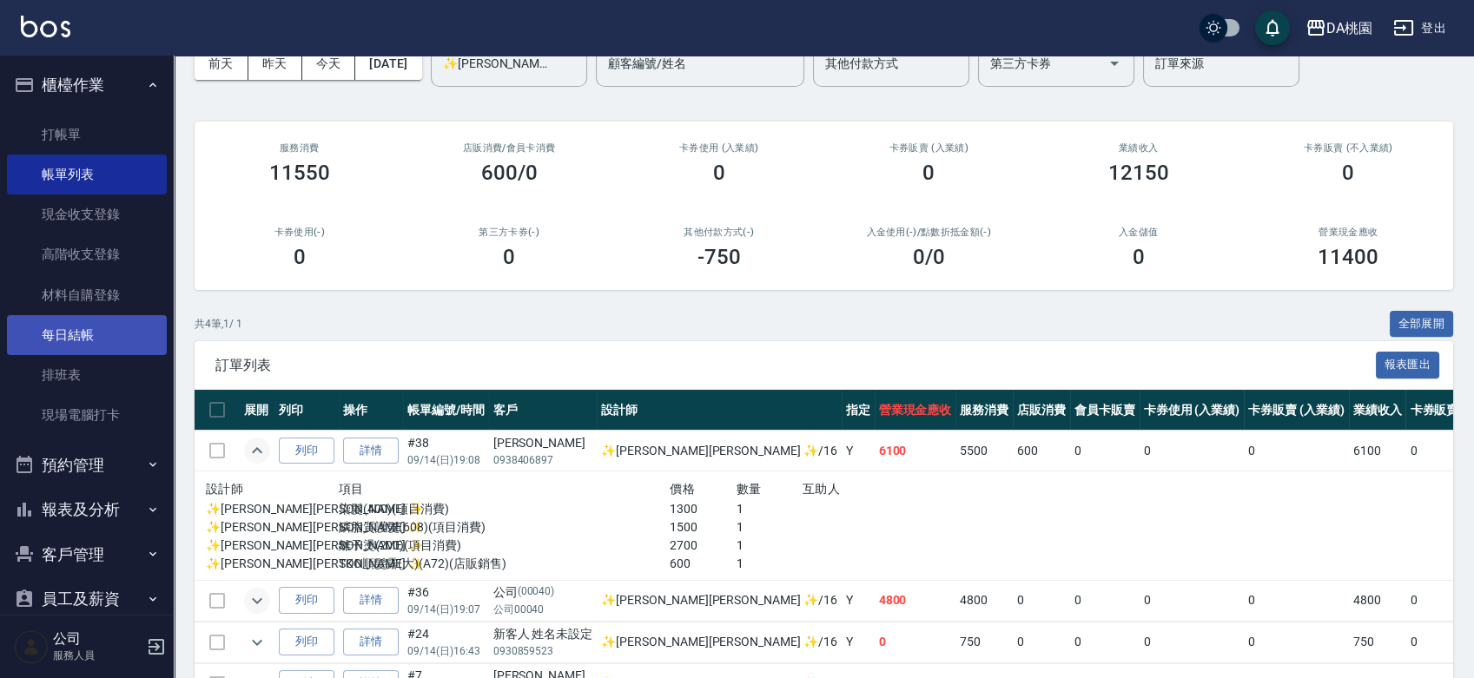
click at [120, 331] on link "每日結帳" at bounding box center [87, 335] width 160 height 40
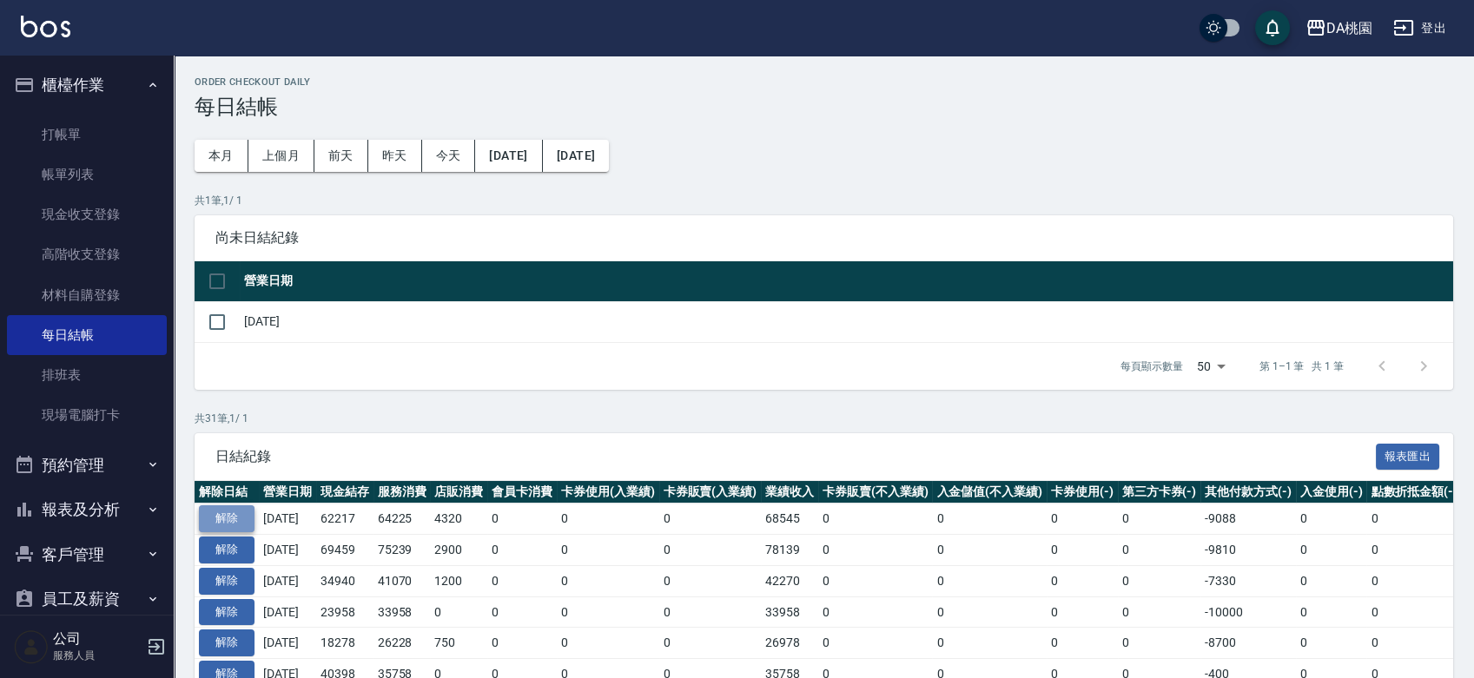
click at [236, 509] on button "解除" at bounding box center [227, 519] width 56 height 27
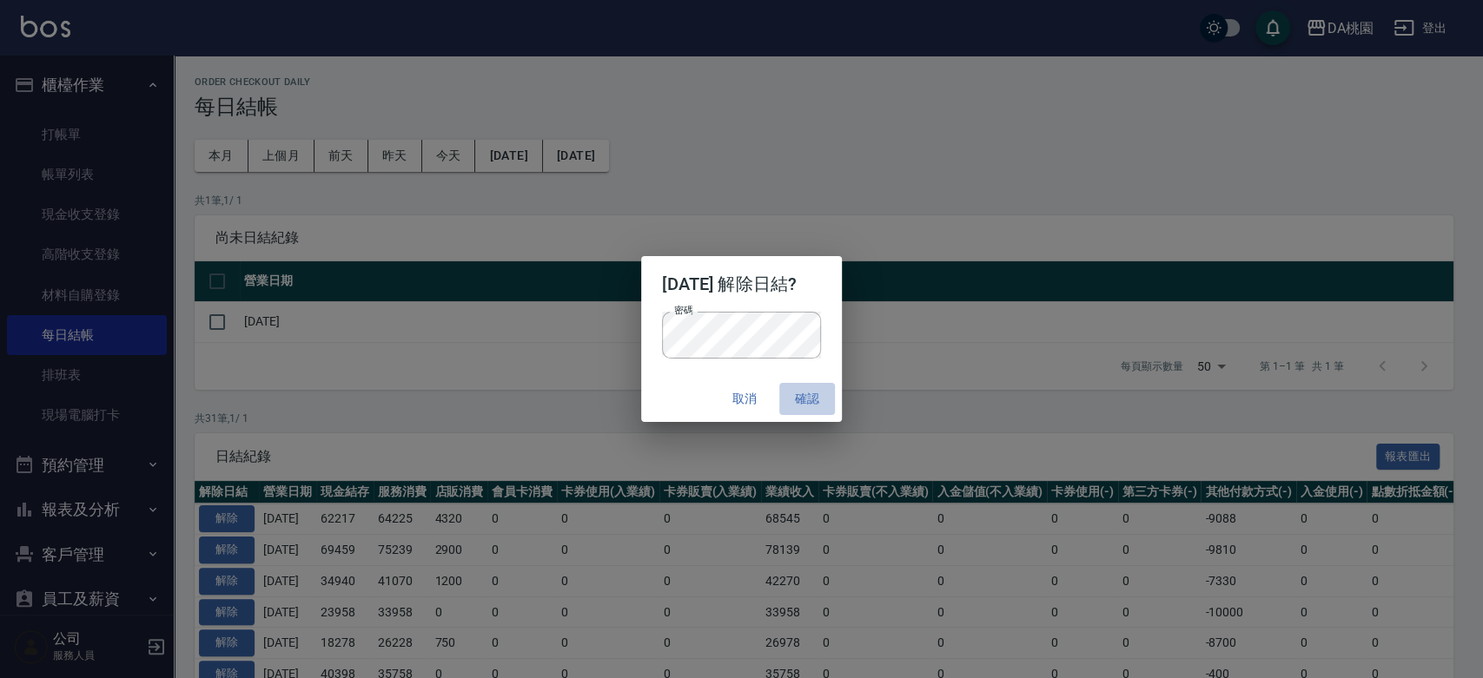
click at [814, 399] on button "確認" at bounding box center [807, 399] width 56 height 32
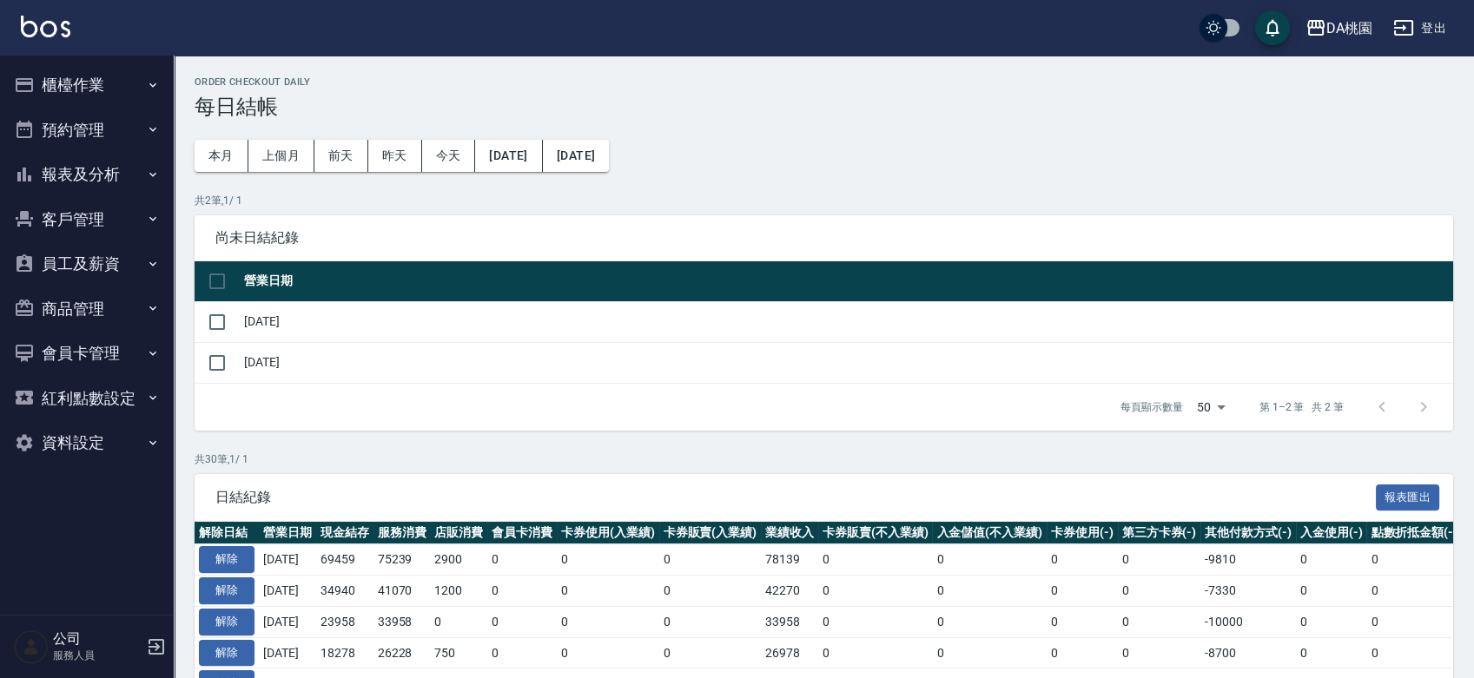
click at [72, 86] on button "櫃檯作業" at bounding box center [87, 85] width 160 height 45
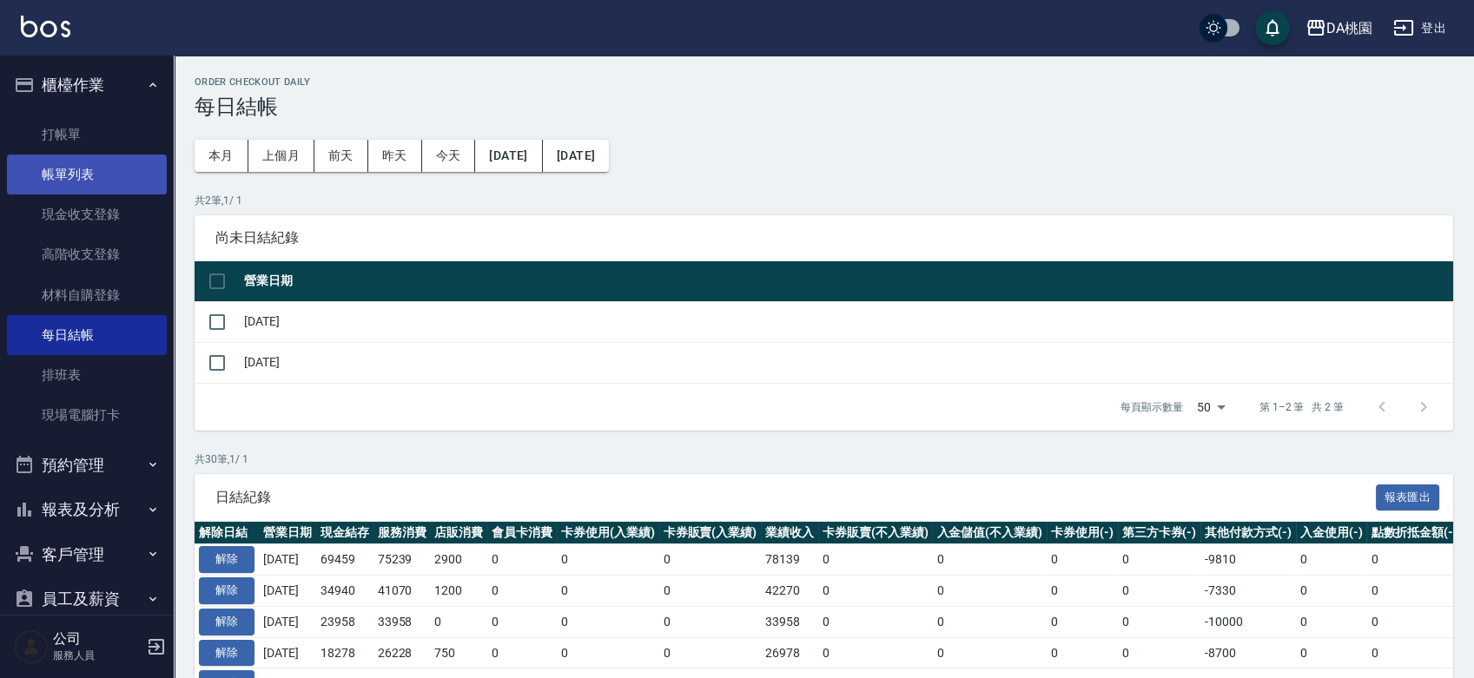
click at [63, 172] on link "帳單列表" at bounding box center [87, 175] width 160 height 40
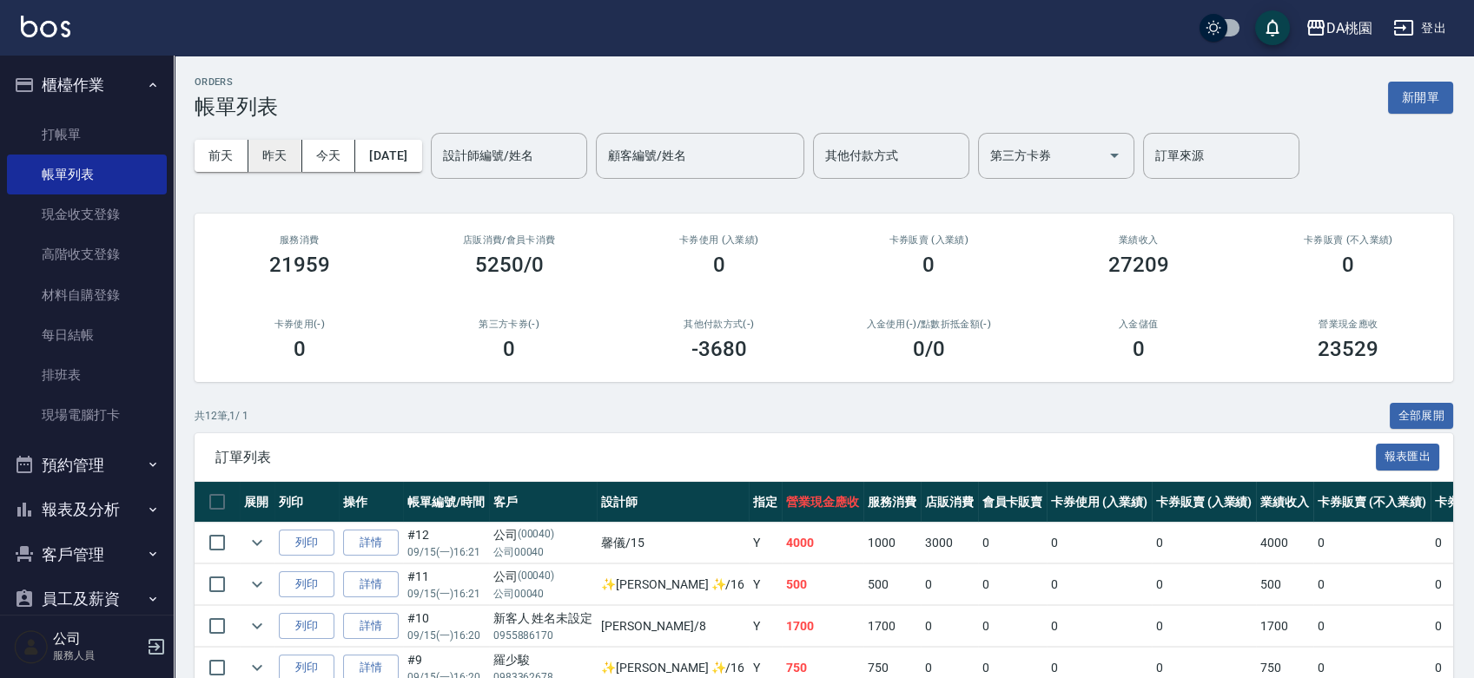
click at [281, 154] on button "昨天" at bounding box center [275, 156] width 54 height 32
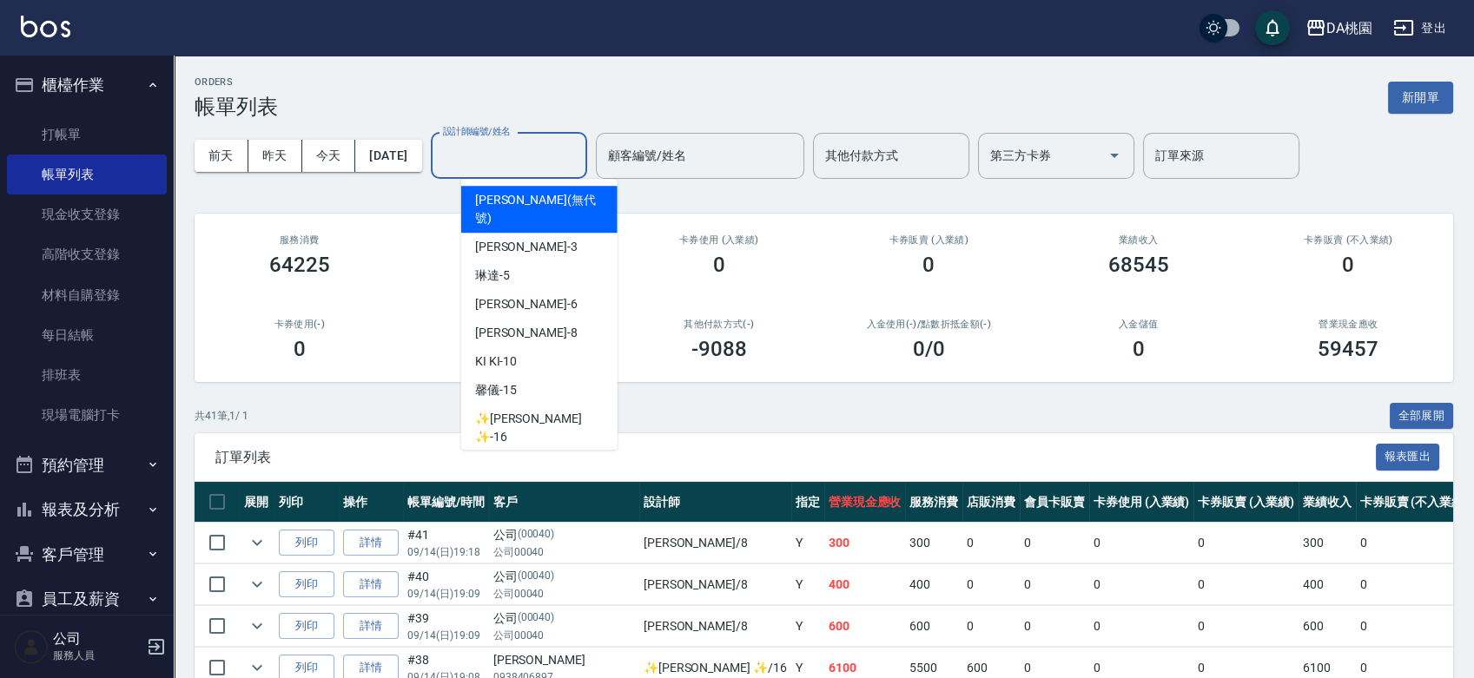
click at [551, 158] on input "設計師編號/姓名" at bounding box center [509, 156] width 141 height 30
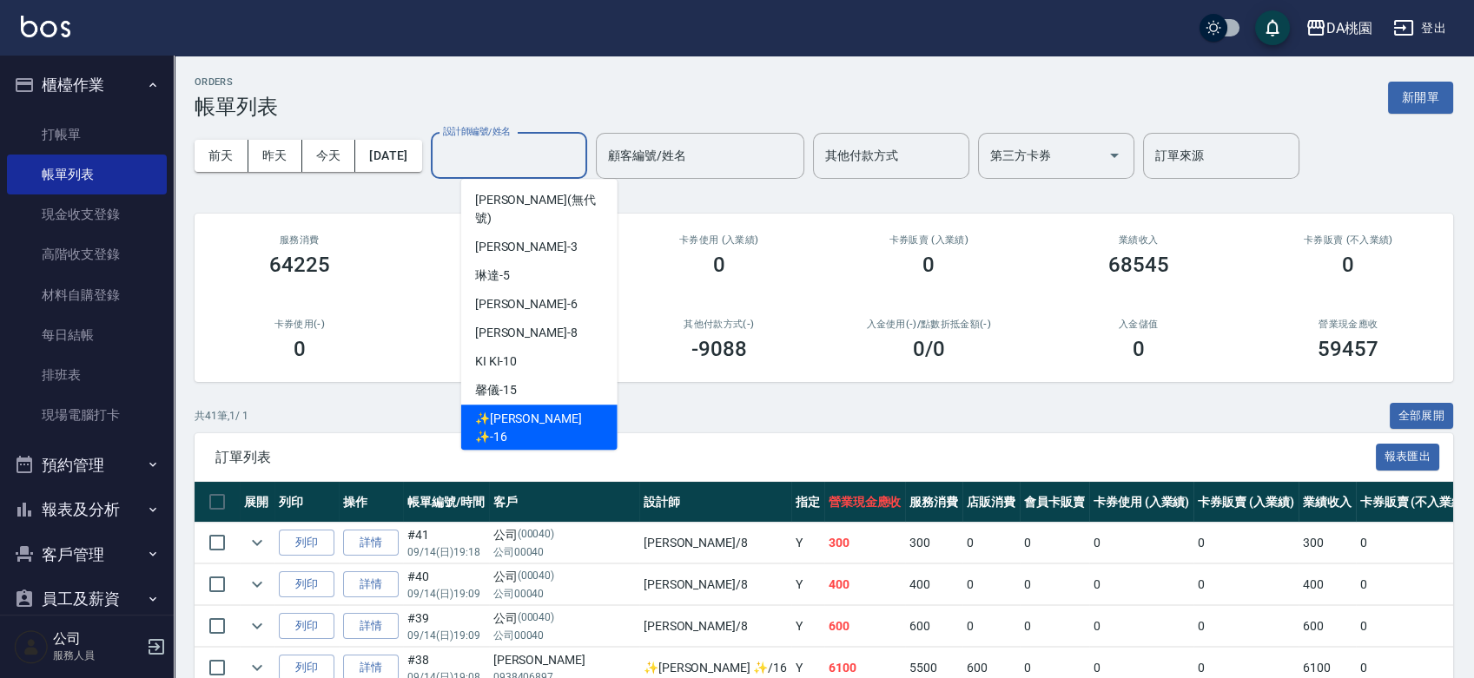
click at [537, 410] on span "✨[PERSON_NAME][PERSON_NAME] ✨ -16" at bounding box center [539, 428] width 129 height 36
type input "✨[PERSON_NAME][PERSON_NAME] ✨-16"
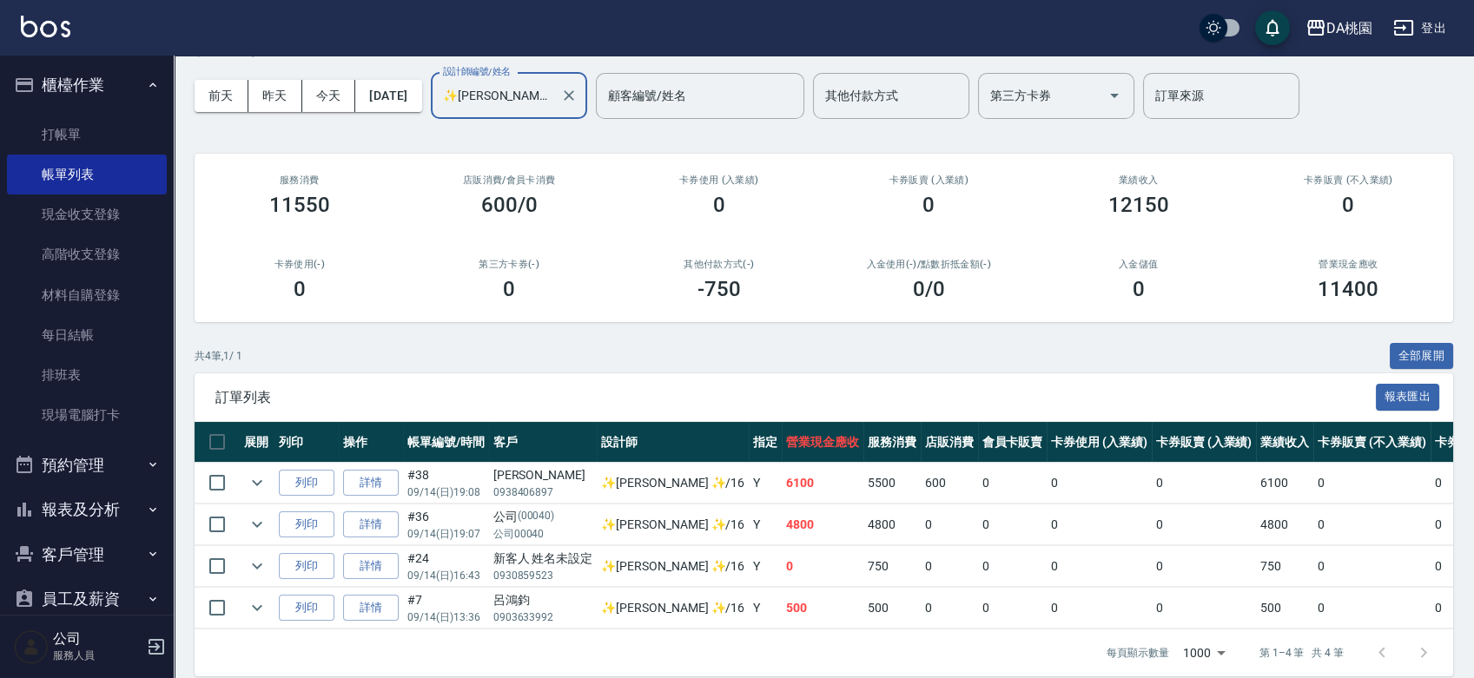
scroll to position [92, 0]
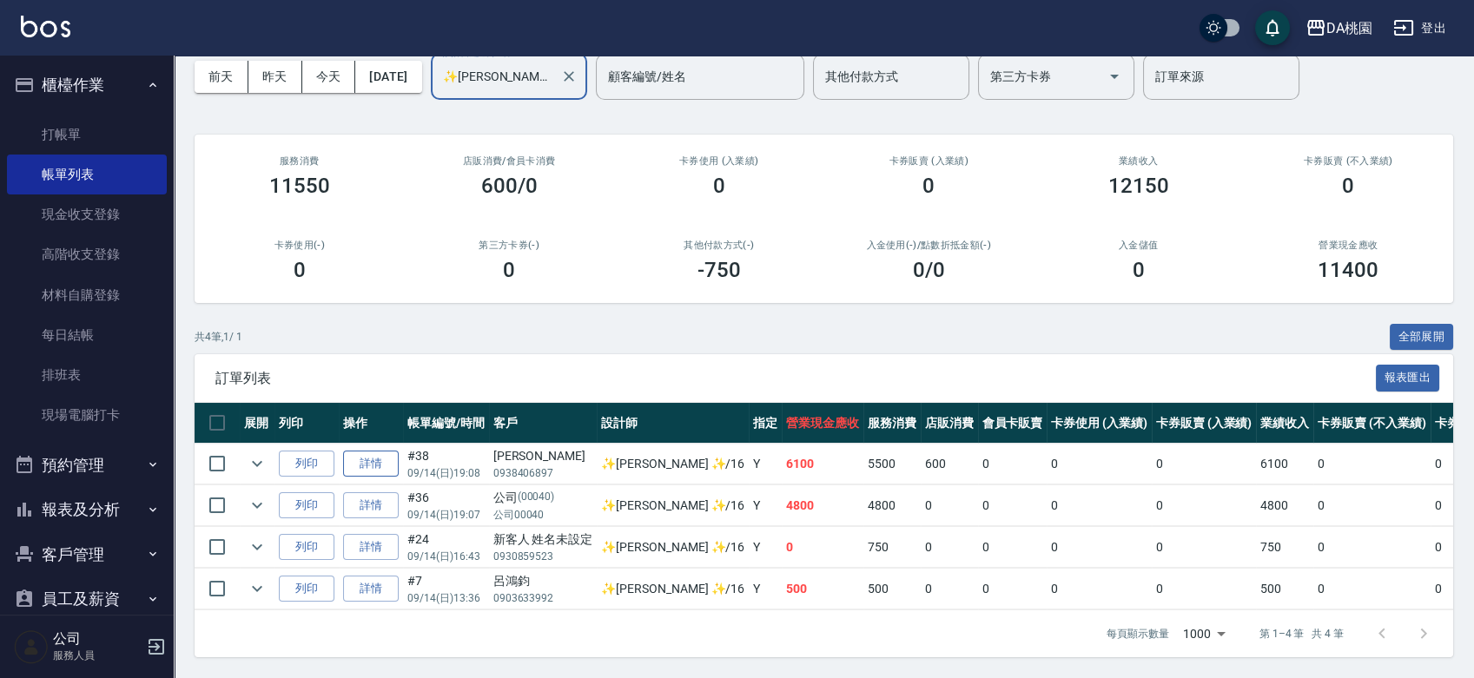
click at [361, 451] on link "詳情" at bounding box center [371, 464] width 56 height 27
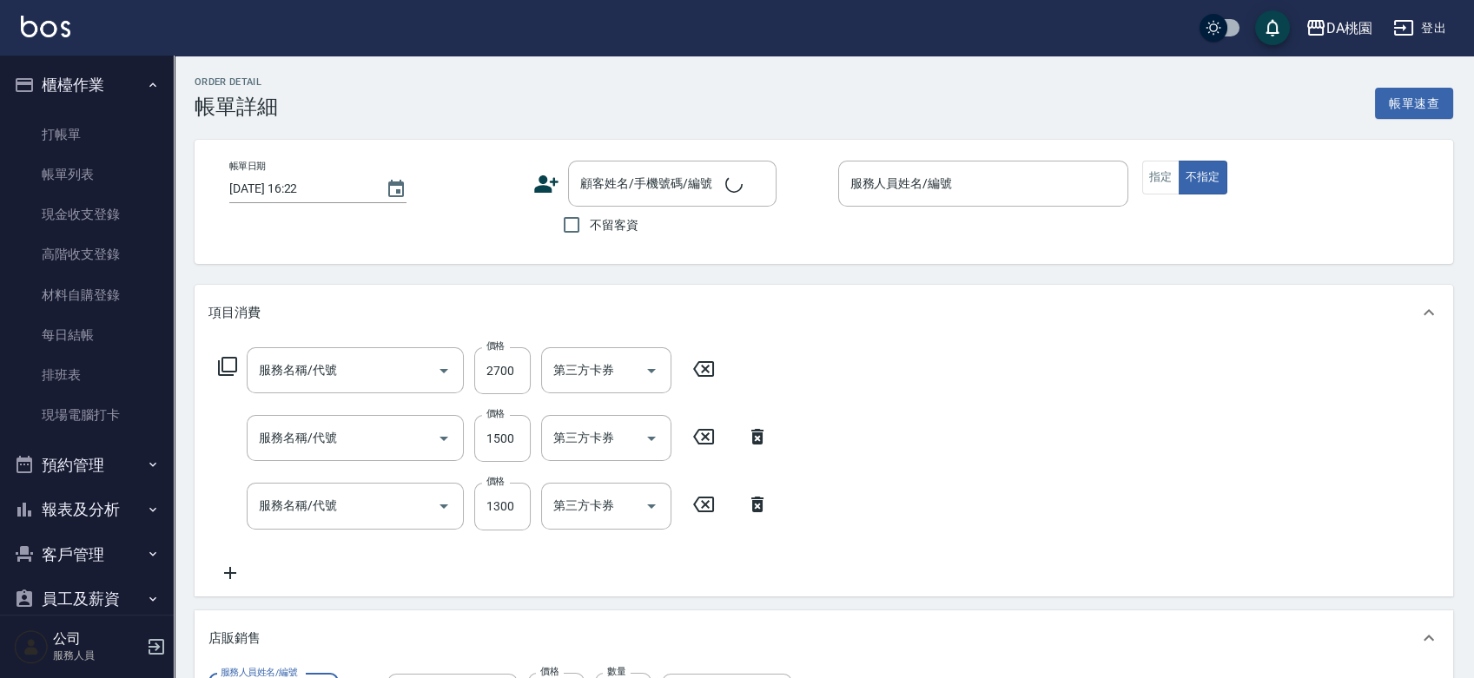
type input "2025/09/14 19:08"
type input "✨[PERSON_NAME][PERSON_NAME] ✨-16"
type input "610"
type input "離子燙(200)"
type input "鱗脂質護髮(608)"
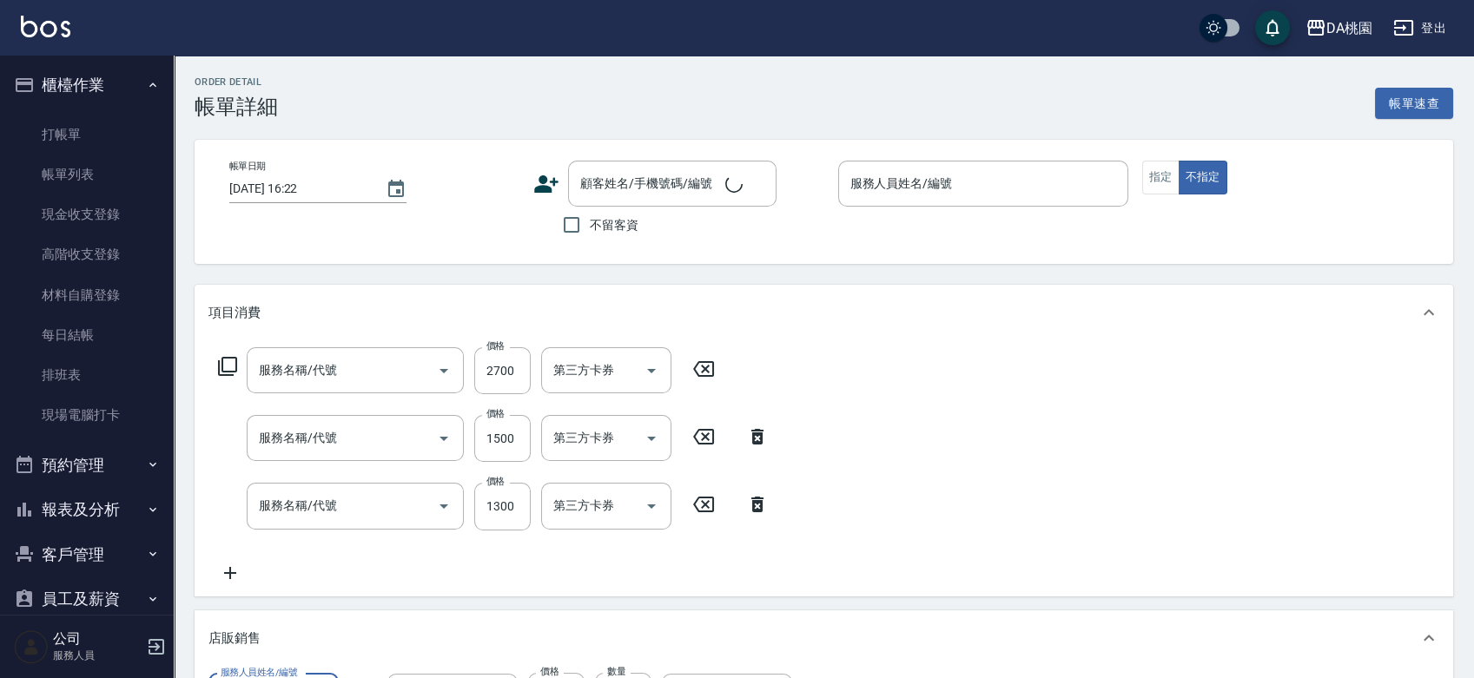
type input "染髮(400)"
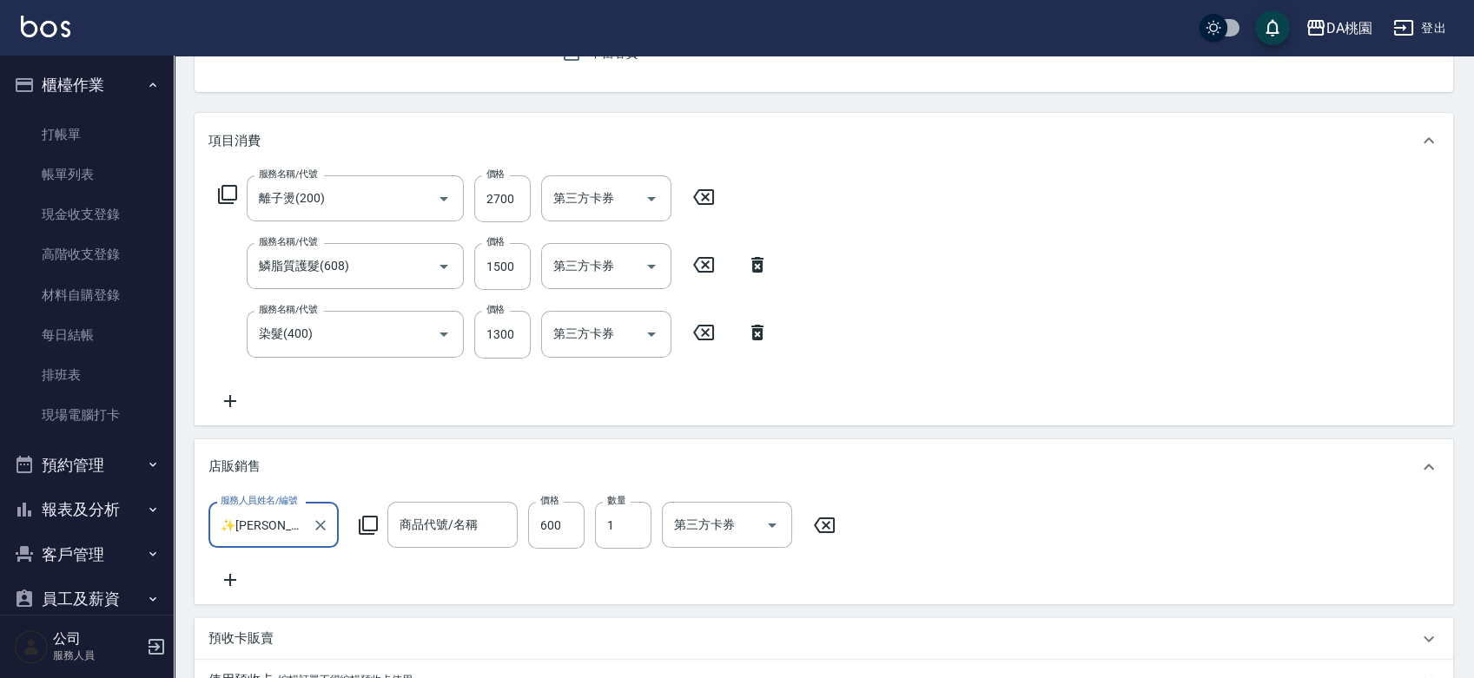
type input "陳千晴/0938406897/null"
type input "TKO順髮露(大)"
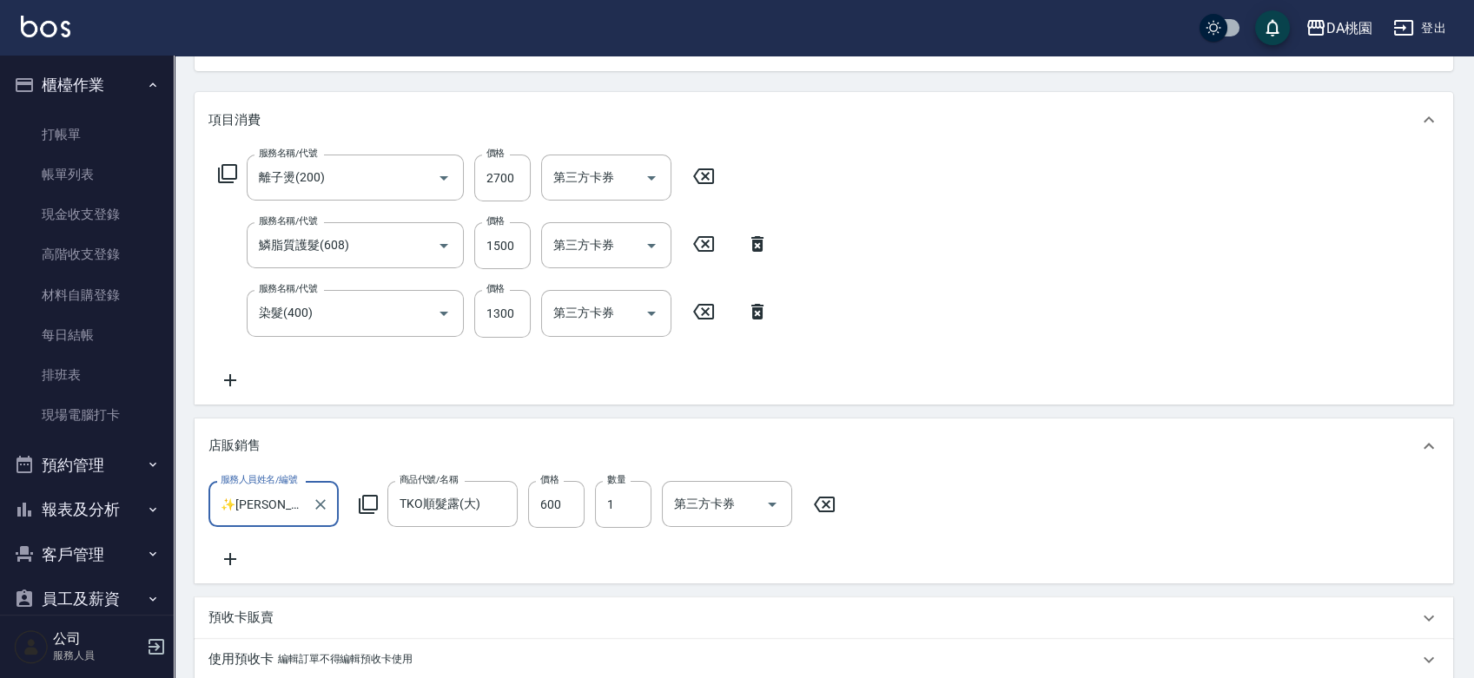
click at [229, 381] on icon at bounding box center [230, 380] width 12 height 12
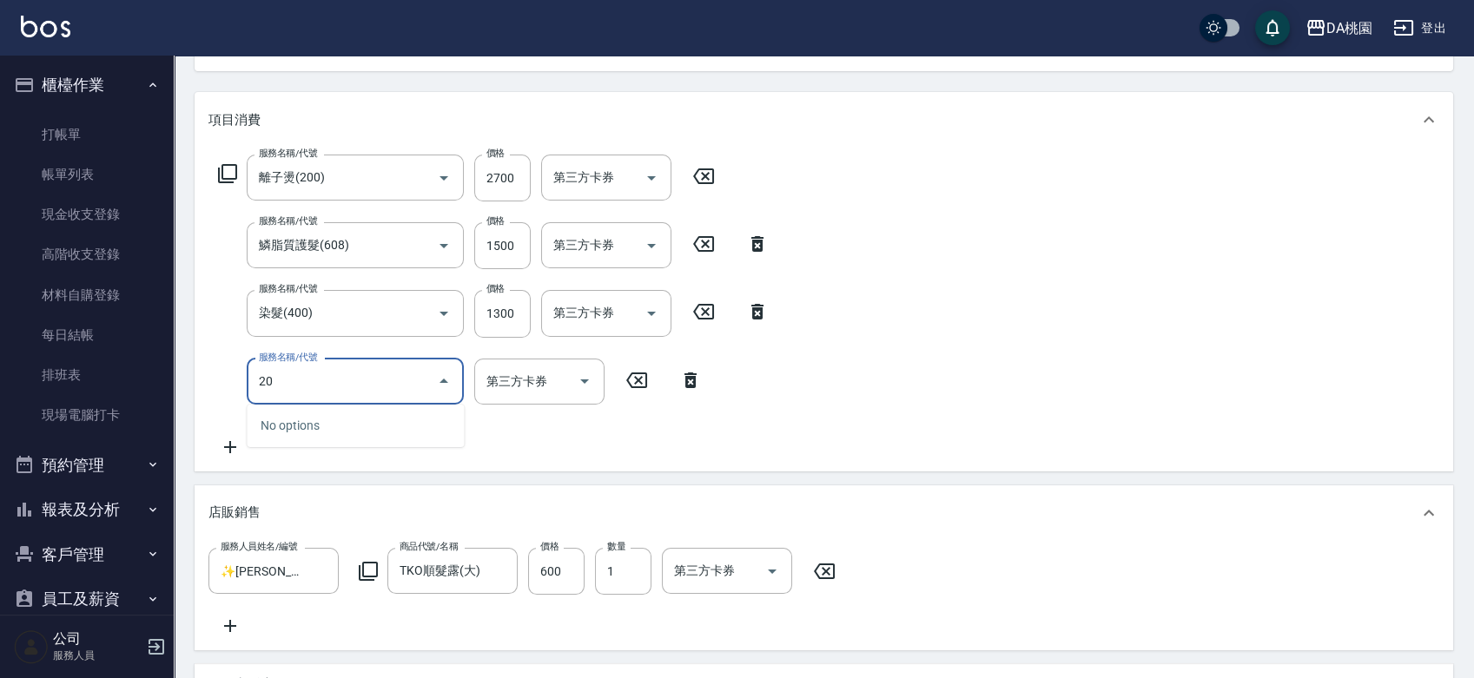
type input "201"
type input "760"
type input "離子燙-互助(201)"
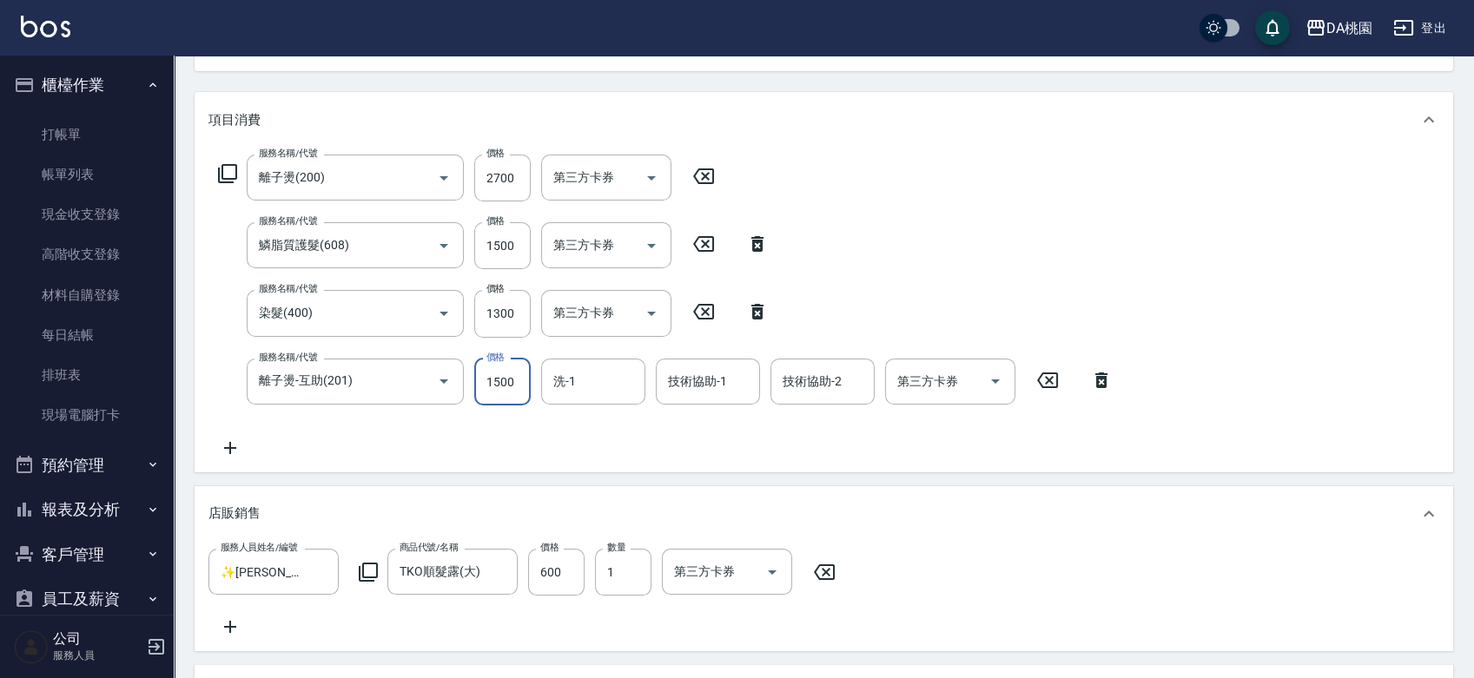
type input "2"
type input "610"
type input "270"
type input "630"
type input "2700"
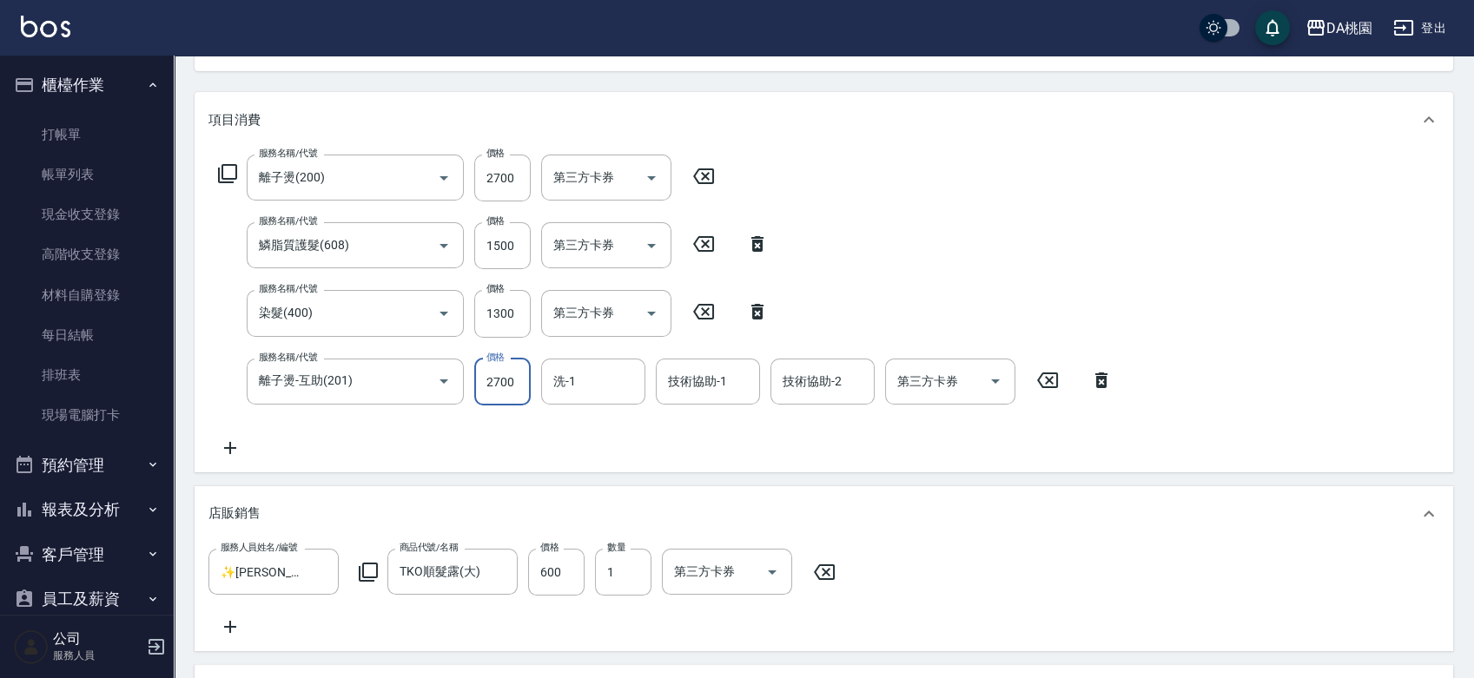
type input "880"
type input "2700"
type input "C C-29"
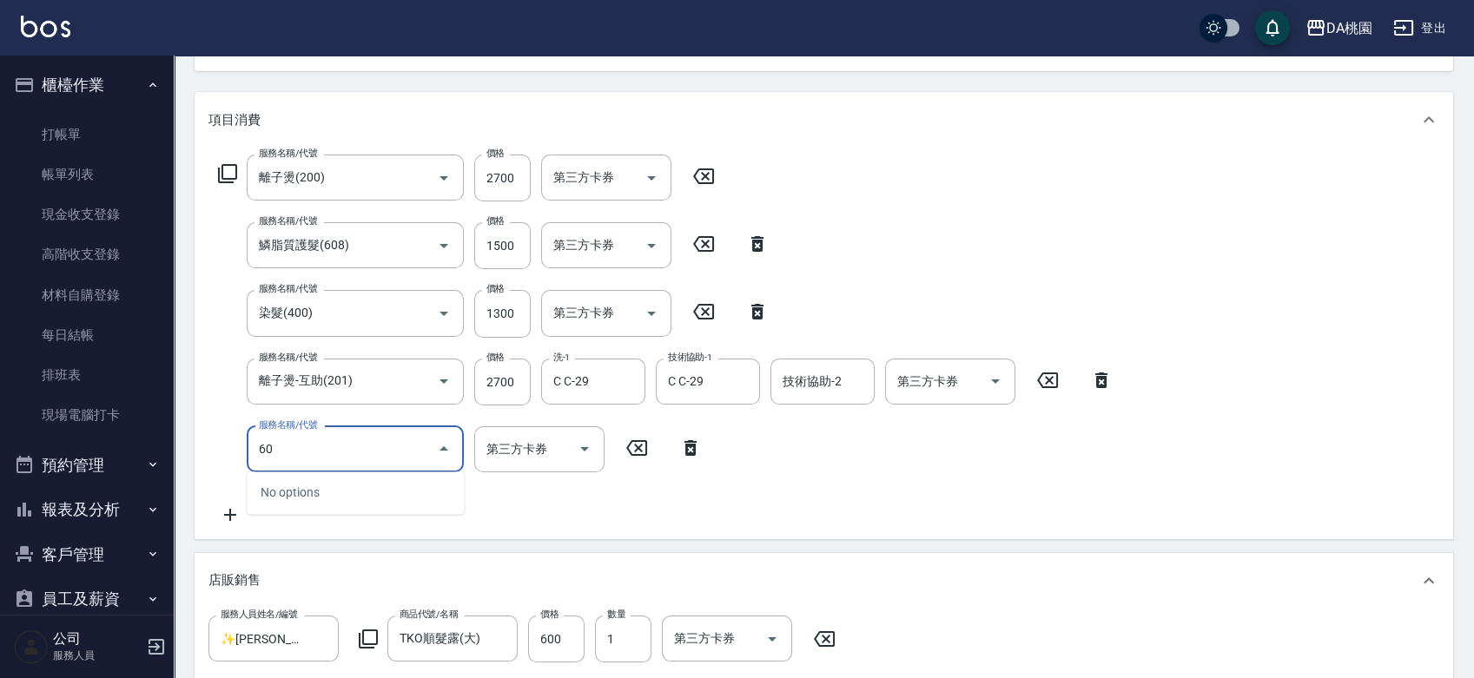
type input "609"
type input "1000"
type input "鱗脂質護髮(互助)(609)"
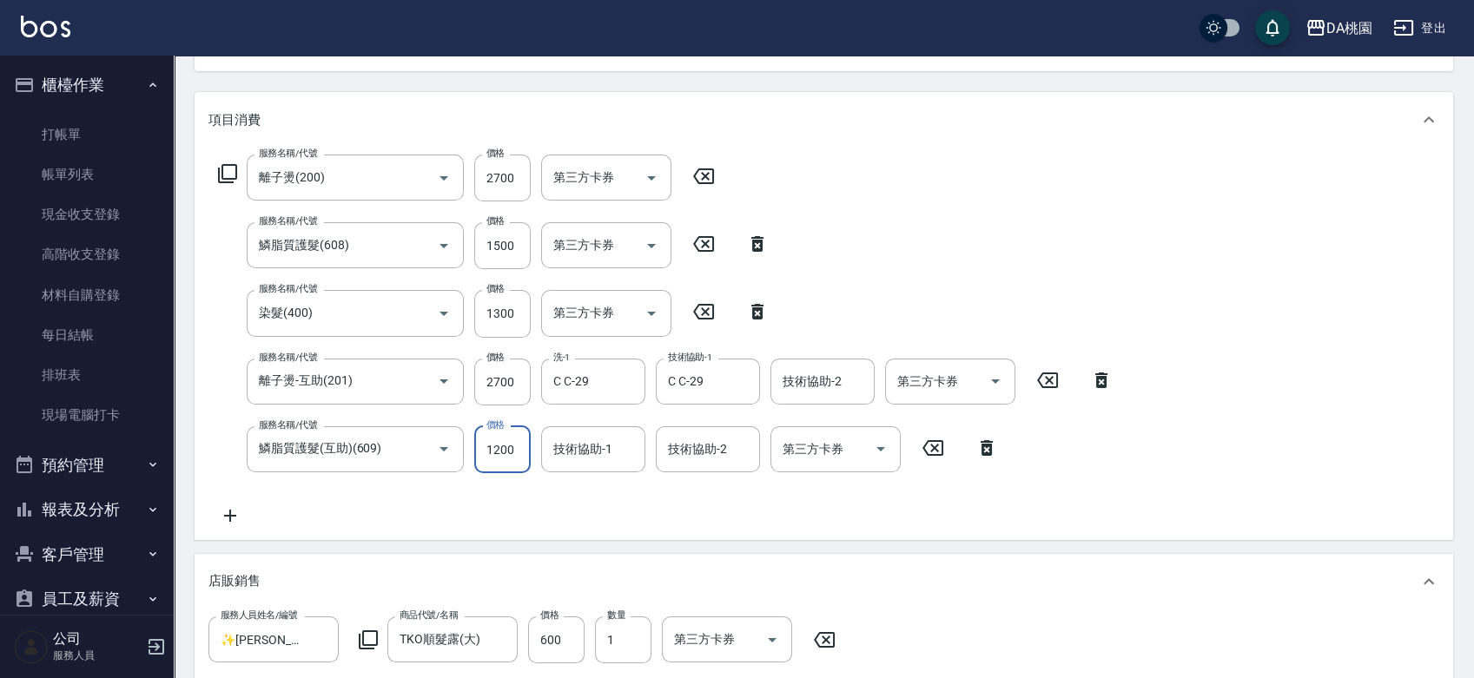
type input "1"
type input "880"
type input "150"
type input "890"
type input "1500"
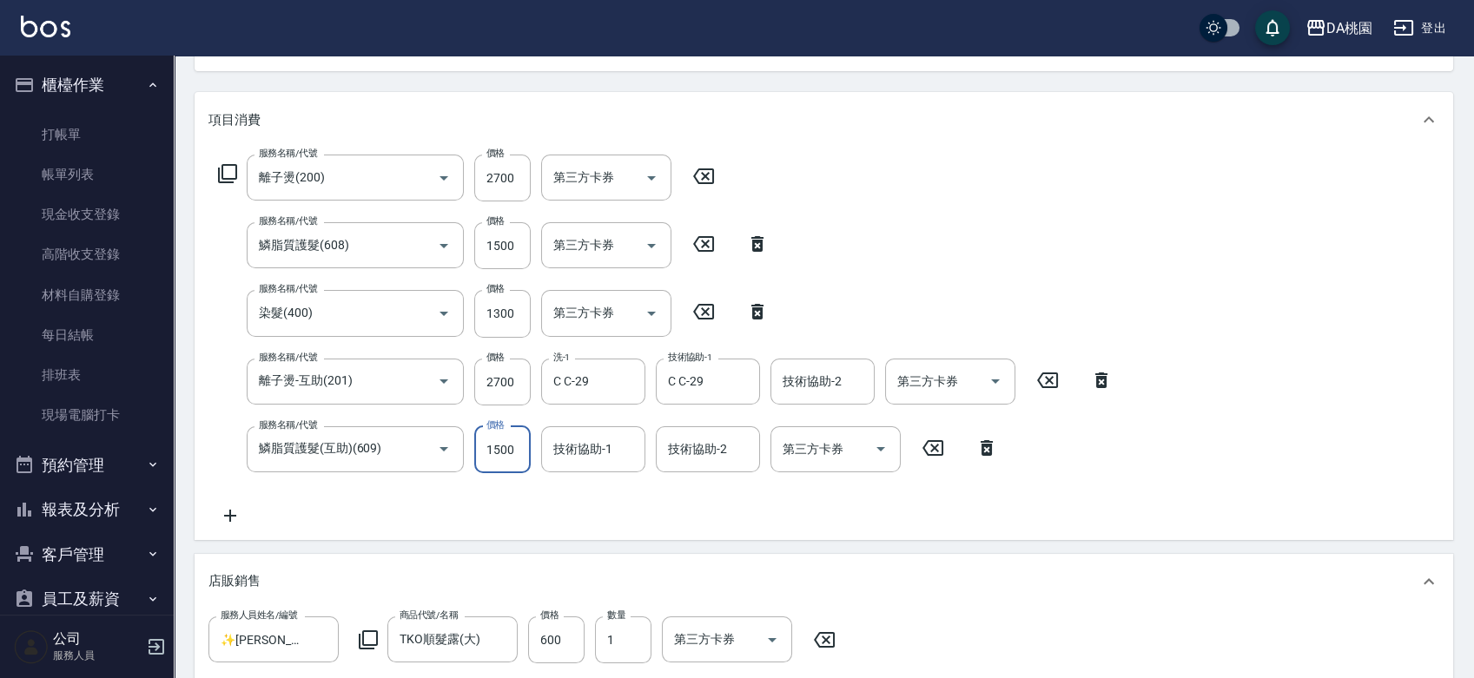
type input "1030"
type input "1500"
type input "C C-29"
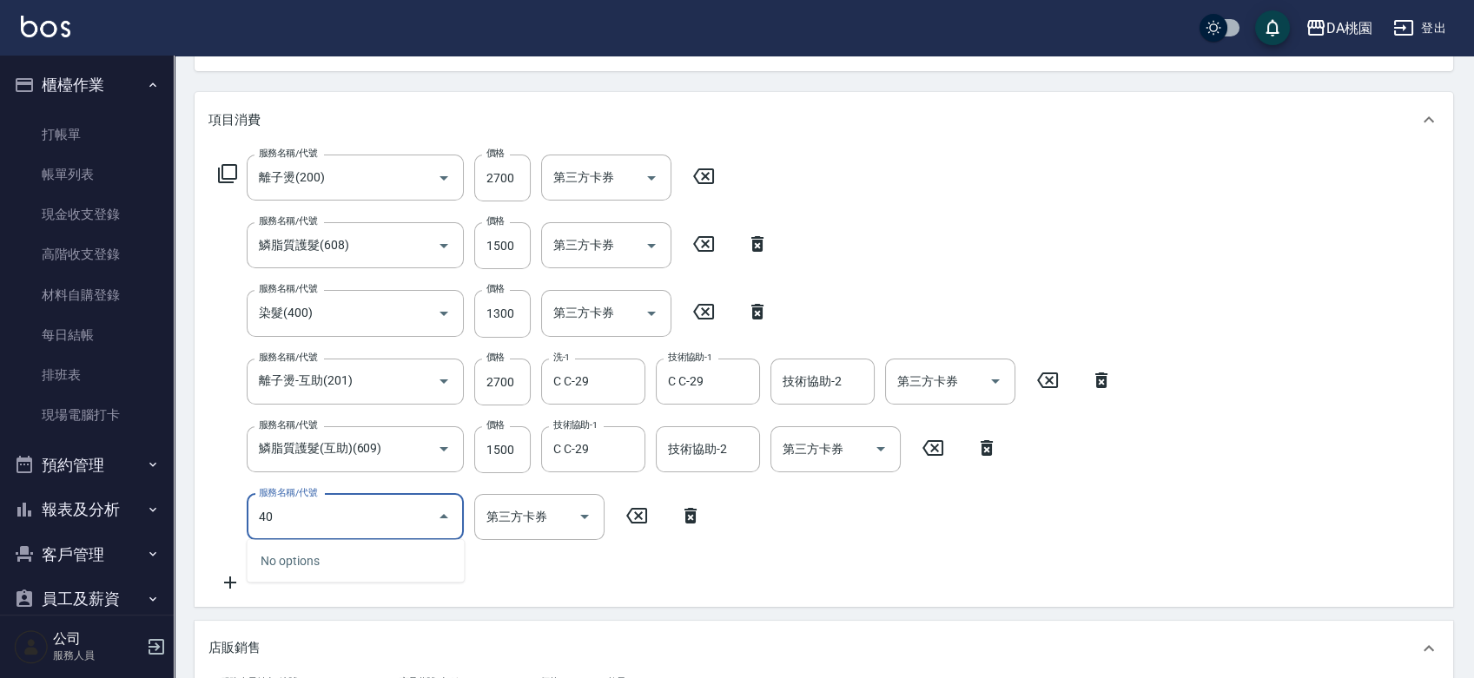
type input "401"
type input "1180"
type input "染髮(互助)(401)"
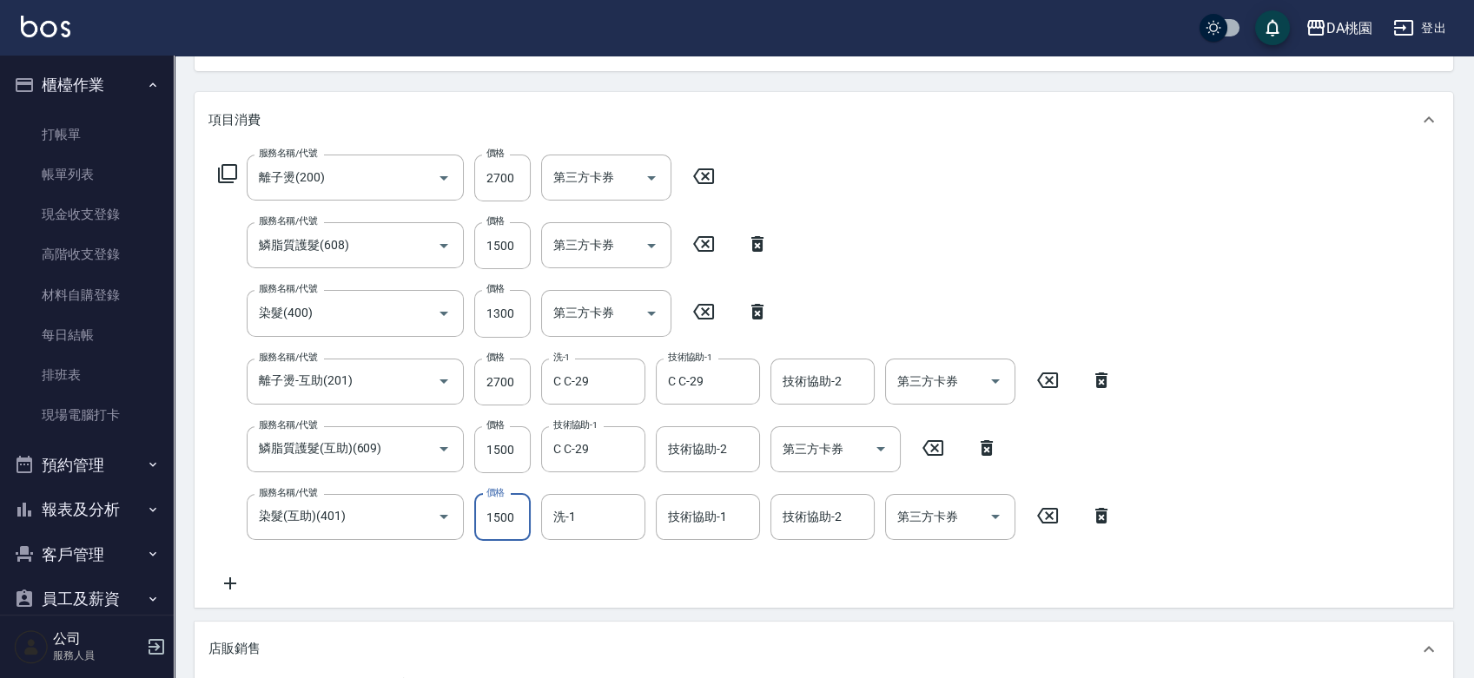
type input "1"
type input "1030"
type input "130"
type input "1040"
type input "1300"
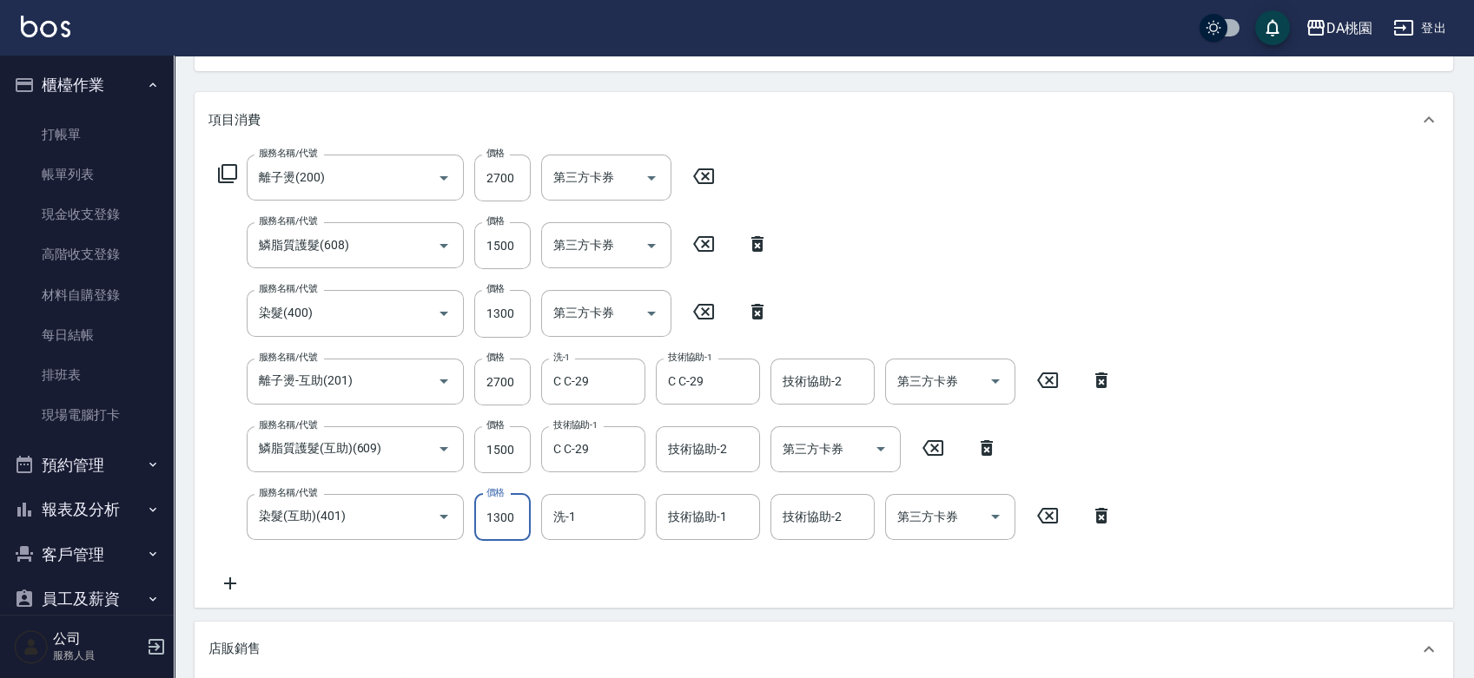
type input "1160"
type input "1300"
type input "C C-29"
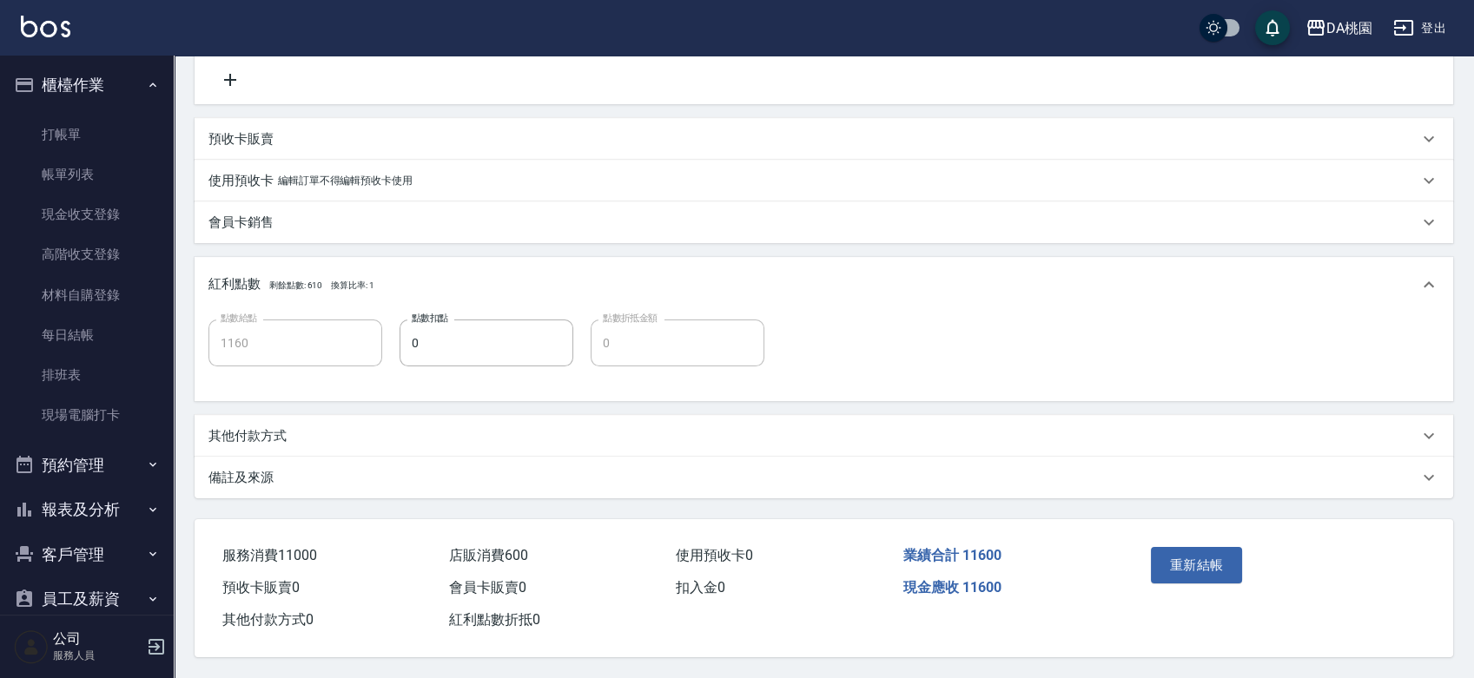
scroll to position [220, 0]
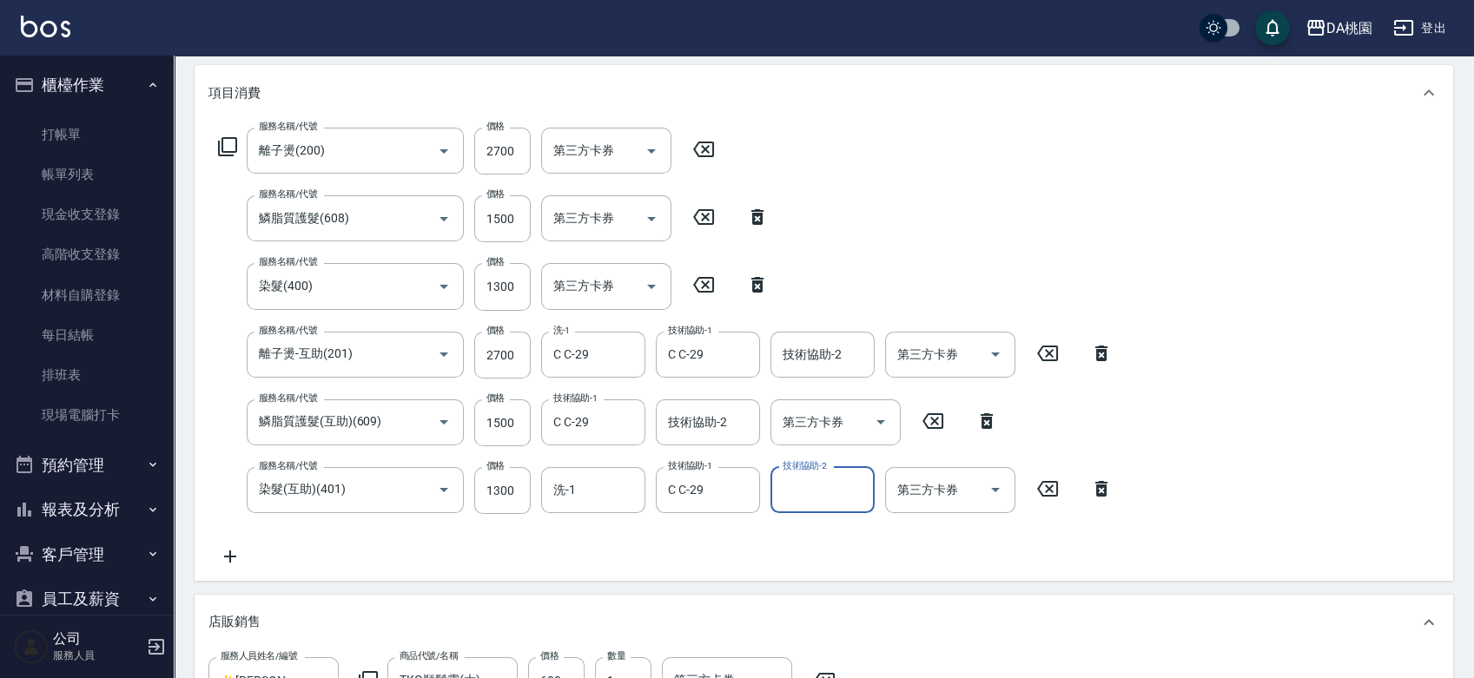
click at [706, 142] on icon at bounding box center [703, 150] width 21 height 16
type input "890"
click at [706, 222] on icon at bounding box center [703, 216] width 21 height 16
type input "740"
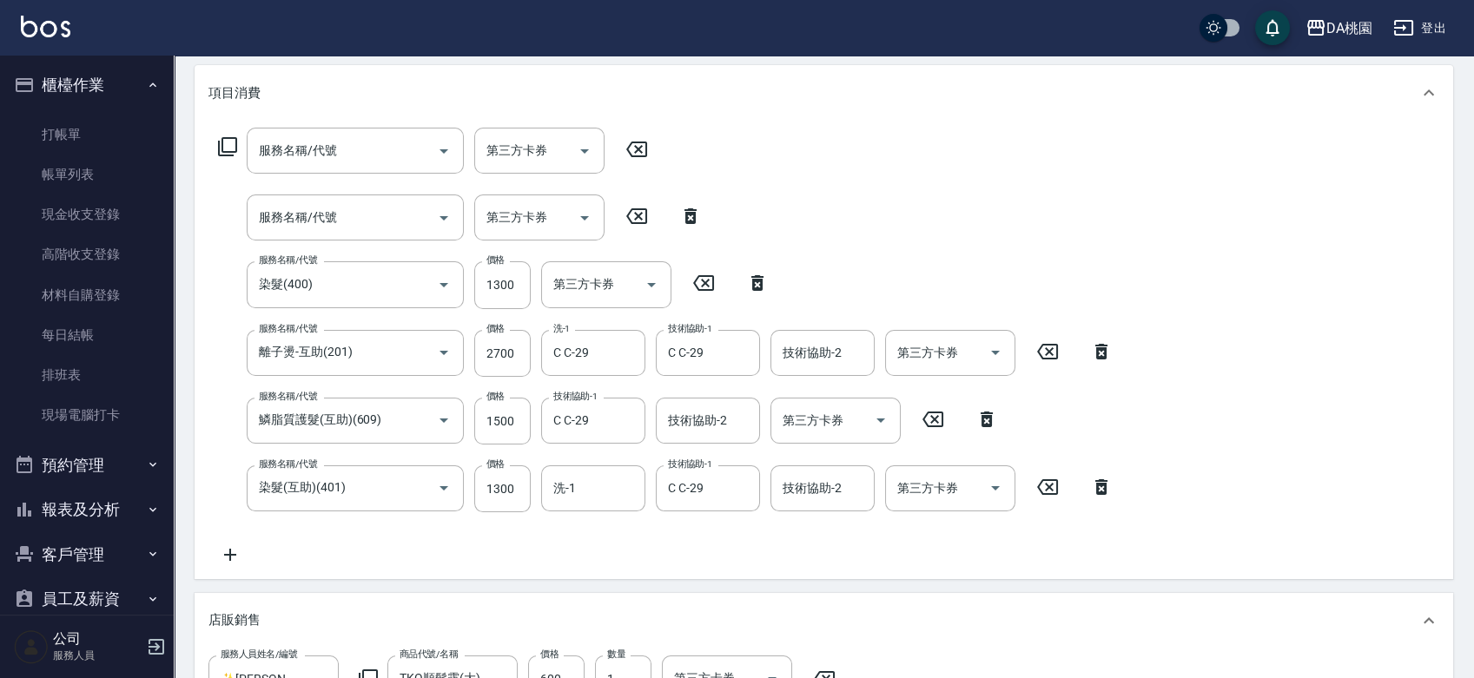
click at [698, 283] on icon at bounding box center [703, 283] width 43 height 21
type input "610"
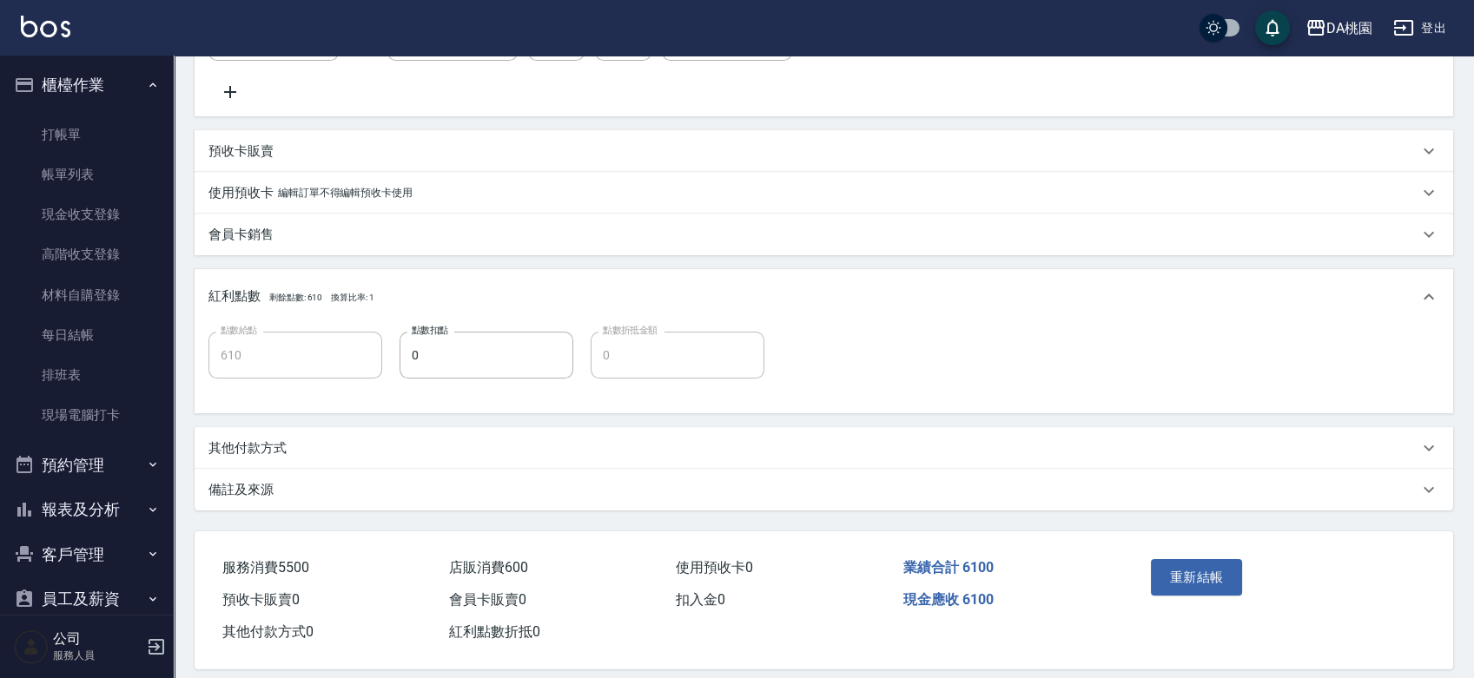
scroll to position [893, 0]
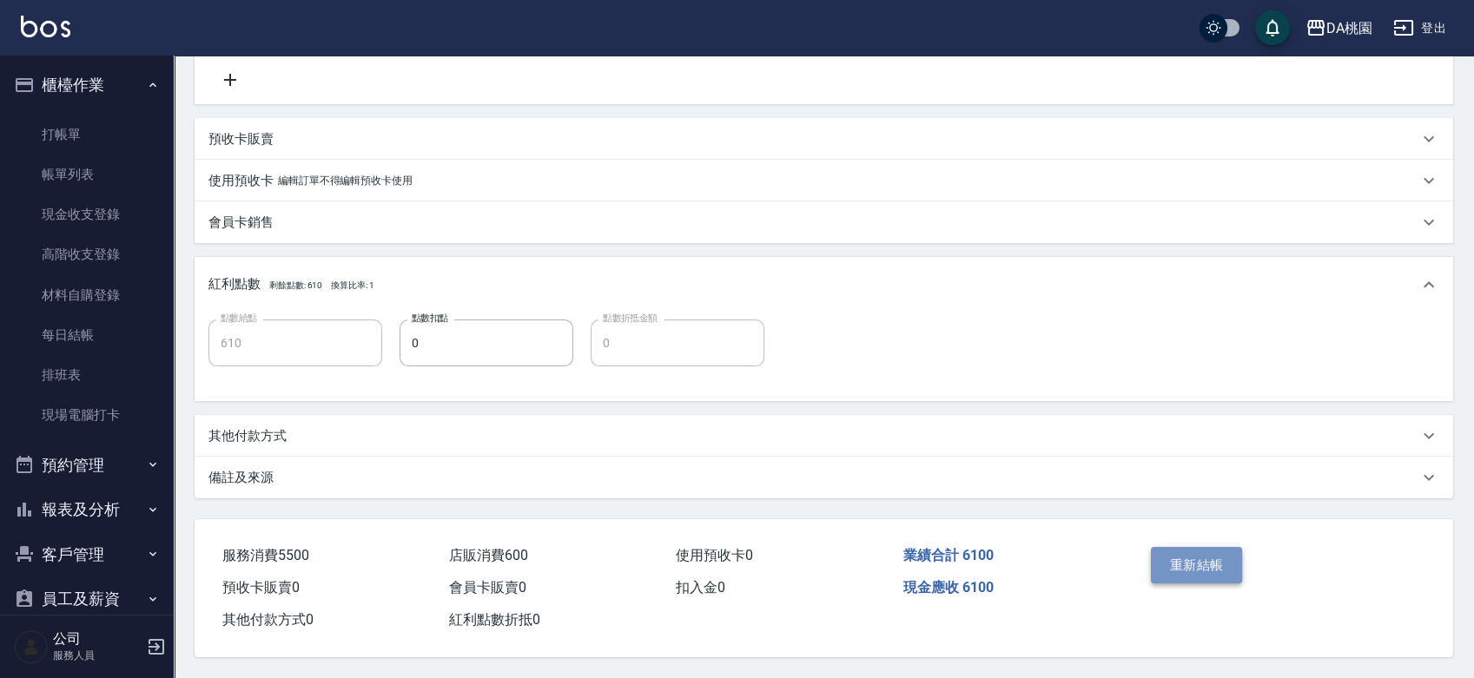
click at [1151, 551] on button "重新結帳" at bounding box center [1197, 565] width 92 height 36
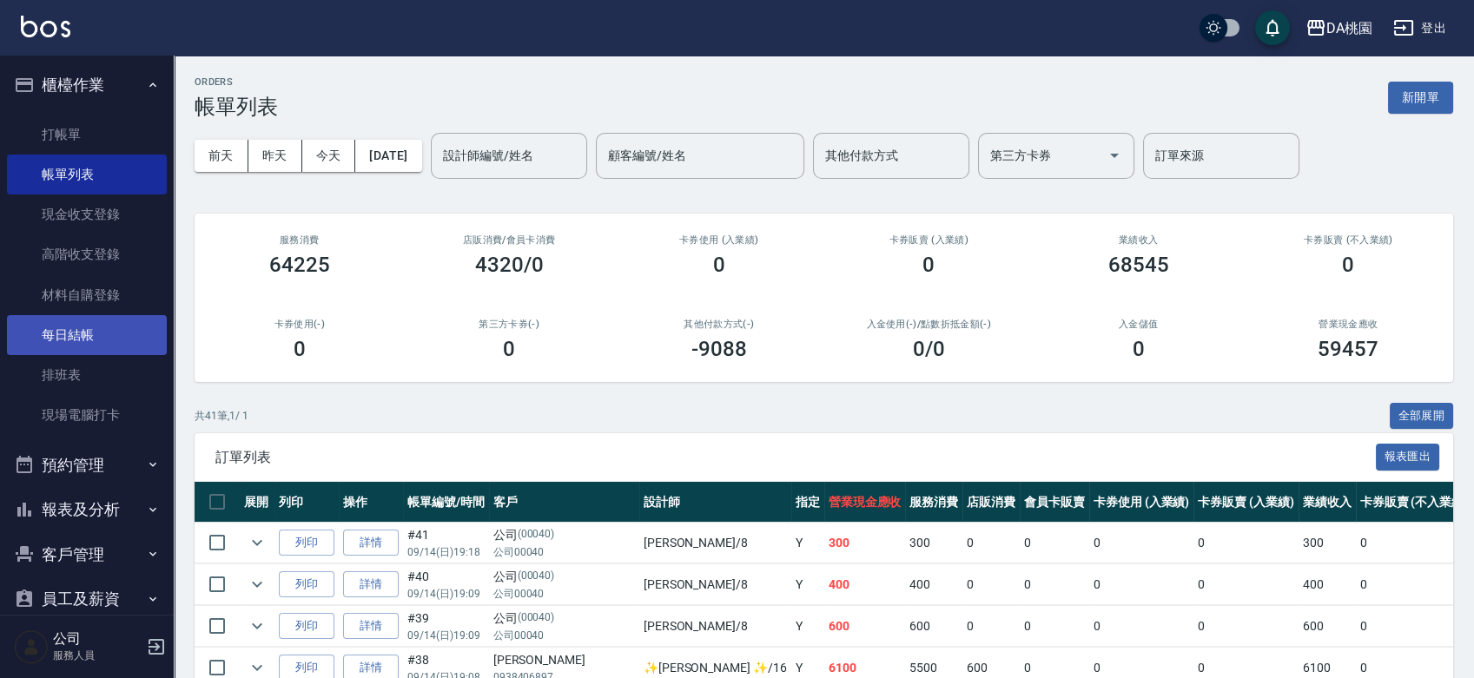
click at [80, 339] on link "每日結帳" at bounding box center [87, 335] width 160 height 40
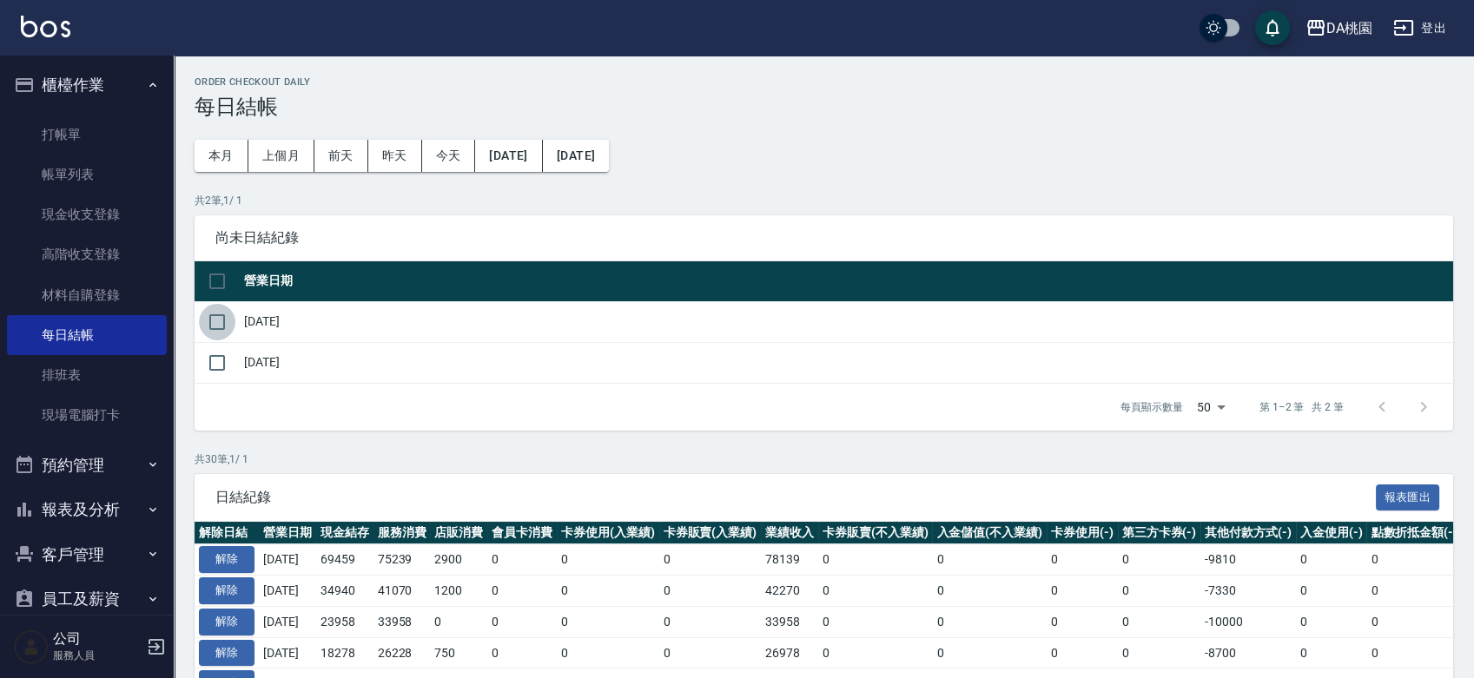
click at [225, 316] on input "checkbox" at bounding box center [217, 322] width 36 height 36
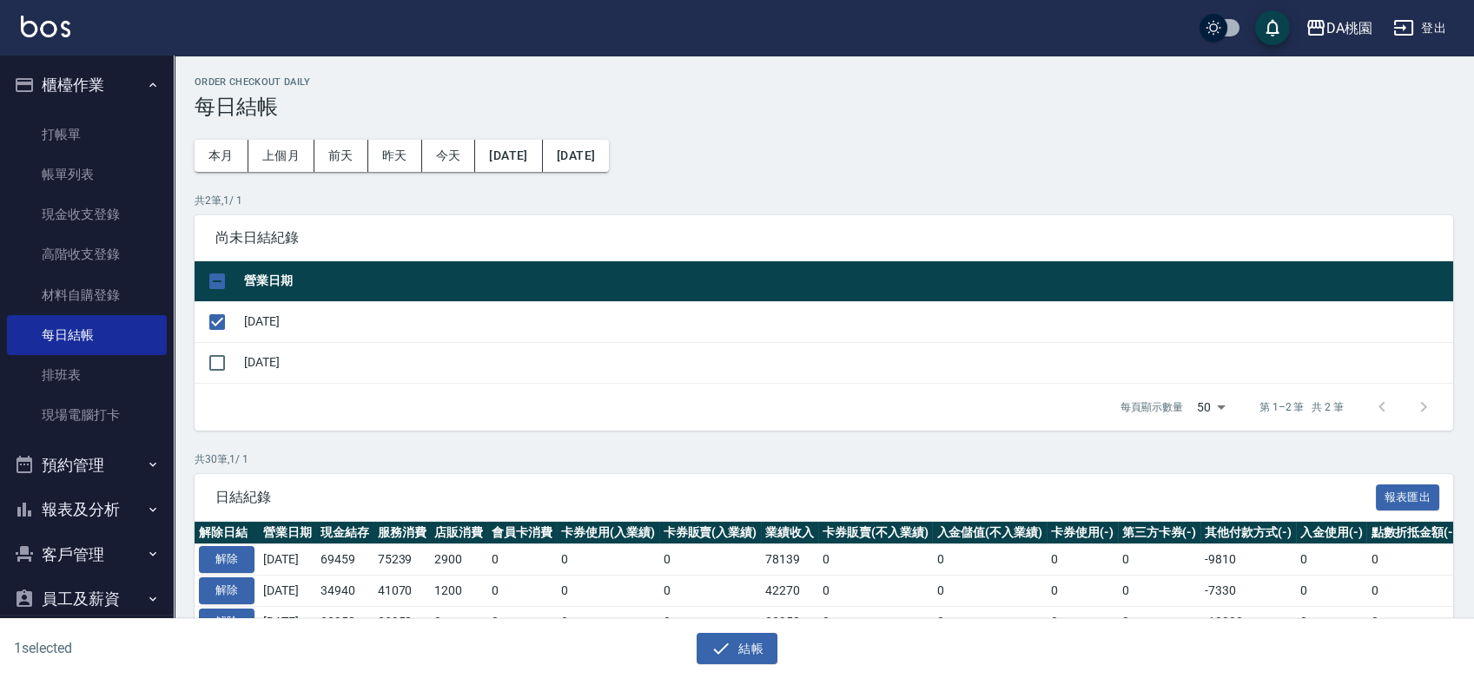
click at [731, 631] on div "結帳" at bounding box center [730, 642] width 731 height 46
click at [734, 646] on button "結帳" at bounding box center [737, 649] width 81 height 32
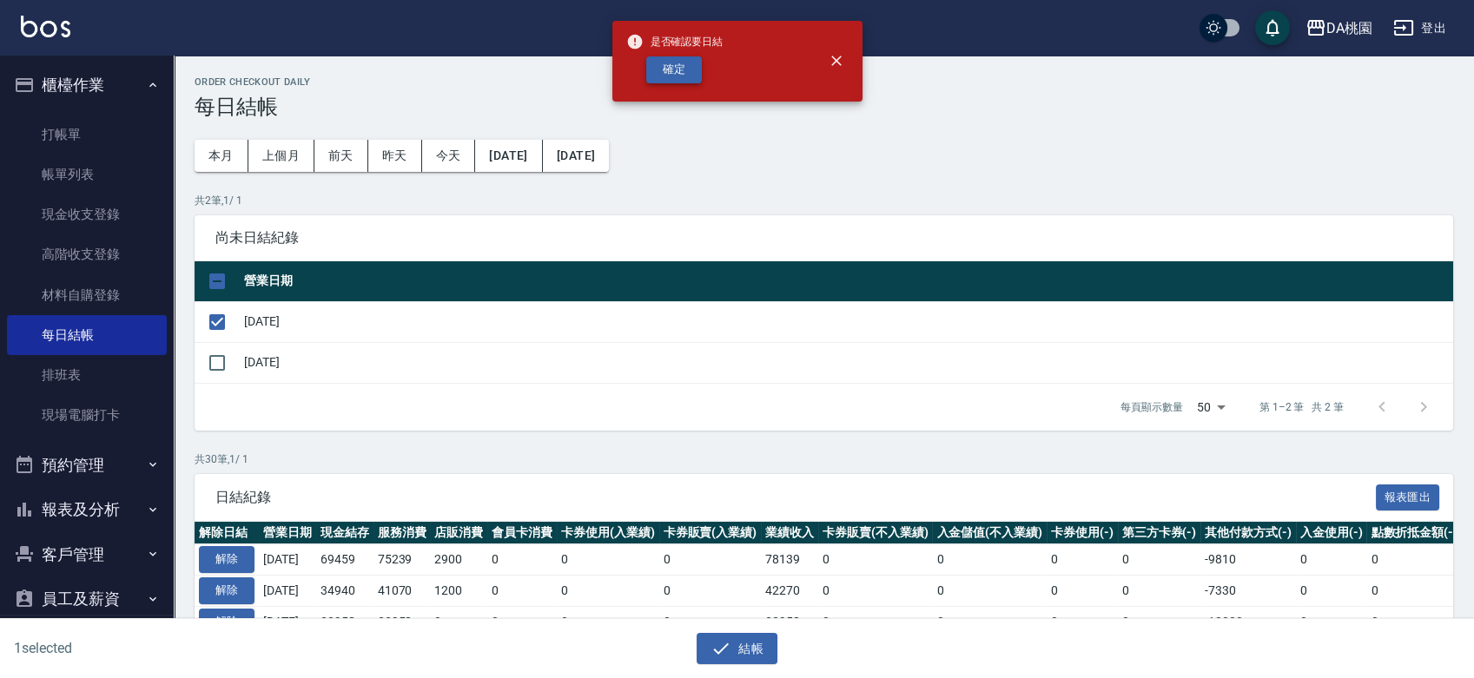
click at [697, 79] on button "確定" at bounding box center [674, 69] width 56 height 27
checkbox input "false"
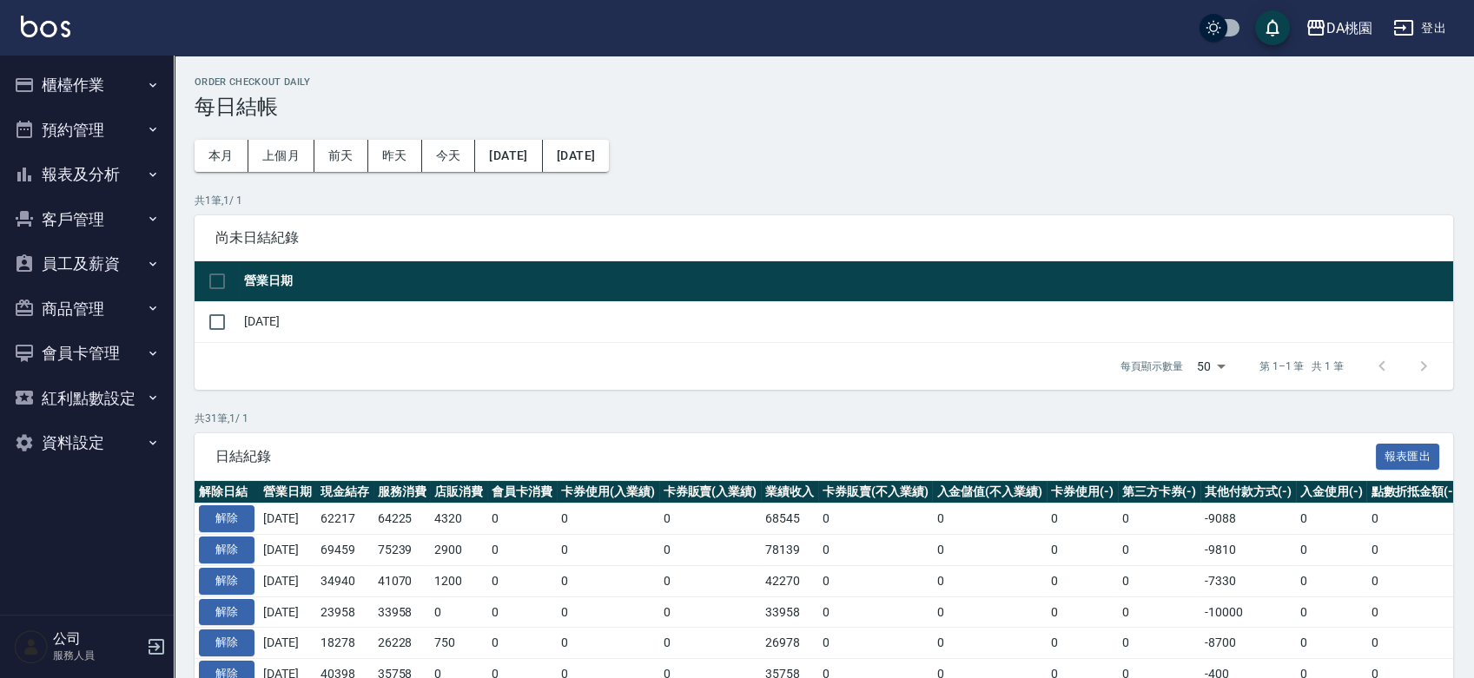
click at [112, 179] on button "報表及分析" at bounding box center [87, 174] width 160 height 45
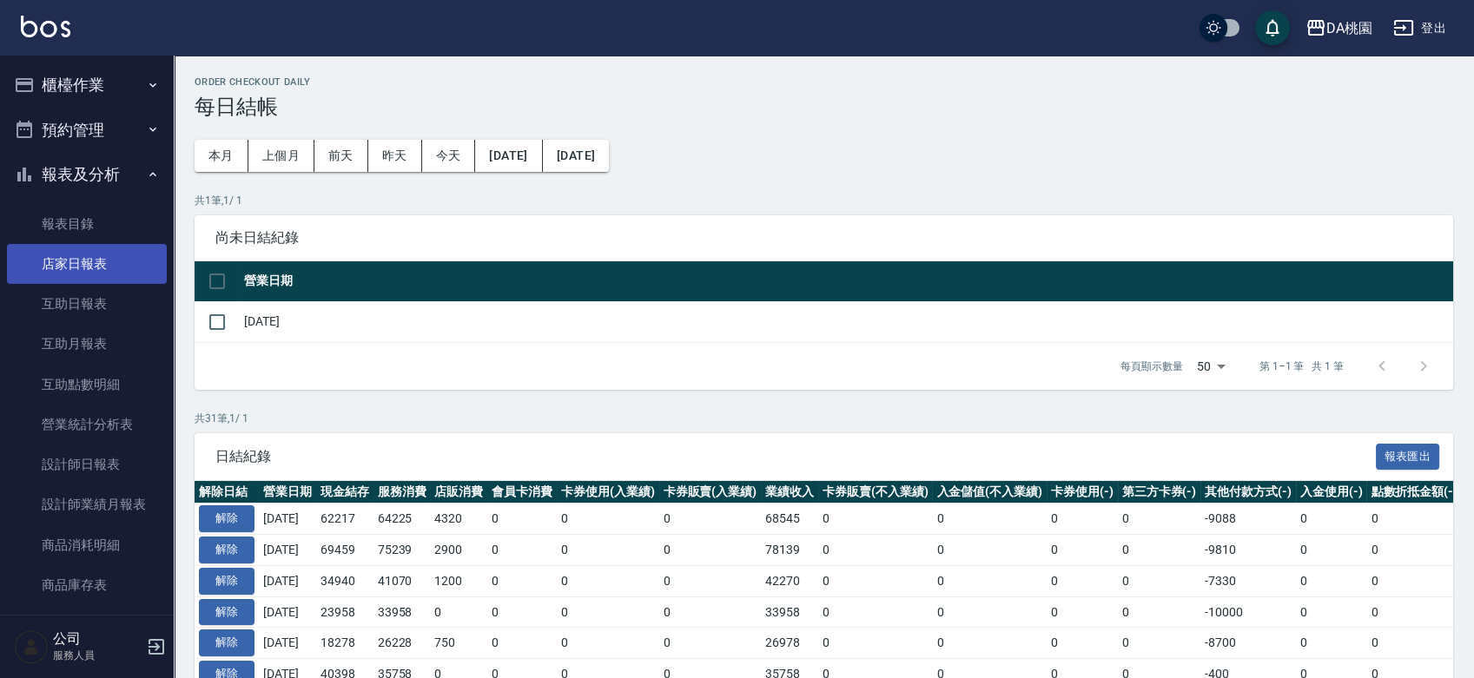
click at [108, 276] on link "店家日報表" at bounding box center [87, 264] width 160 height 40
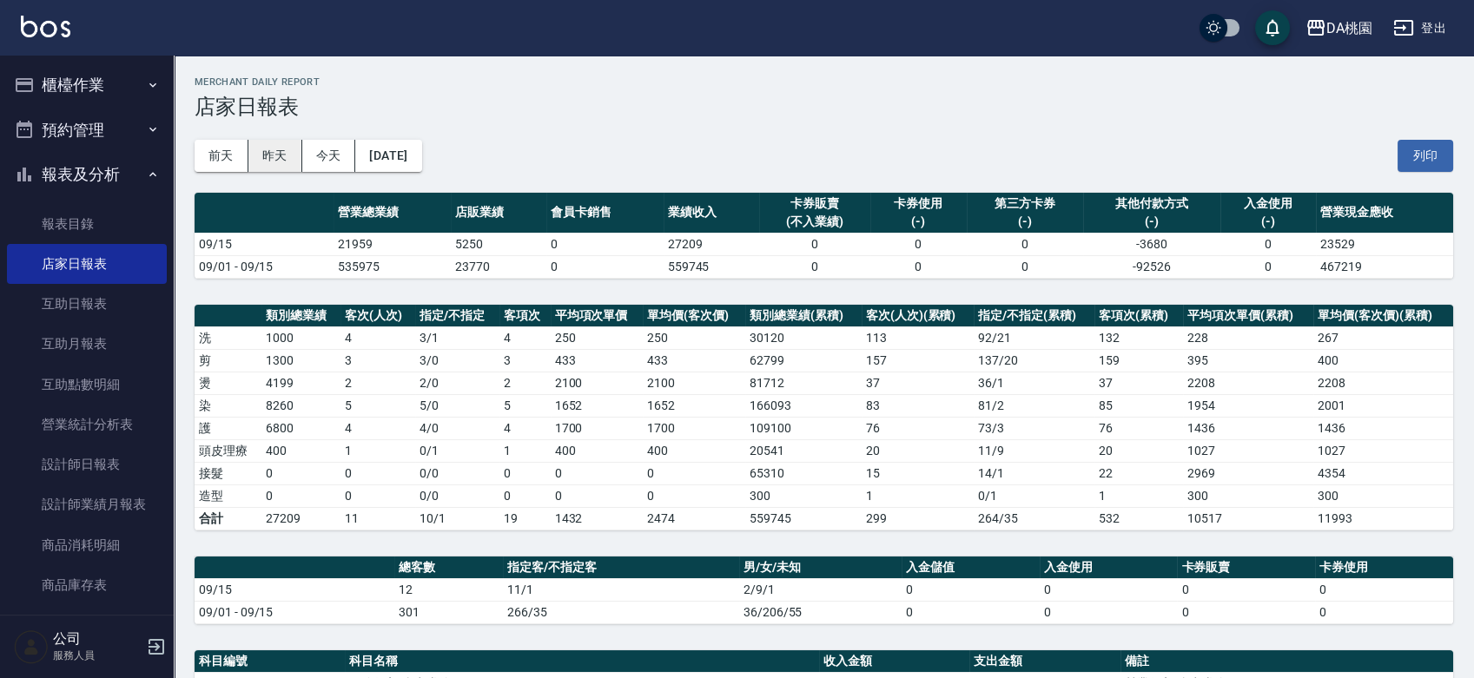
click at [277, 146] on button "昨天" at bounding box center [275, 156] width 54 height 32
click at [273, 140] on button "昨天" at bounding box center [275, 156] width 54 height 32
click at [272, 147] on button "昨天" at bounding box center [275, 156] width 54 height 32
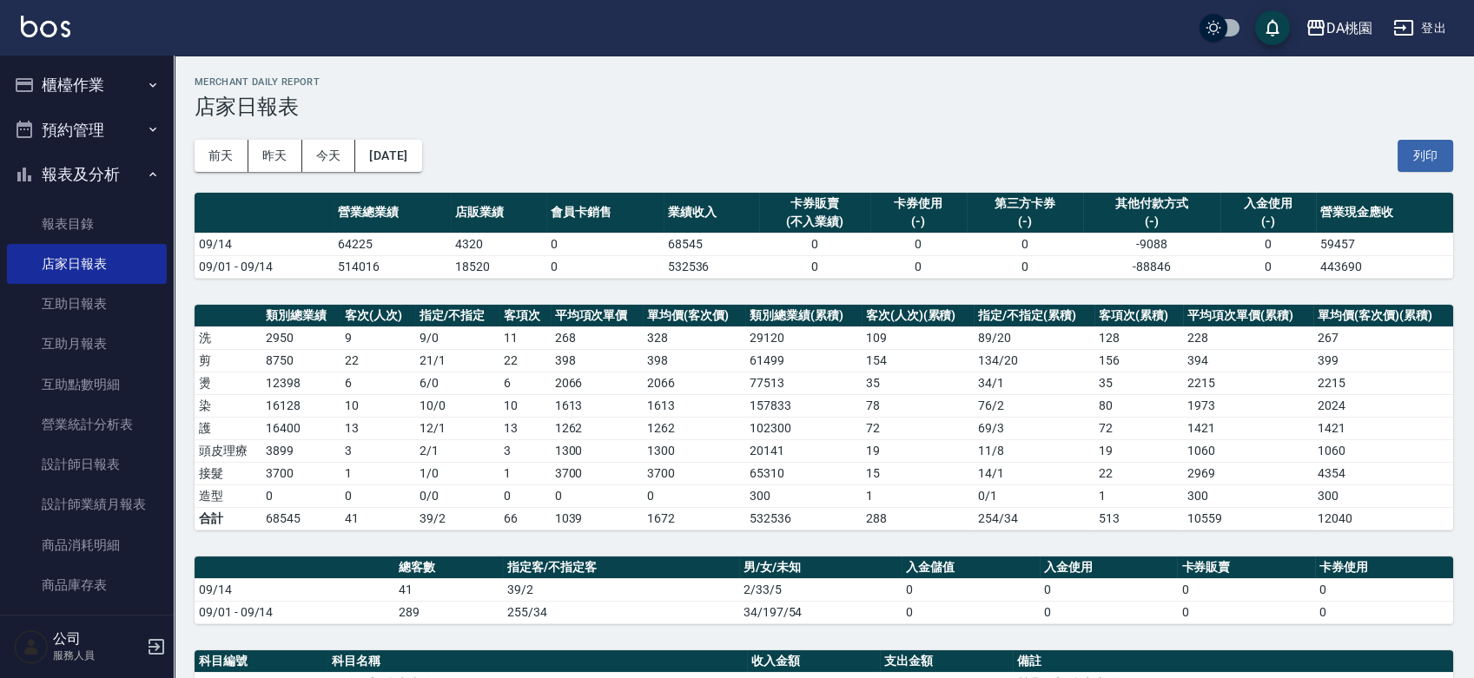
click at [76, 81] on button "櫃檯作業" at bounding box center [87, 85] width 160 height 45
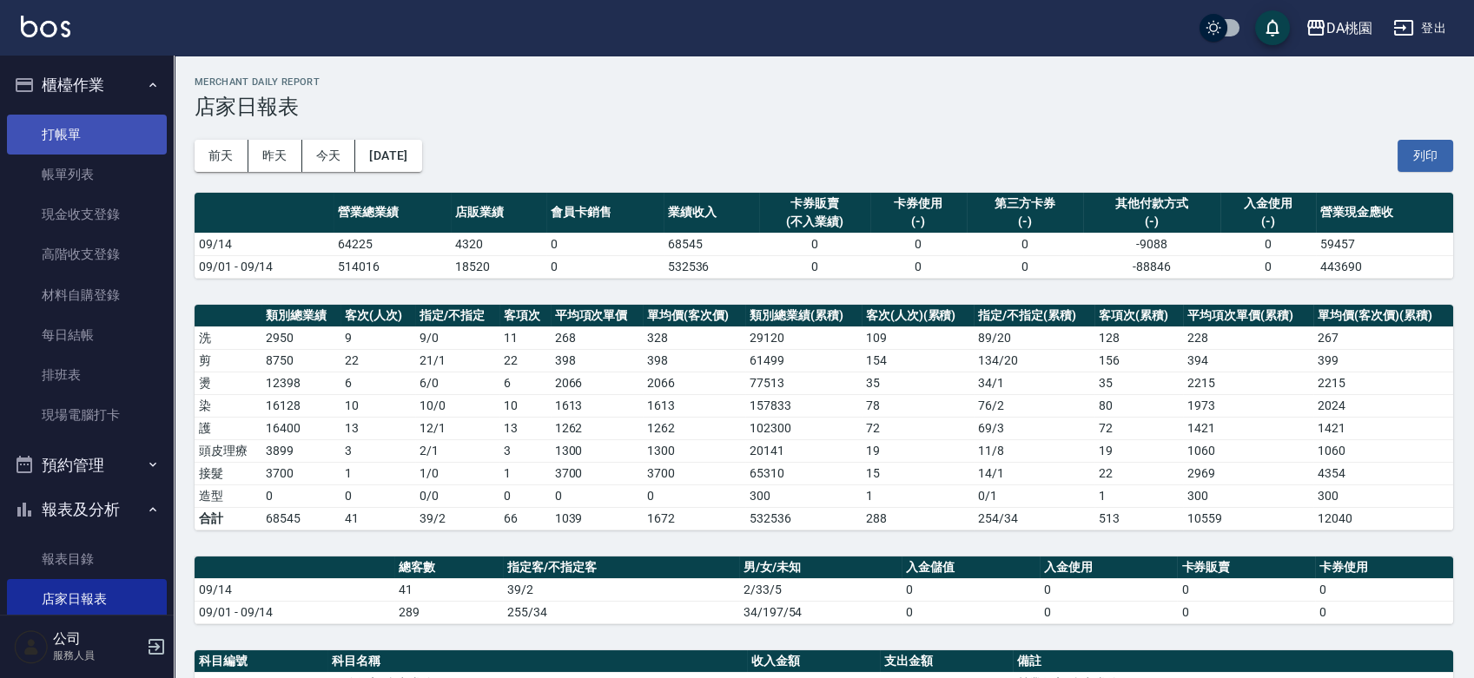
click at [82, 153] on link "打帳單" at bounding box center [87, 135] width 160 height 40
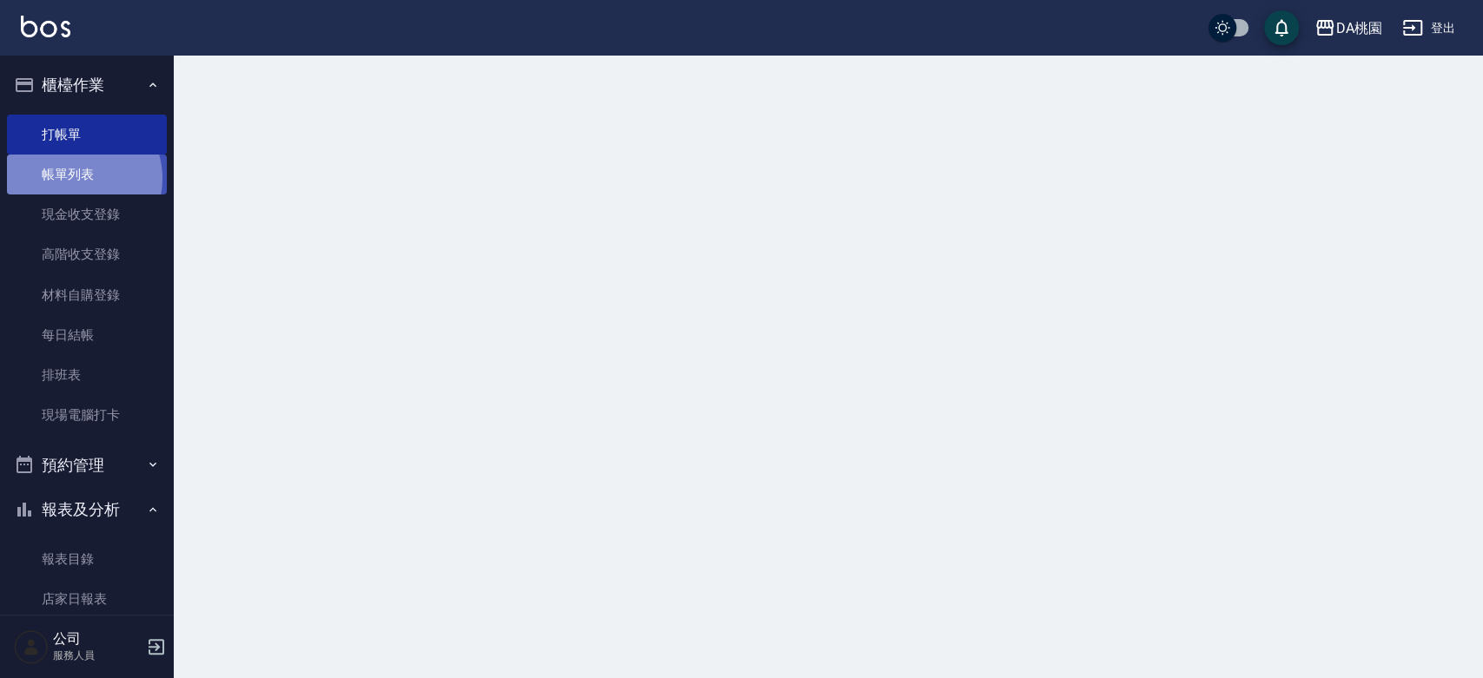
click at [77, 179] on link "帳單列表" at bounding box center [87, 175] width 160 height 40
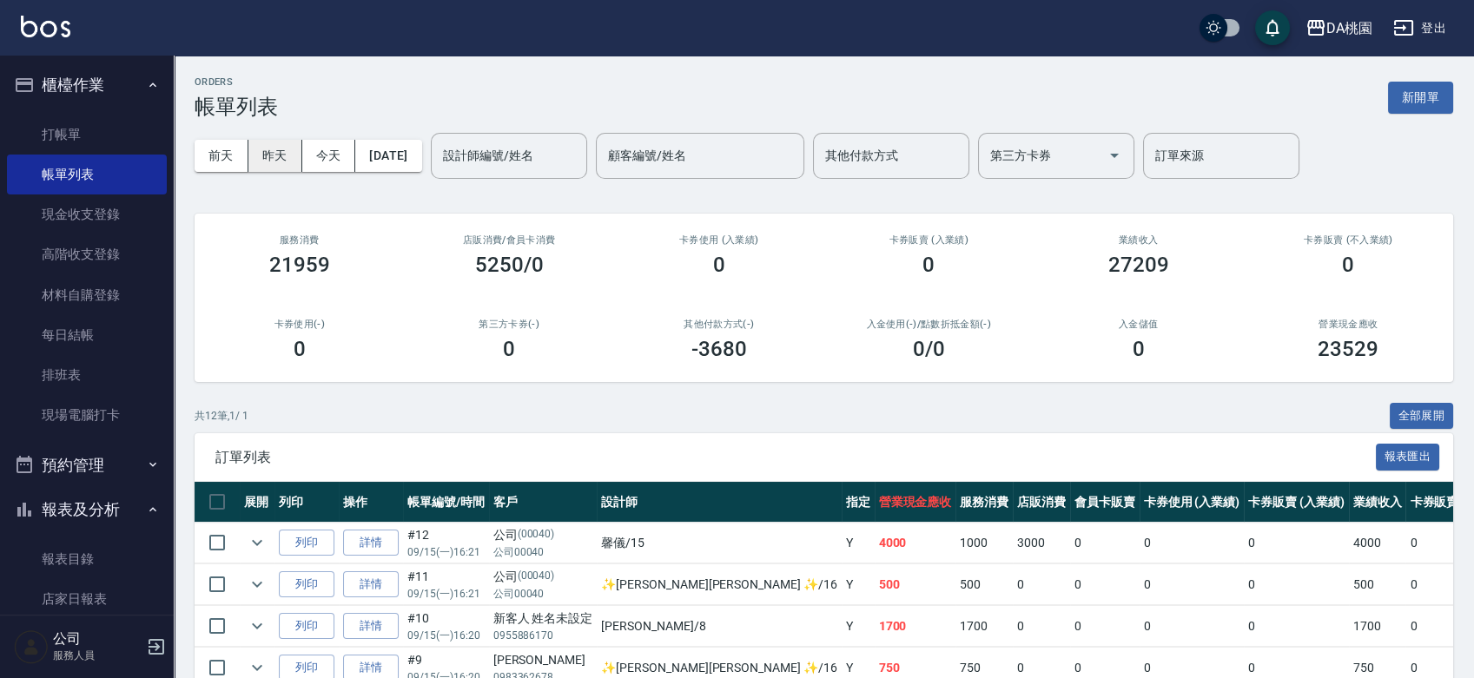
click at [289, 157] on button "昨天" at bounding box center [275, 156] width 54 height 32
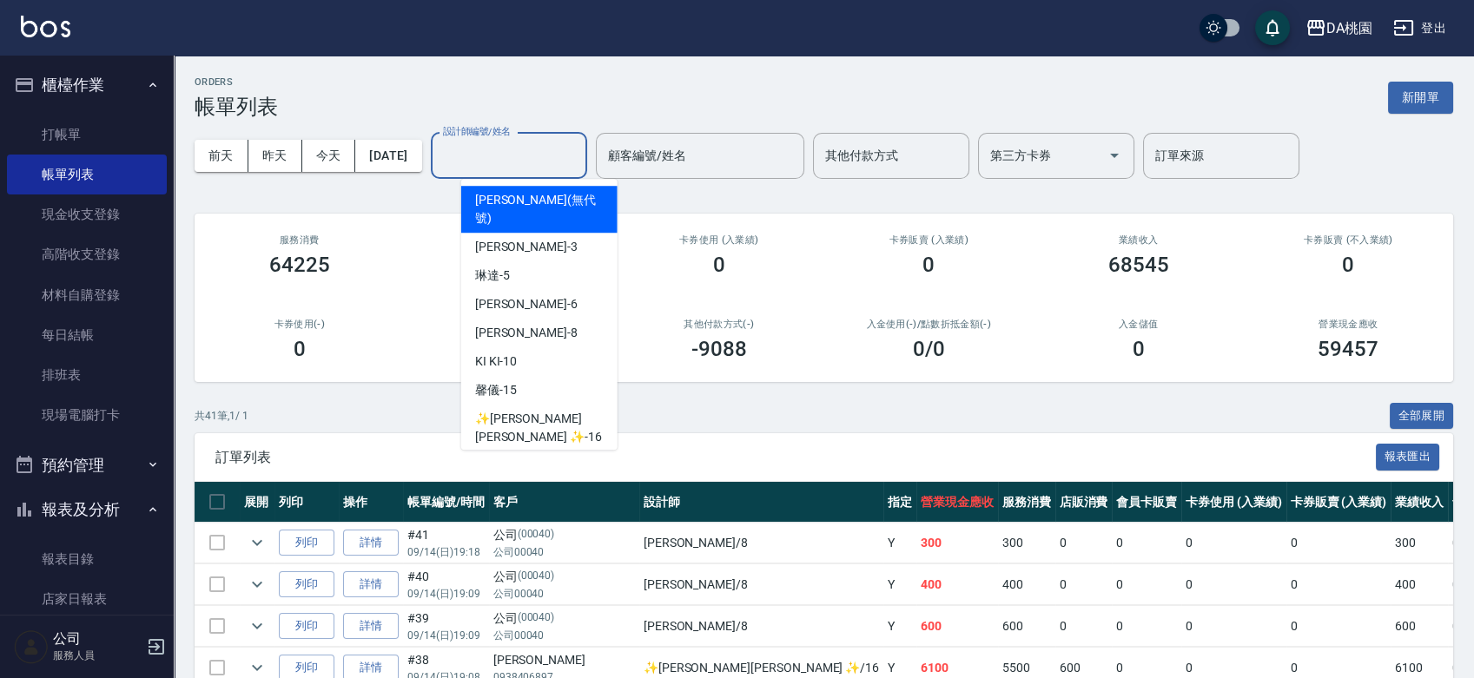
click at [523, 162] on input "設計師編號/姓名" at bounding box center [509, 156] width 141 height 30
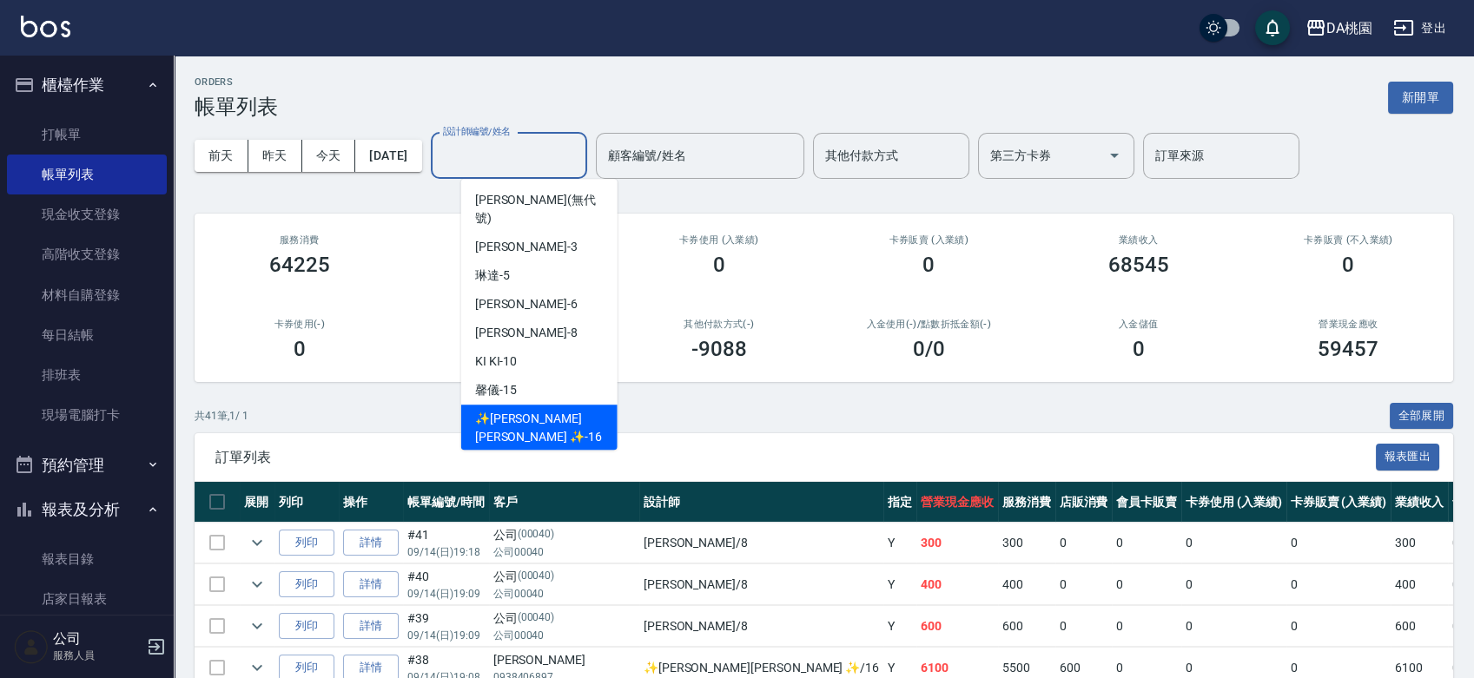
click at [513, 410] on span "✨[PERSON_NAME][PERSON_NAME] ✨ -16" at bounding box center [539, 428] width 129 height 36
type input "✨[PERSON_NAME][PERSON_NAME] ✨-16"
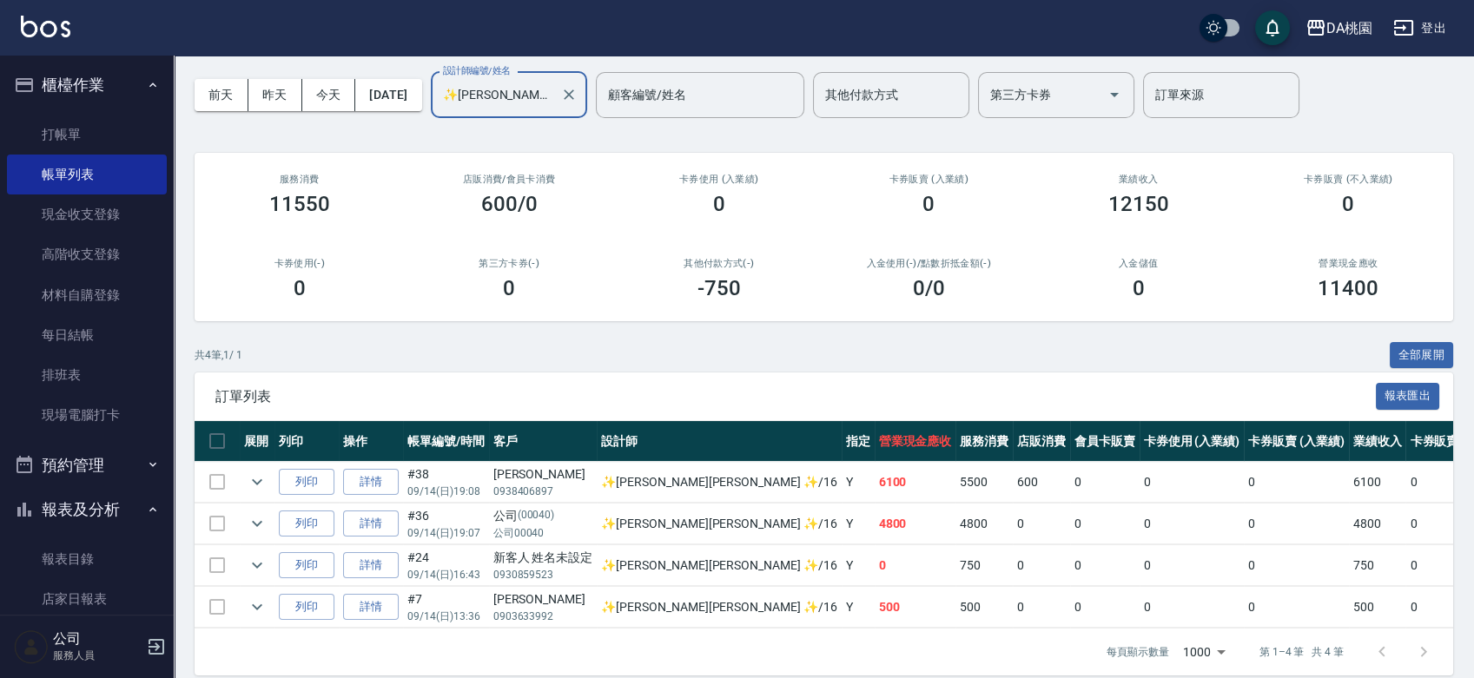
scroll to position [92, 0]
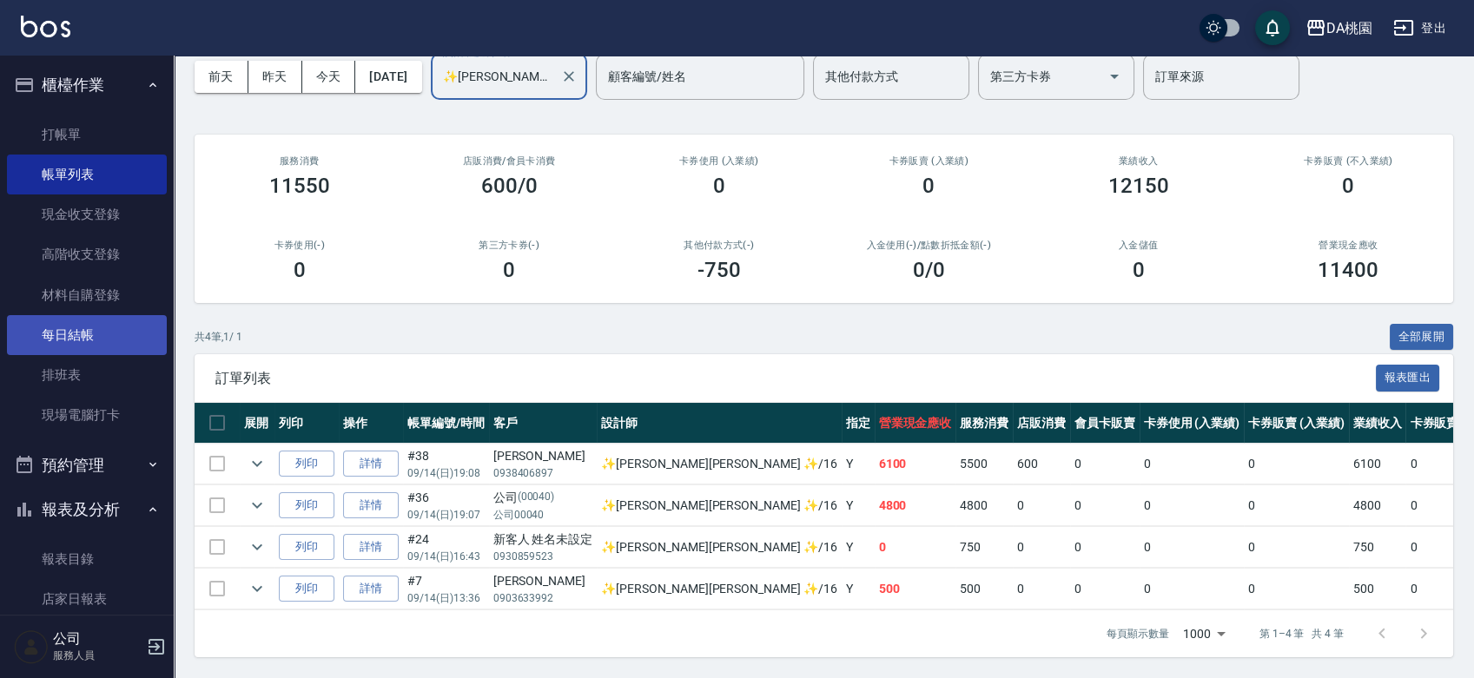
click at [84, 334] on link "每日結帳" at bounding box center [87, 335] width 160 height 40
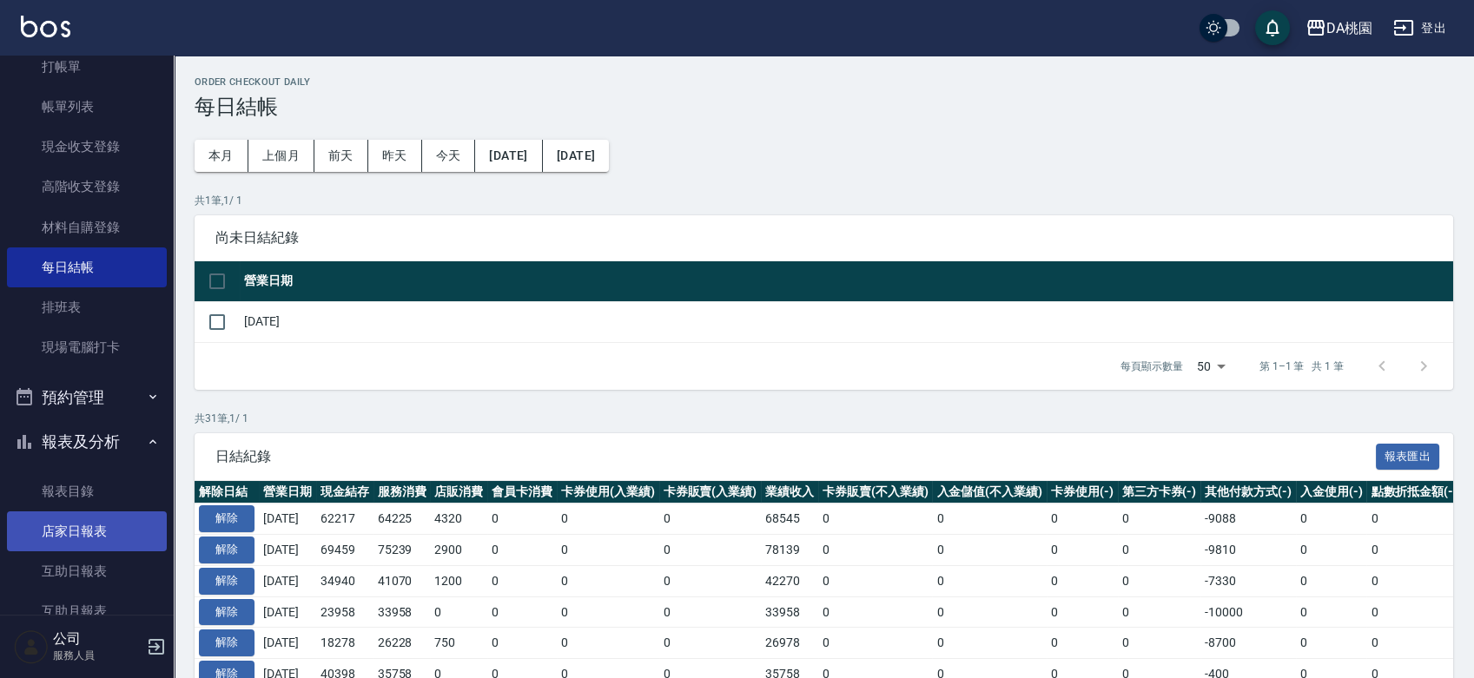
scroll to position [193, 0]
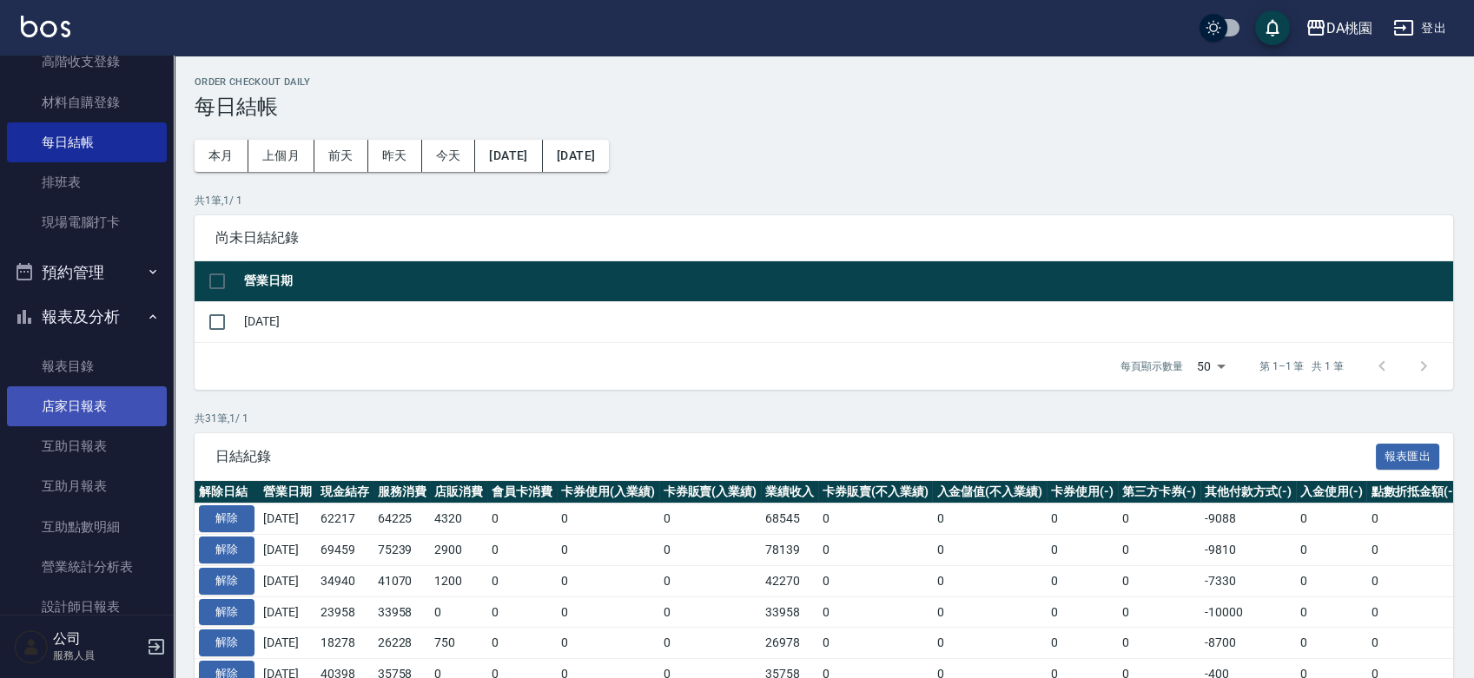
click at [102, 402] on link "店家日報表" at bounding box center [87, 407] width 160 height 40
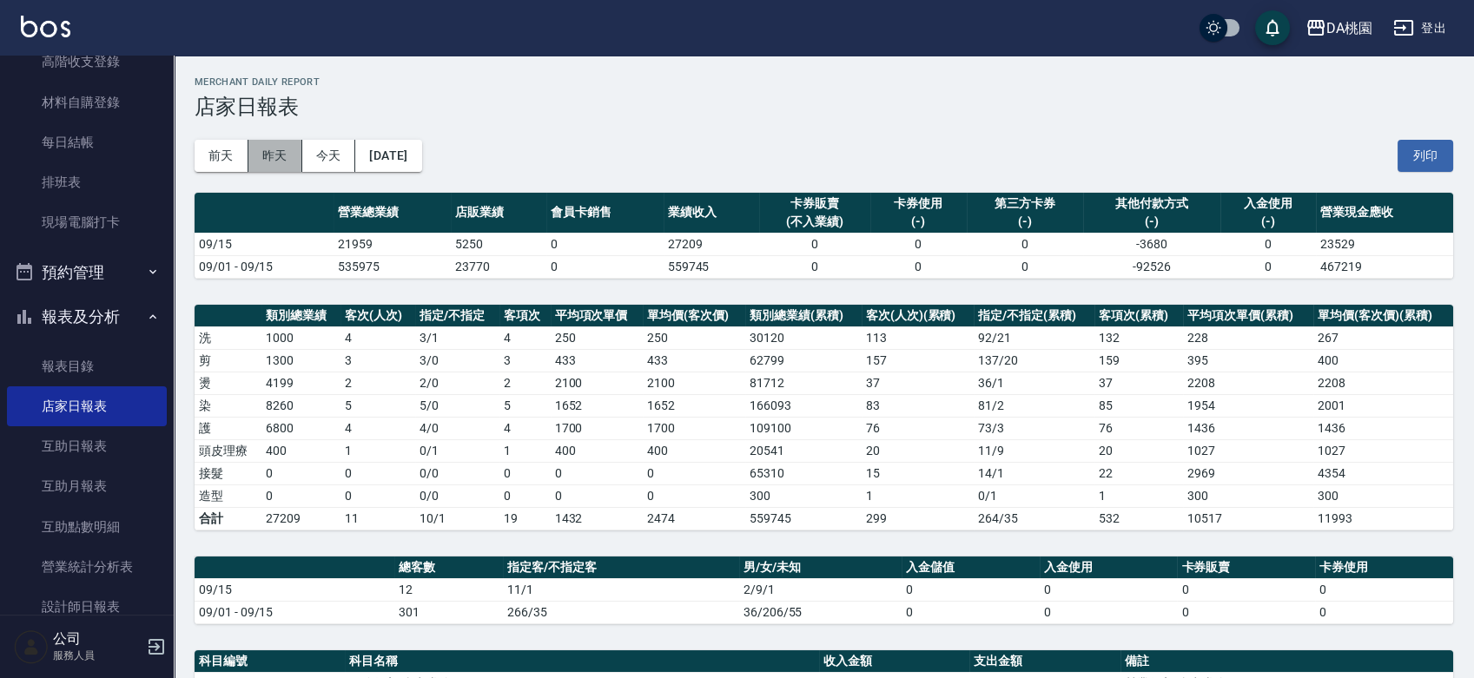
click at [280, 152] on button "昨天" at bounding box center [275, 156] width 54 height 32
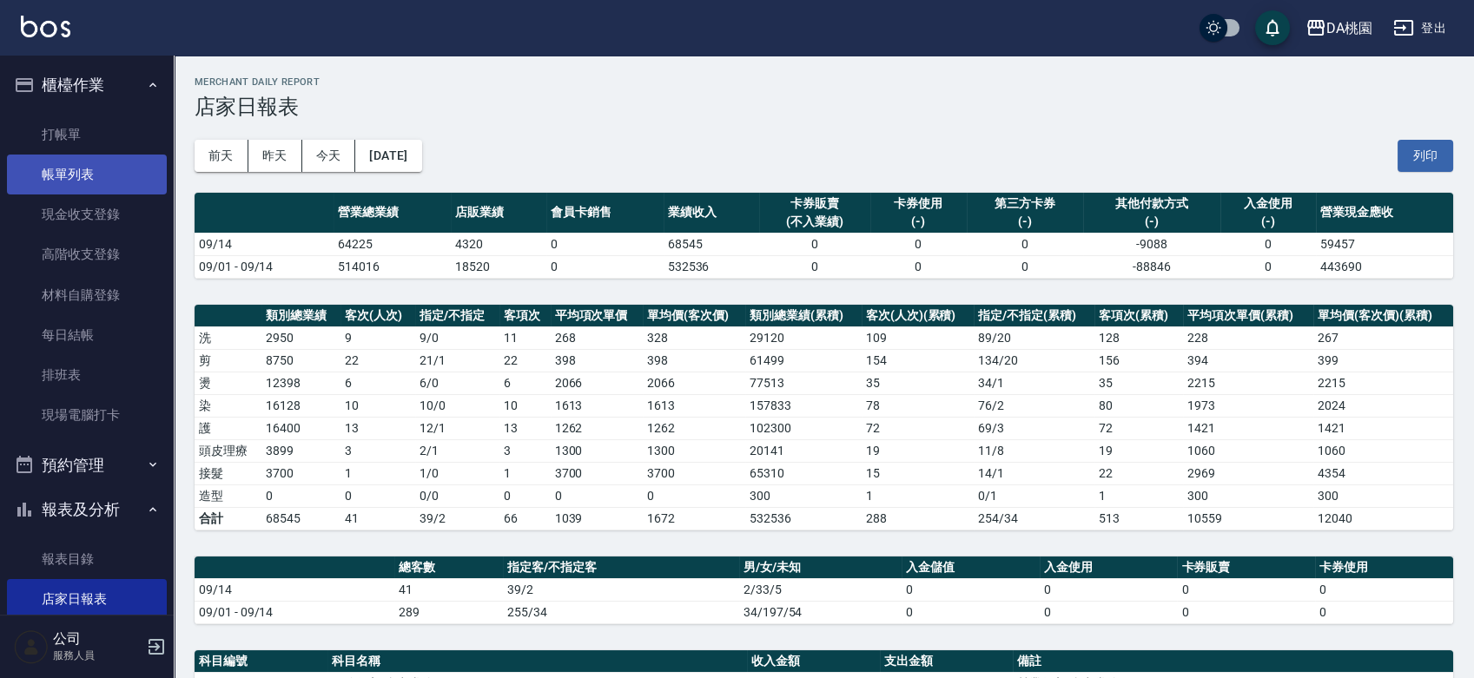
click at [89, 177] on link "帳單列表" at bounding box center [87, 175] width 160 height 40
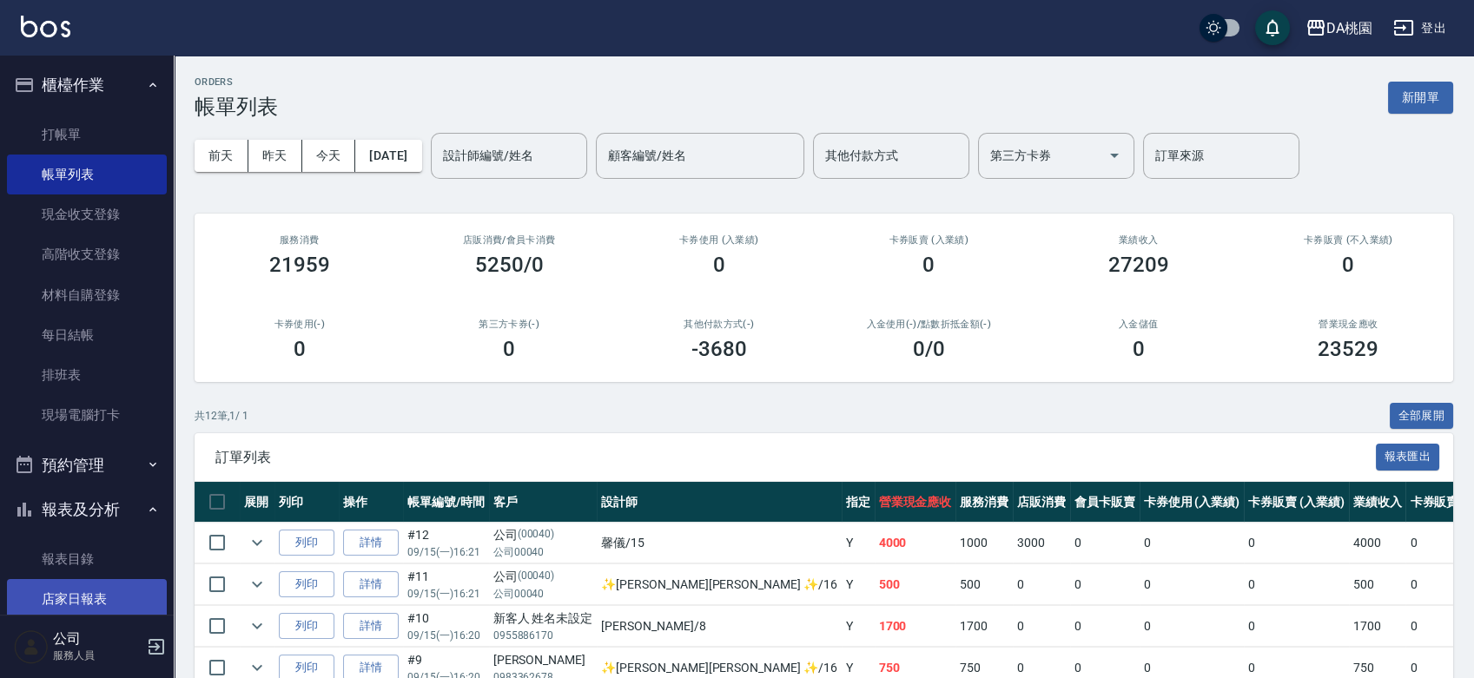
click at [76, 598] on link "店家日報表" at bounding box center [87, 599] width 160 height 40
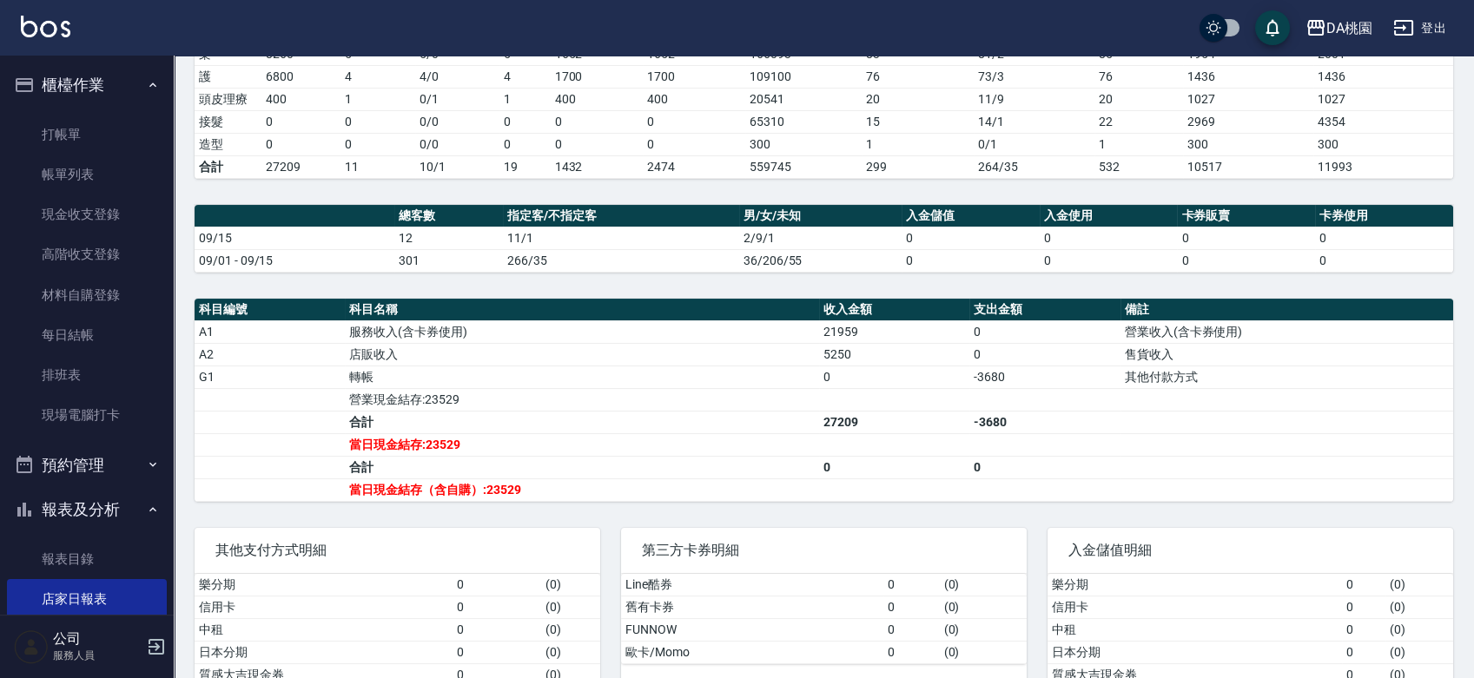
scroll to position [386, 0]
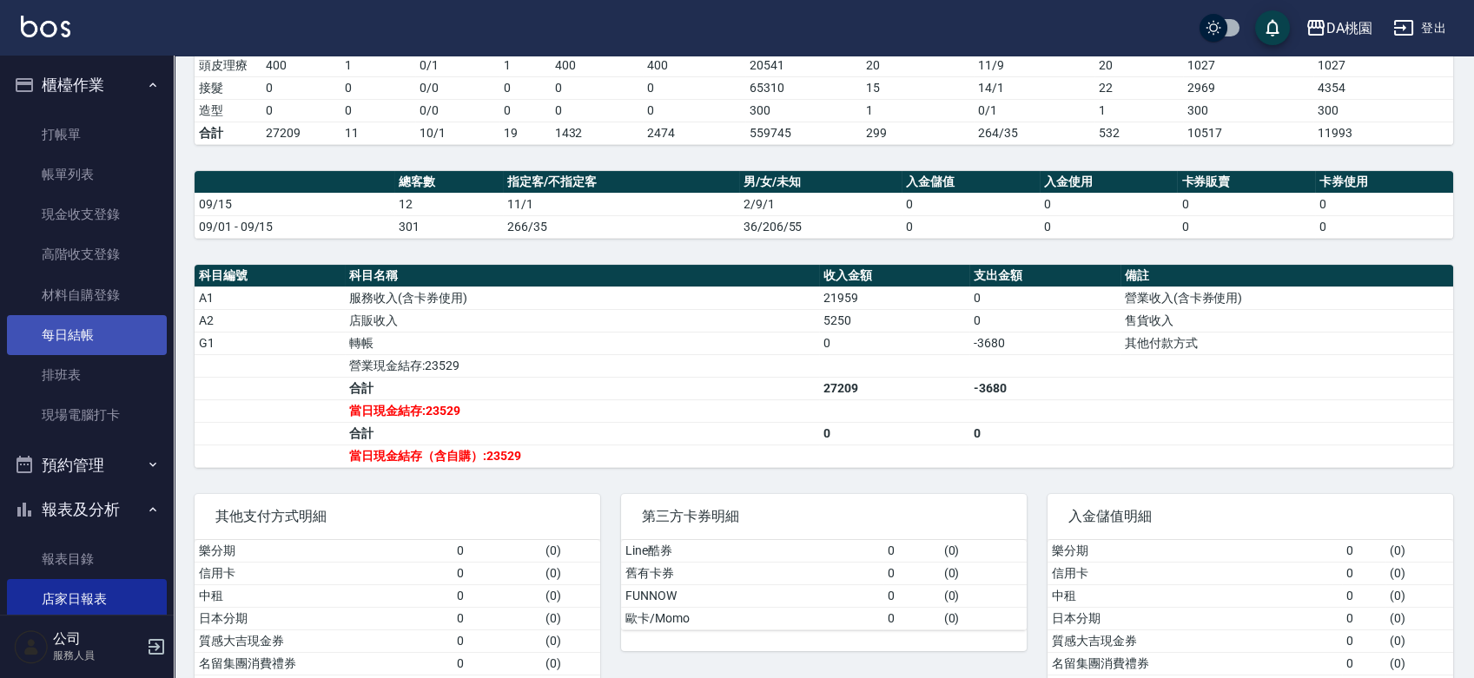
click at [106, 346] on link "每日結帳" at bounding box center [87, 335] width 160 height 40
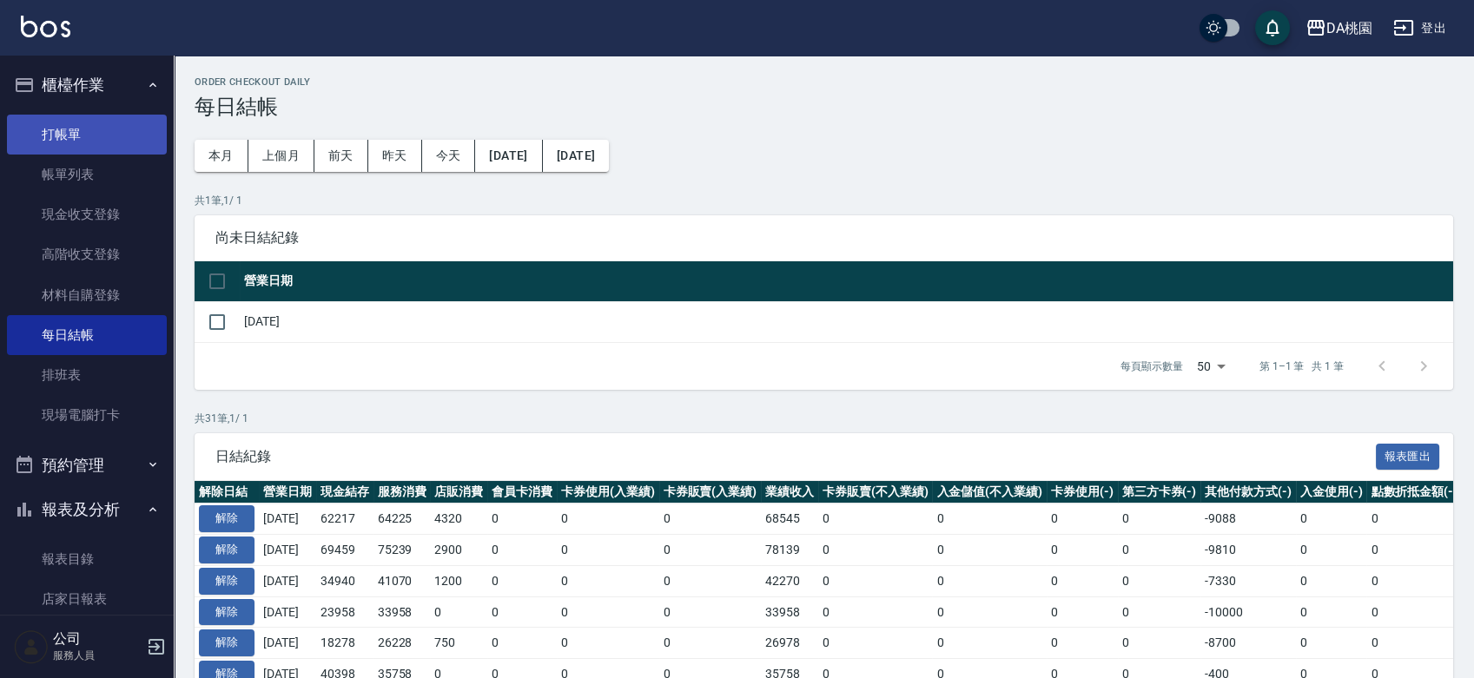
click at [95, 143] on link "打帳單" at bounding box center [87, 135] width 160 height 40
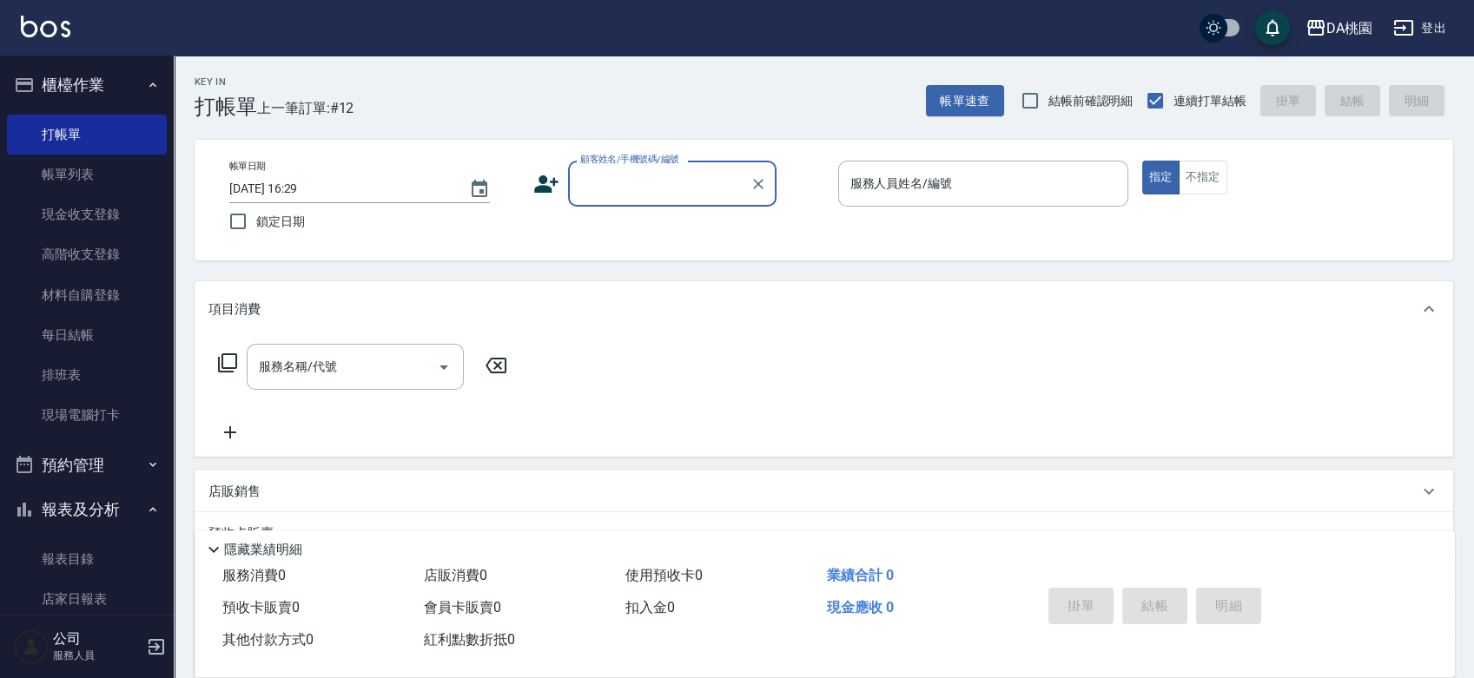
click at [808, 229] on div "帳單日期 2025/09/15 16:29 鎖定日期 顧客姓名/手機號碼/編號 顧客姓名/手機號碼/編號 服務人員姓名/編號 服務人員姓名/編號 指定 不指定" at bounding box center [823, 200] width 1217 height 79
